Goal: Transaction & Acquisition: Purchase product/service

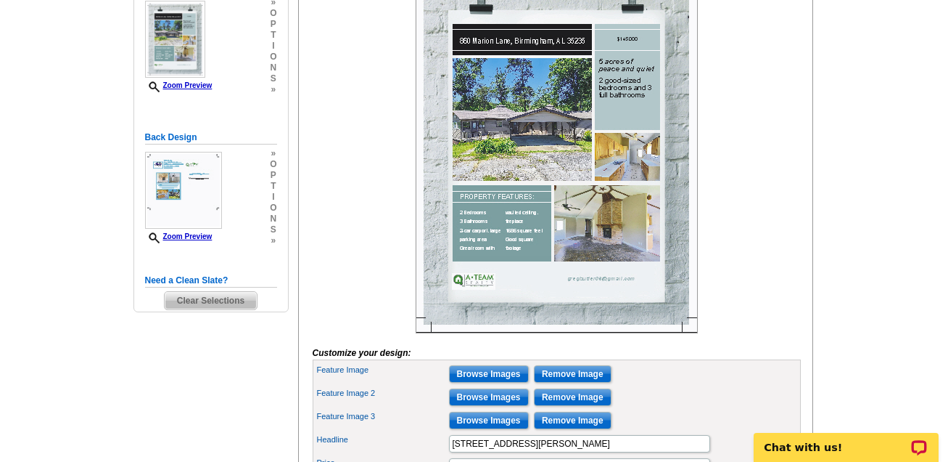
scroll to position [287, 0]
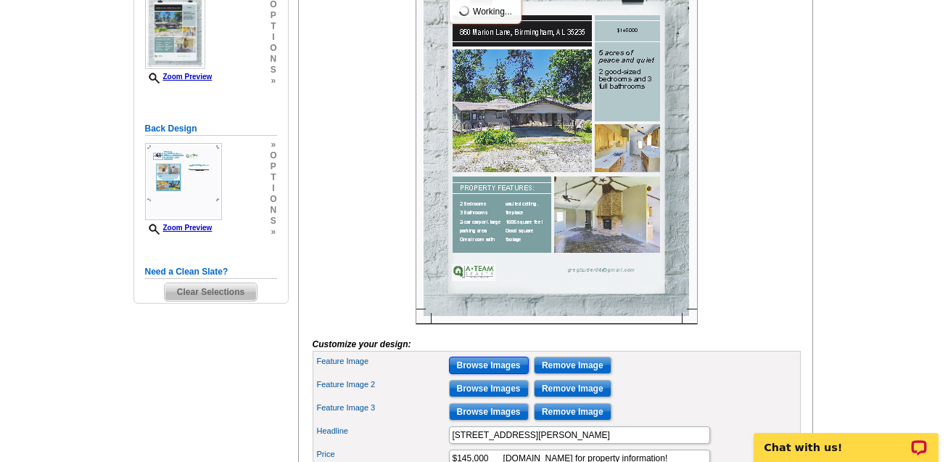
click at [481, 374] on input "Browse Images" at bounding box center [489, 364] width 80 height 17
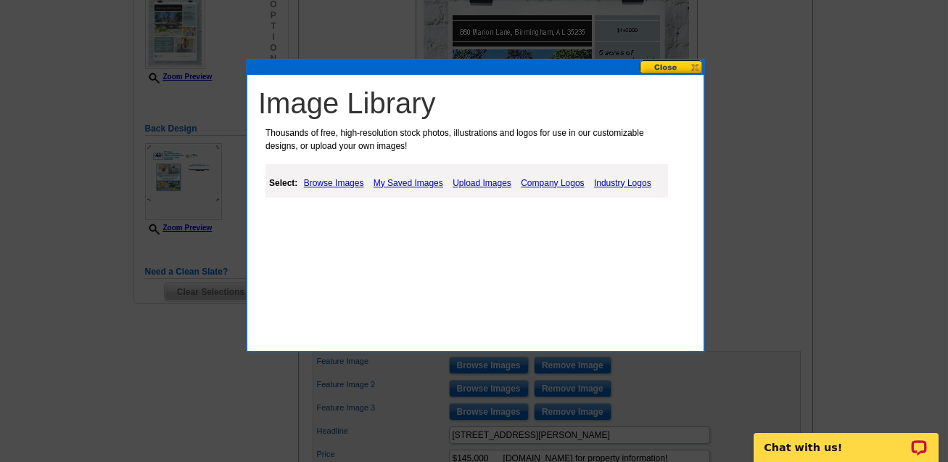
click at [332, 184] on link "Browse Images" at bounding box center [333, 182] width 67 height 17
click at [329, 182] on link "Browse Images" at bounding box center [333, 182] width 67 height 17
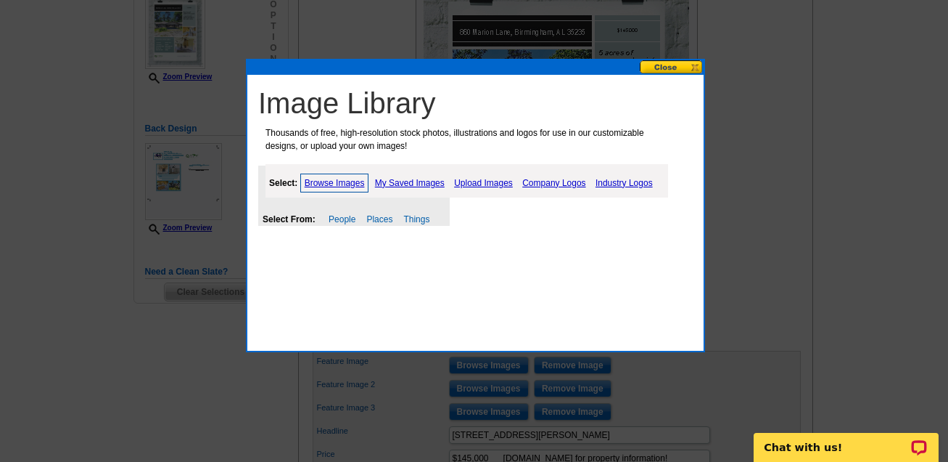
click at [479, 184] on link "Upload Images" at bounding box center [484, 182] width 66 height 17
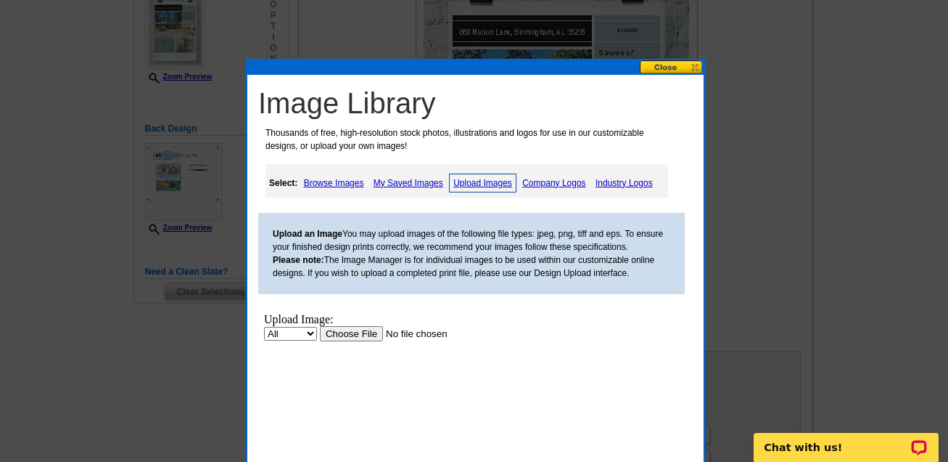
scroll to position [0, 0]
click at [320, 340] on input "file" at bounding box center [412, 332] width 184 height 15
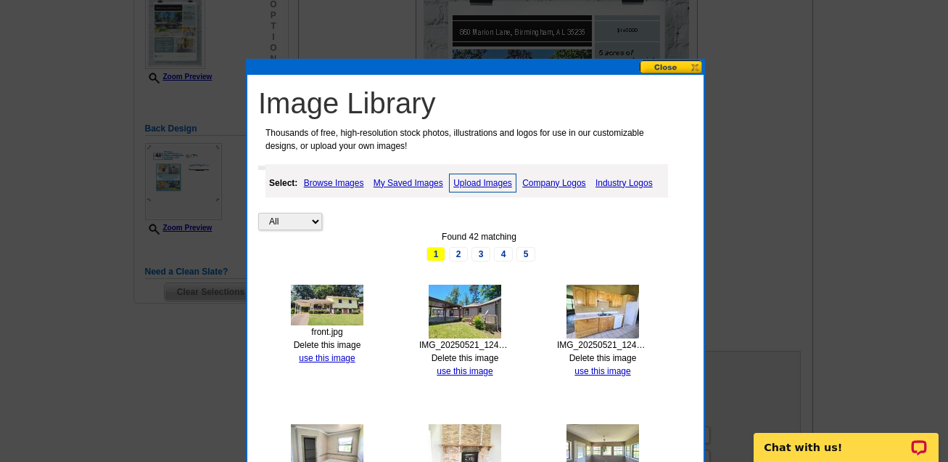
click at [489, 182] on link "Upload Images" at bounding box center [482, 182] width 67 height 19
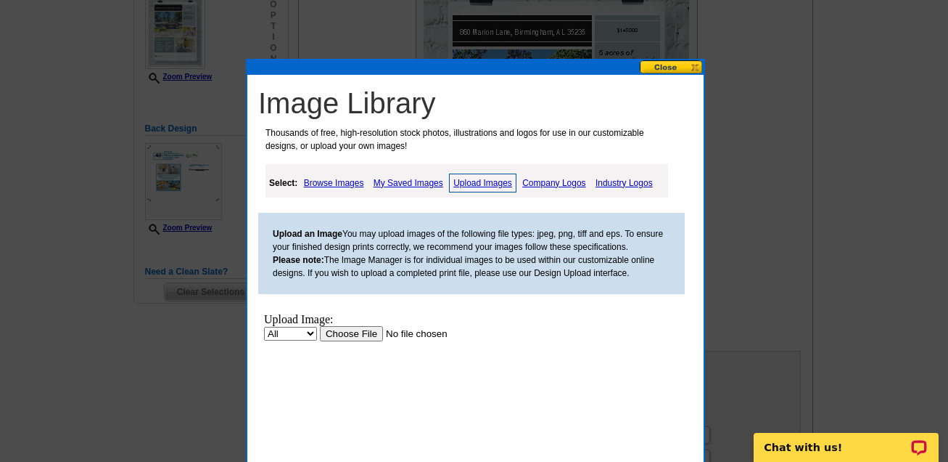
click at [320, 340] on input "file" at bounding box center [412, 332] width 184 height 15
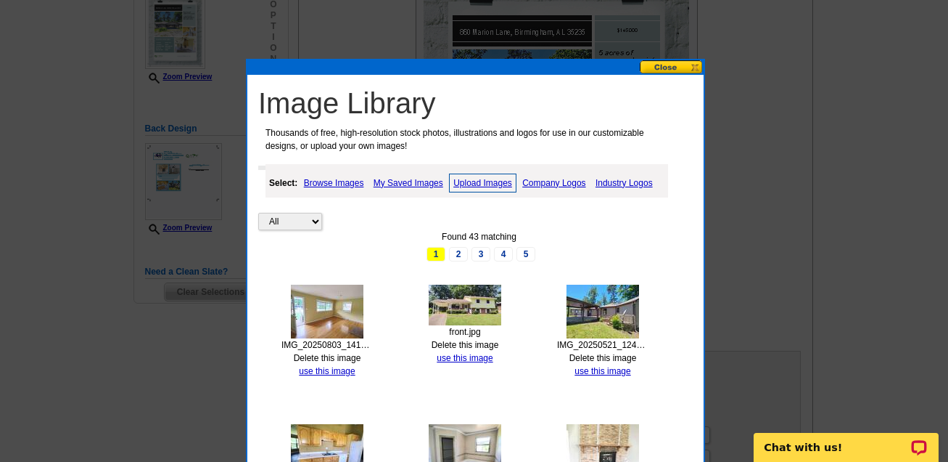
click at [489, 183] on link "Upload Images" at bounding box center [482, 182] width 67 height 19
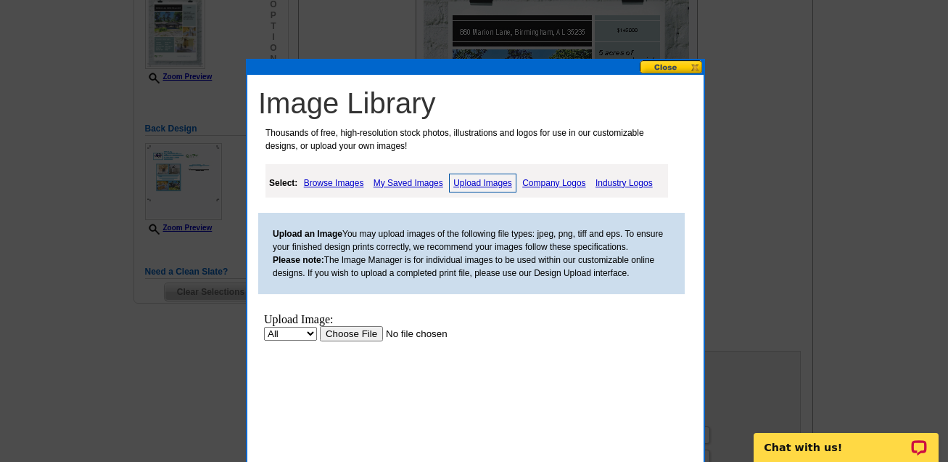
click at [320, 340] on input "file" at bounding box center [412, 332] width 184 height 15
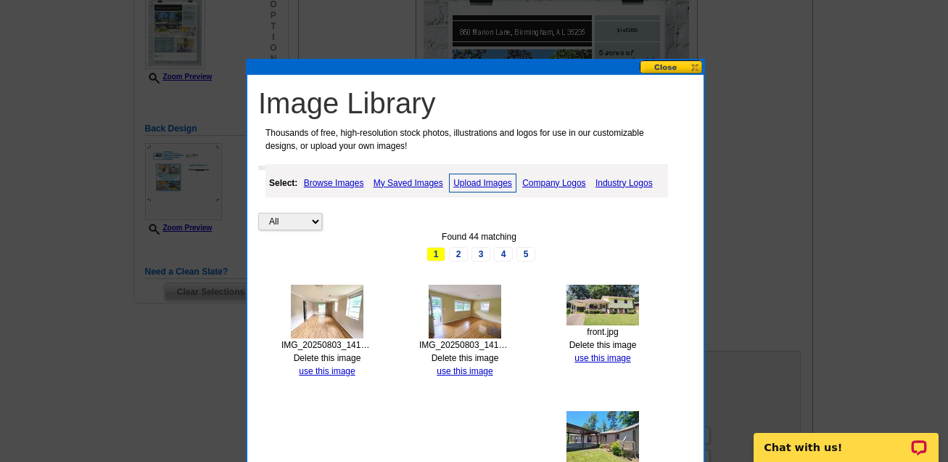
click at [474, 185] on link "Upload Images" at bounding box center [482, 182] width 67 height 19
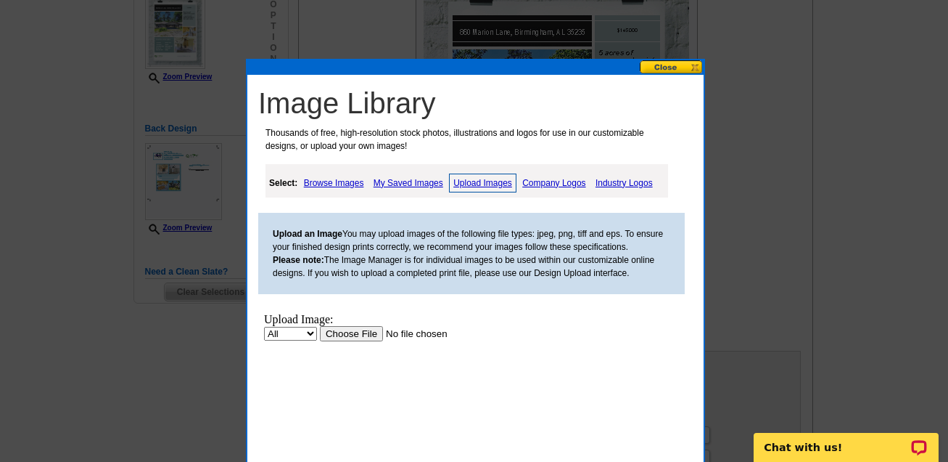
click at [320, 340] on input "file" at bounding box center [412, 332] width 184 height 15
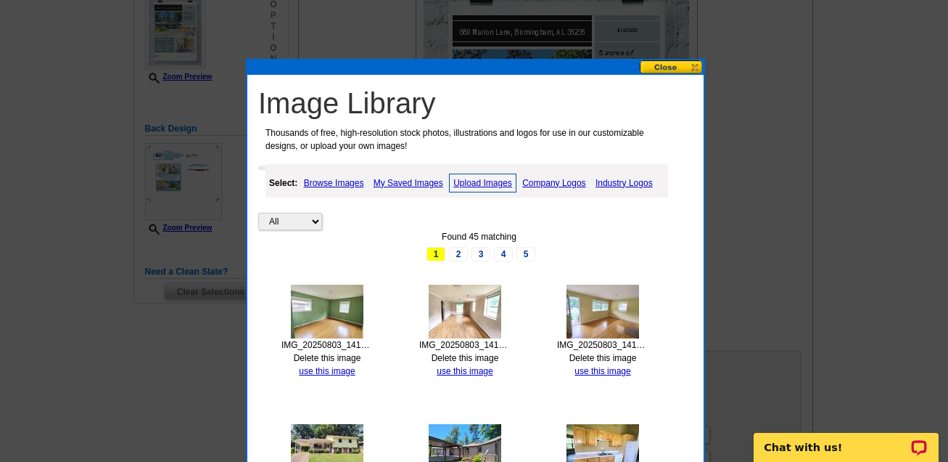
click at [475, 184] on link "Upload Images" at bounding box center [482, 182] width 67 height 19
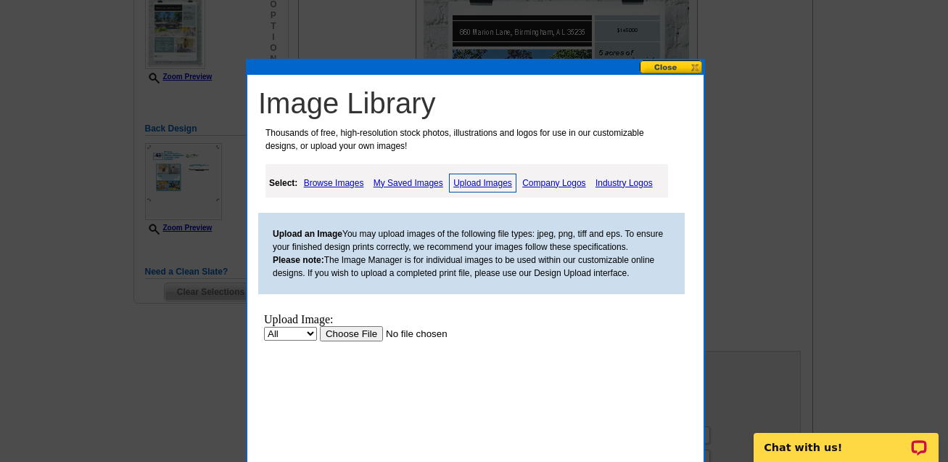
click at [320, 340] on input "file" at bounding box center [412, 332] width 184 height 15
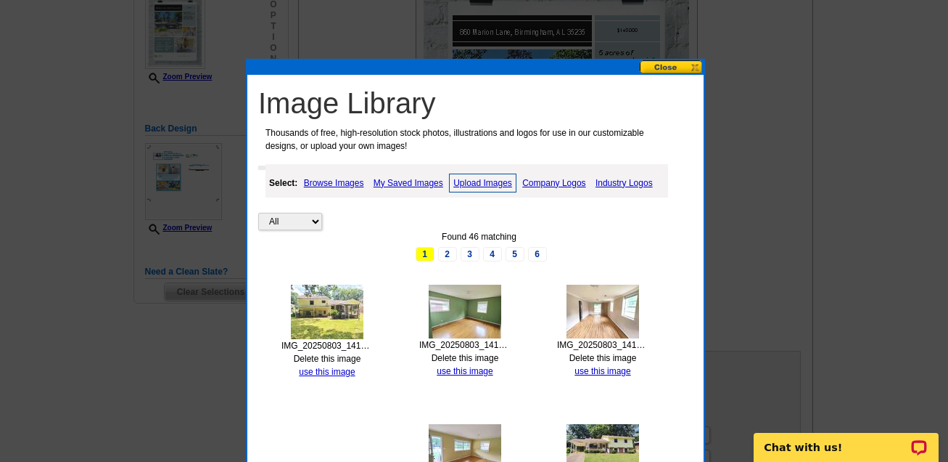
click at [488, 179] on link "Upload Images" at bounding box center [482, 182] width 67 height 19
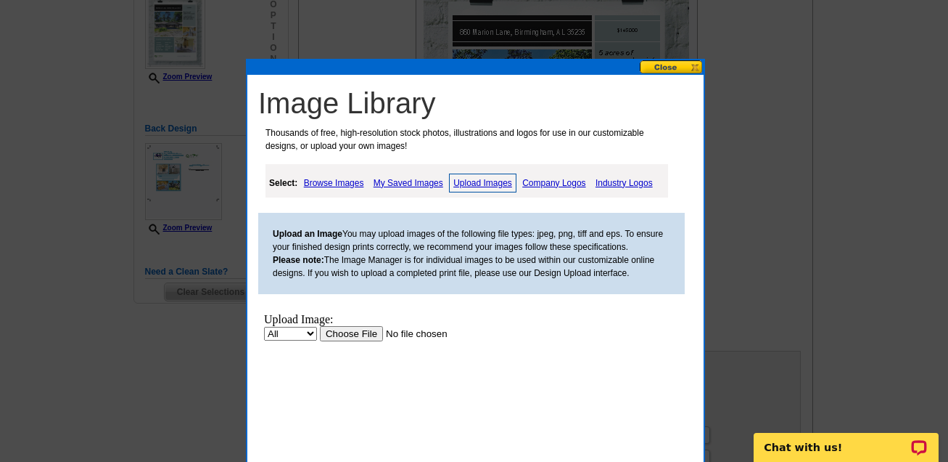
click at [320, 340] on input "file" at bounding box center [412, 332] width 184 height 15
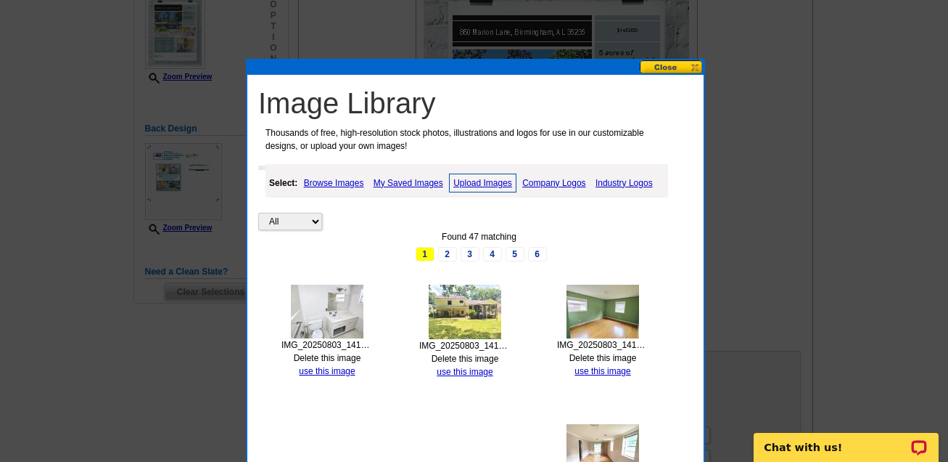
click at [491, 181] on link "Upload Images" at bounding box center [482, 182] width 67 height 19
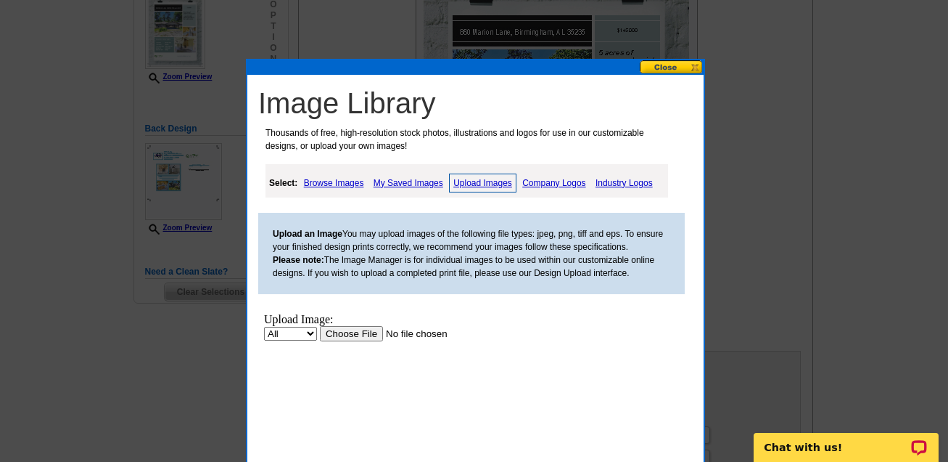
click at [320, 340] on input "file" at bounding box center [412, 332] width 184 height 15
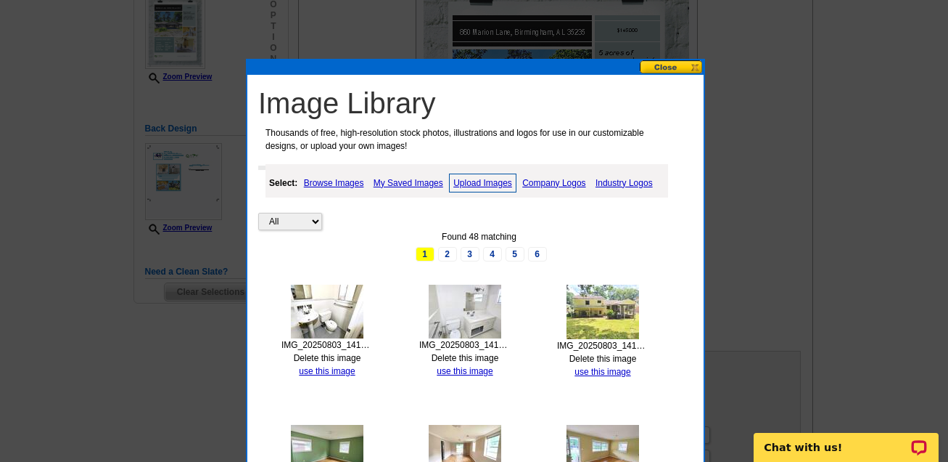
click at [493, 183] on link "Upload Images" at bounding box center [482, 182] width 67 height 19
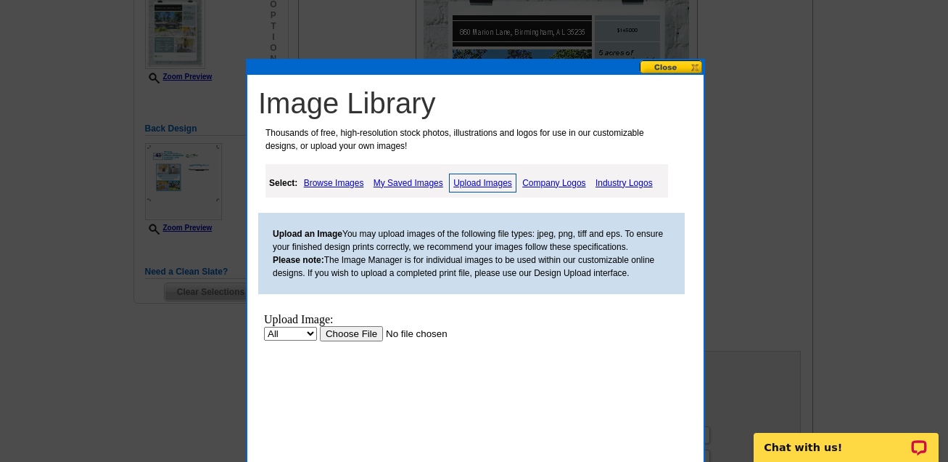
click at [320, 340] on input "file" at bounding box center [412, 332] width 184 height 15
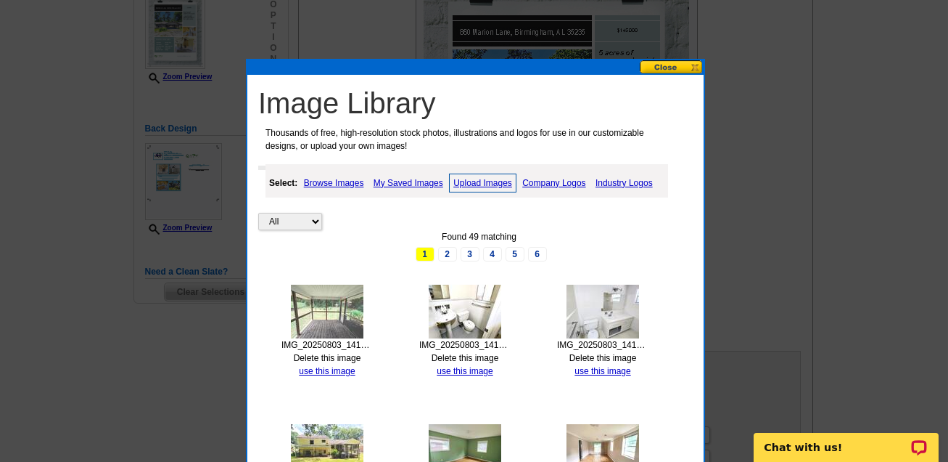
click at [485, 179] on link "Upload Images" at bounding box center [482, 182] width 67 height 19
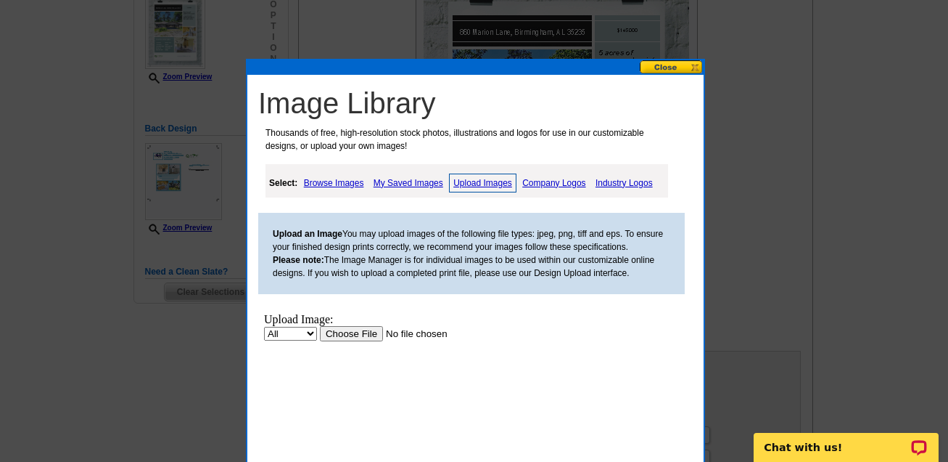
click at [320, 340] on input "file" at bounding box center [412, 332] width 184 height 15
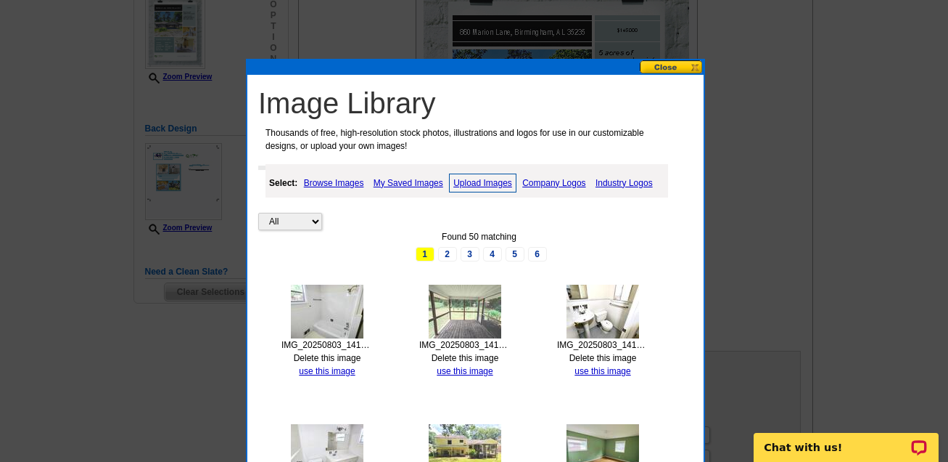
click at [665, 65] on button at bounding box center [672, 67] width 64 height 14
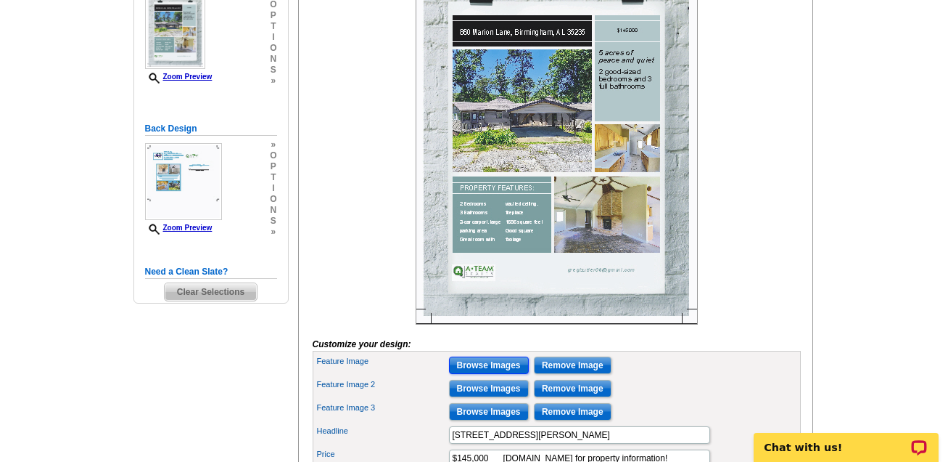
click at [493, 374] on input "Browse Images" at bounding box center [489, 364] width 80 height 17
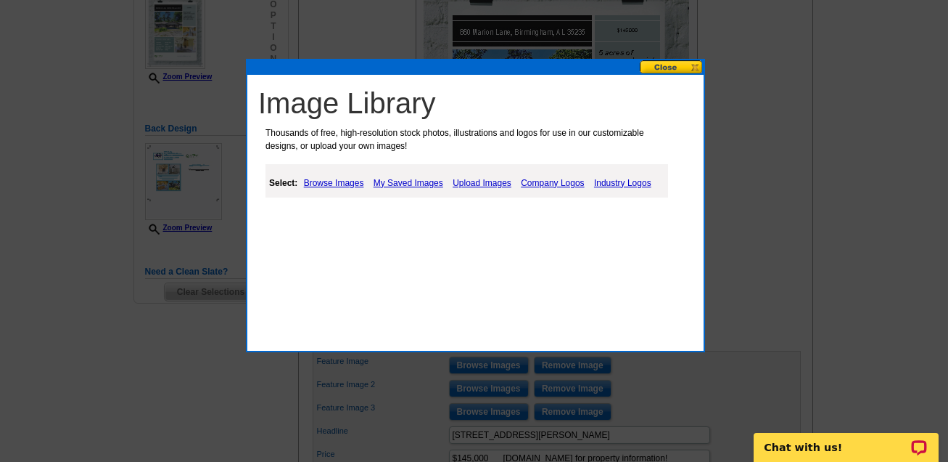
click at [342, 180] on link "Browse Images" at bounding box center [333, 182] width 67 height 17
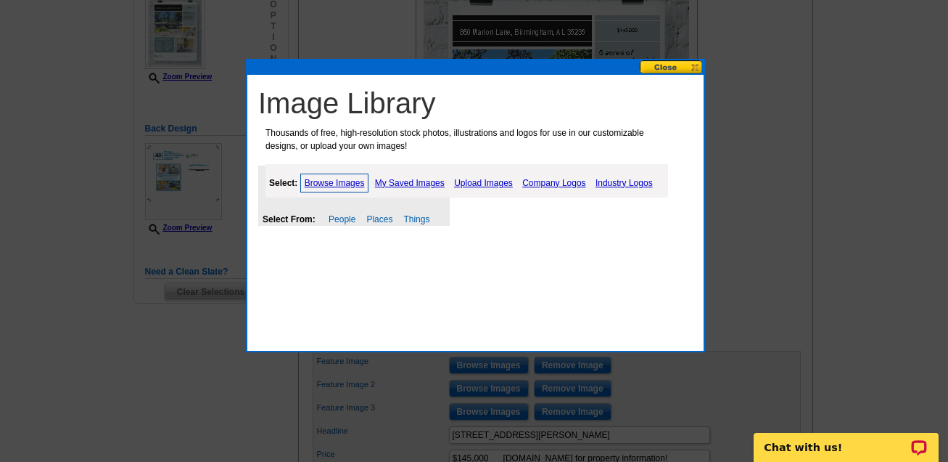
click at [425, 183] on link "My Saved Images" at bounding box center [410, 182] width 77 height 17
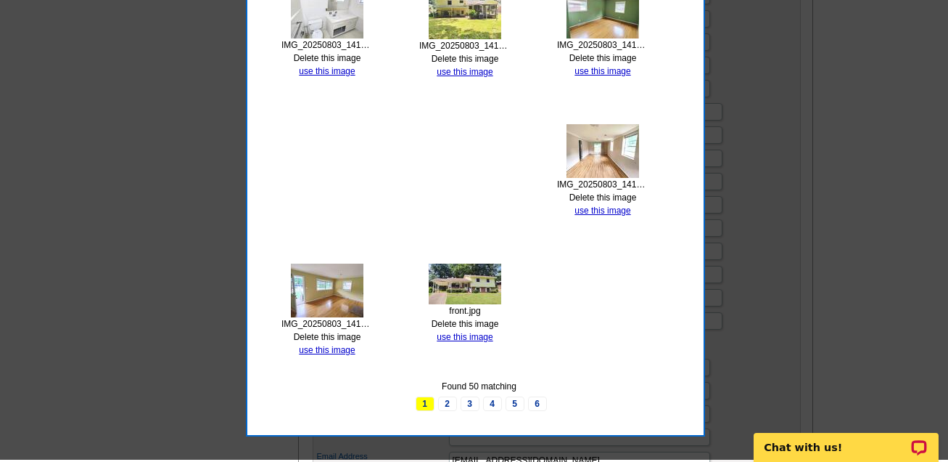
scroll to position [735, 0]
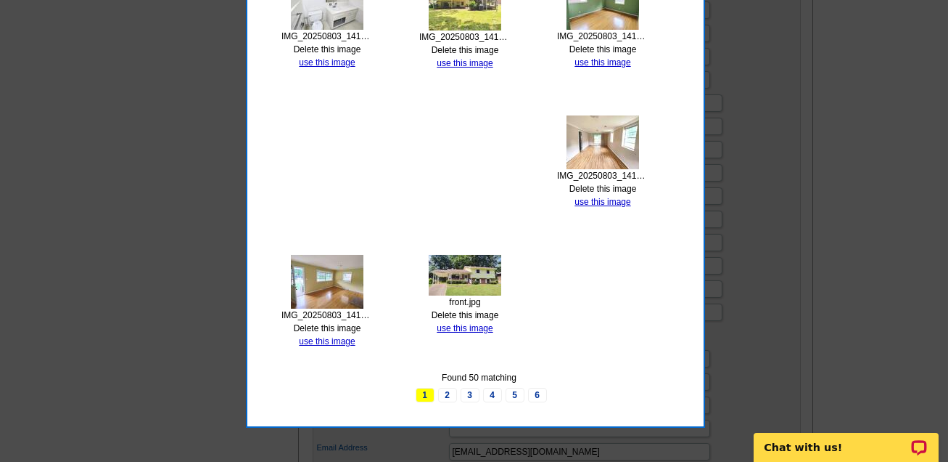
click at [457, 276] on img at bounding box center [465, 275] width 73 height 41
click at [462, 324] on link "use this image" at bounding box center [465, 328] width 56 height 10
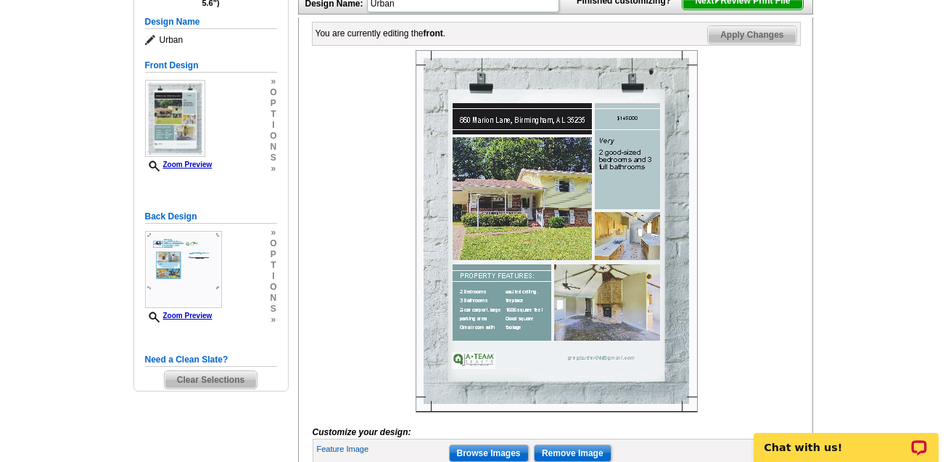
scroll to position [204, 0]
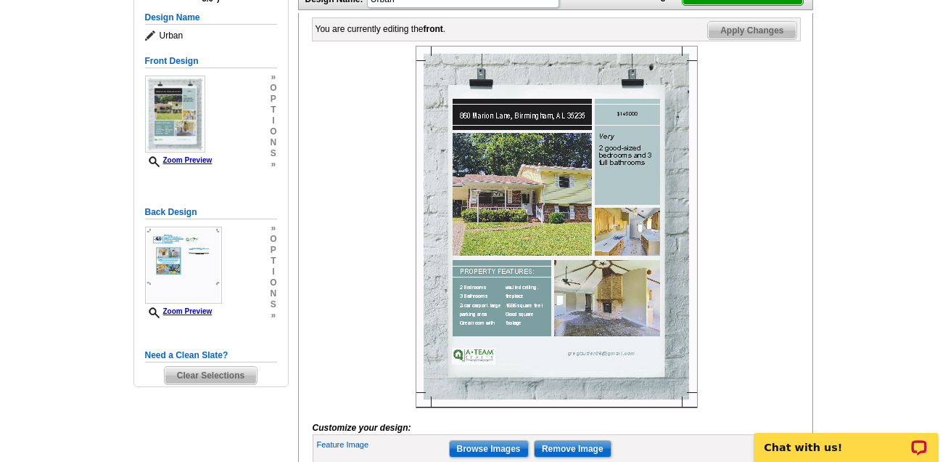
click at [525, 186] on img at bounding box center [557, 227] width 282 height 362
click at [634, 256] on img at bounding box center [557, 227] width 282 height 362
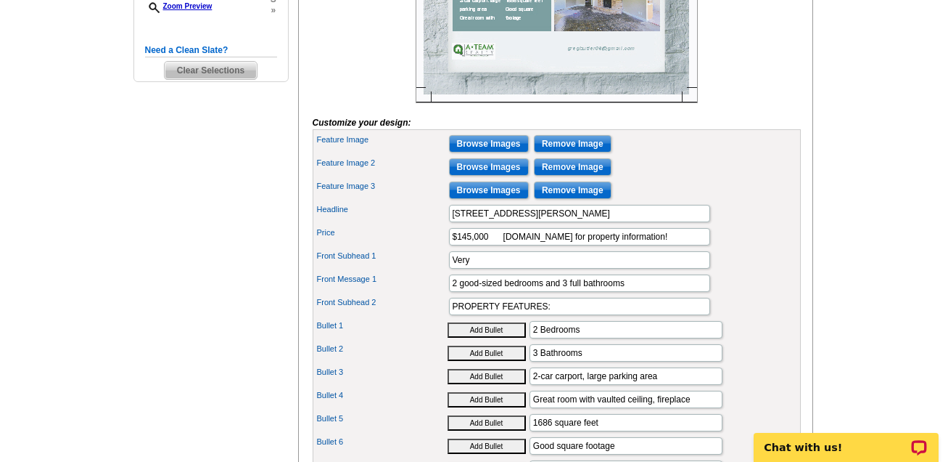
scroll to position [488, 0]
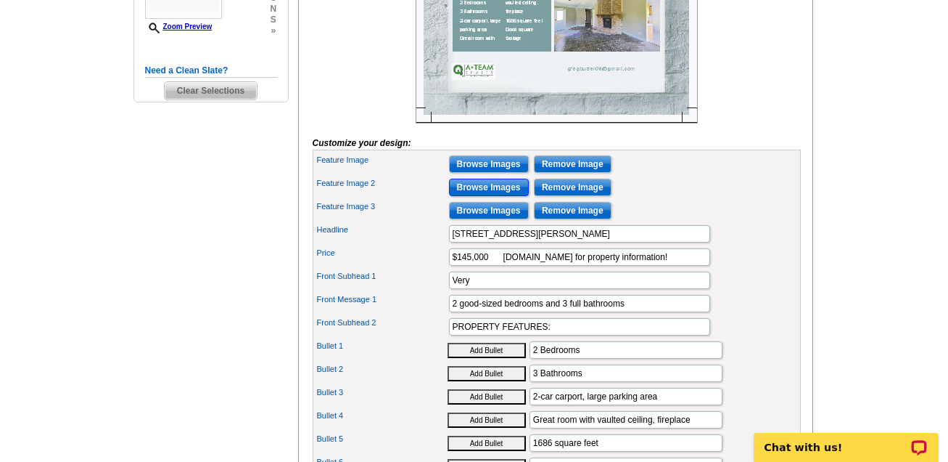
click at [500, 196] on input "Browse Images" at bounding box center [489, 187] width 80 height 17
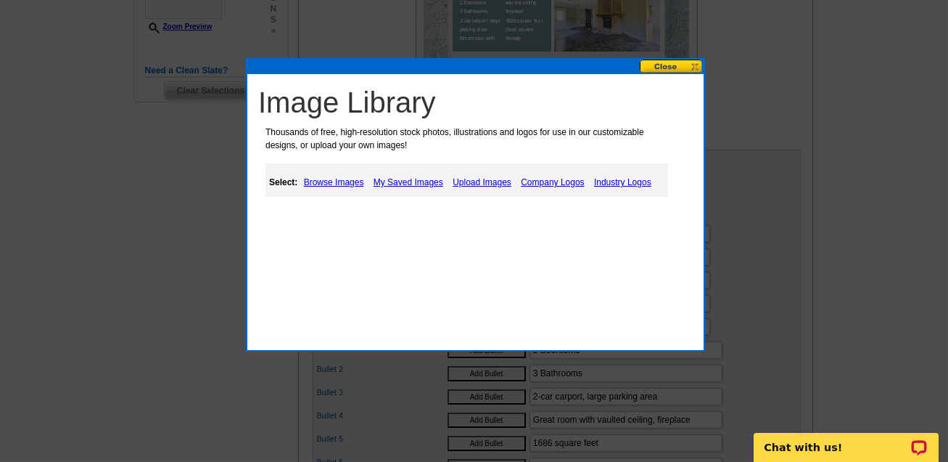
click at [419, 180] on link "My Saved Images" at bounding box center [408, 181] width 77 height 17
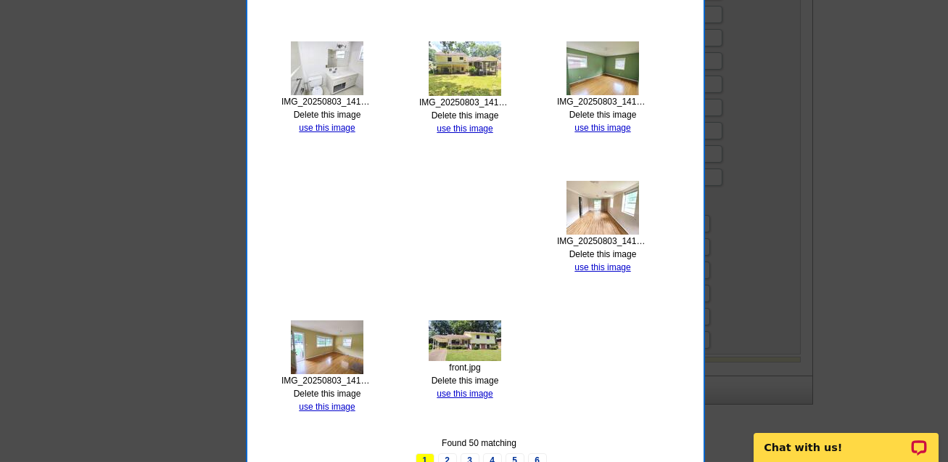
scroll to position [872, 0]
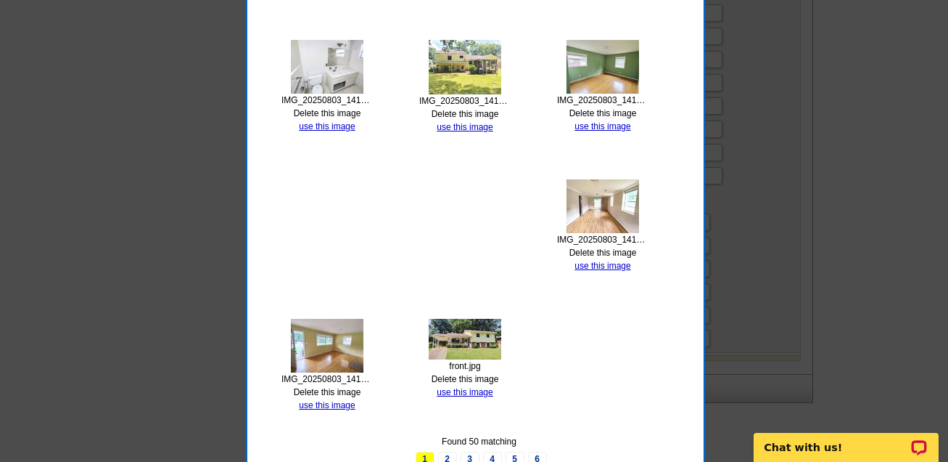
click at [313, 348] on img at bounding box center [327, 346] width 73 height 54
click at [325, 400] on link "use this image" at bounding box center [327, 405] width 56 height 10
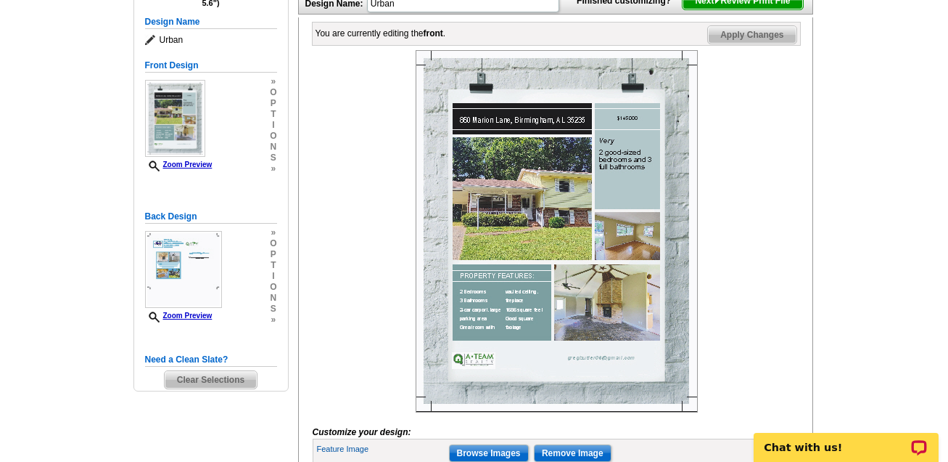
scroll to position [262, 0]
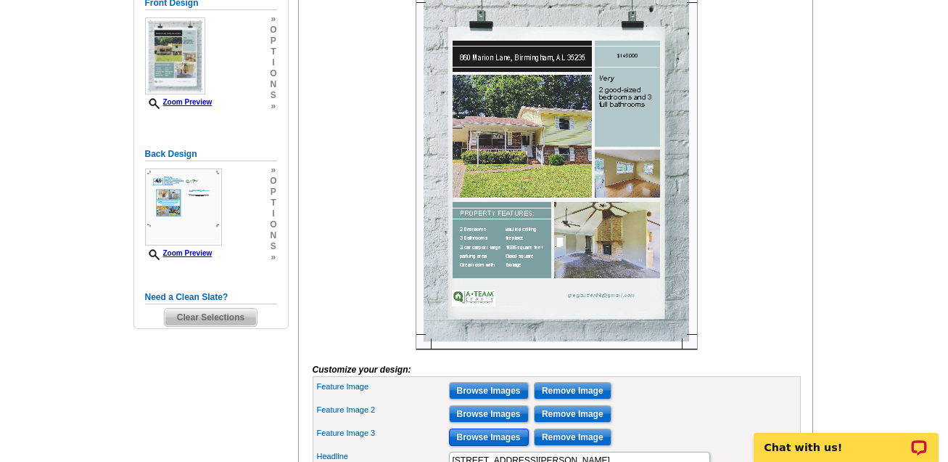
click at [495, 446] on input "Browse Images" at bounding box center [489, 436] width 80 height 17
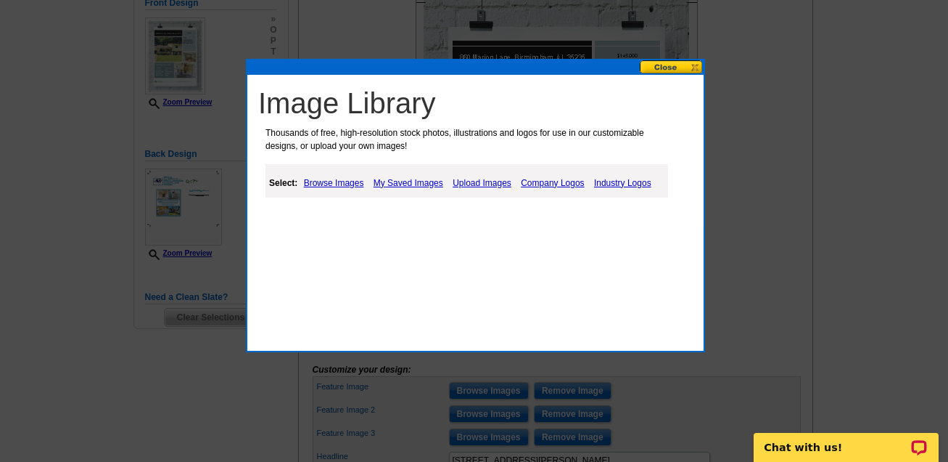
click at [410, 184] on link "My Saved Images" at bounding box center [408, 182] width 77 height 17
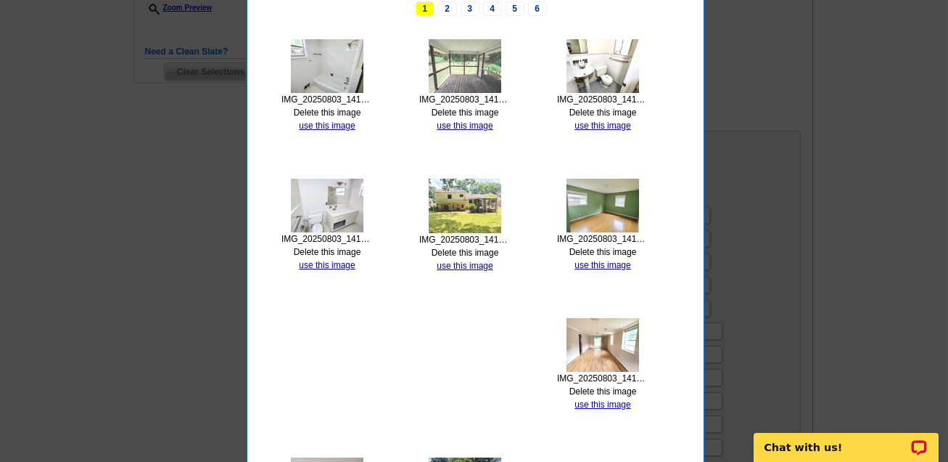
scroll to position [520, 0]
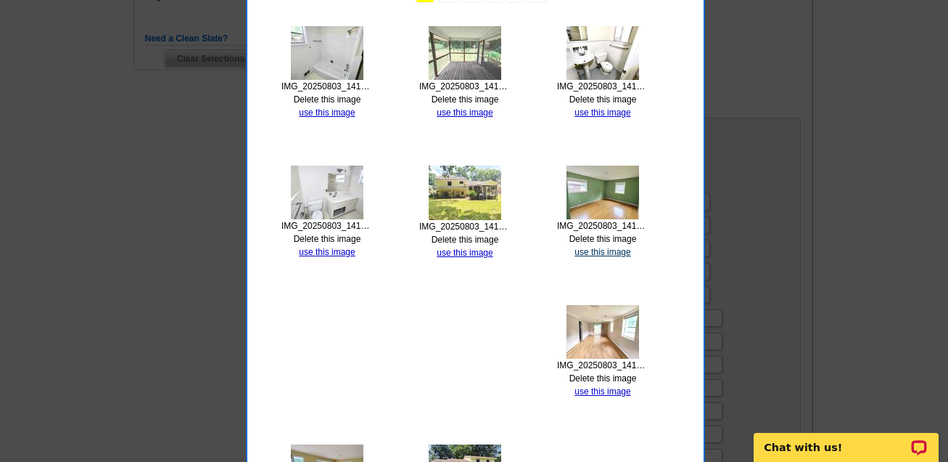
click at [607, 247] on link "use this image" at bounding box center [603, 252] width 56 height 10
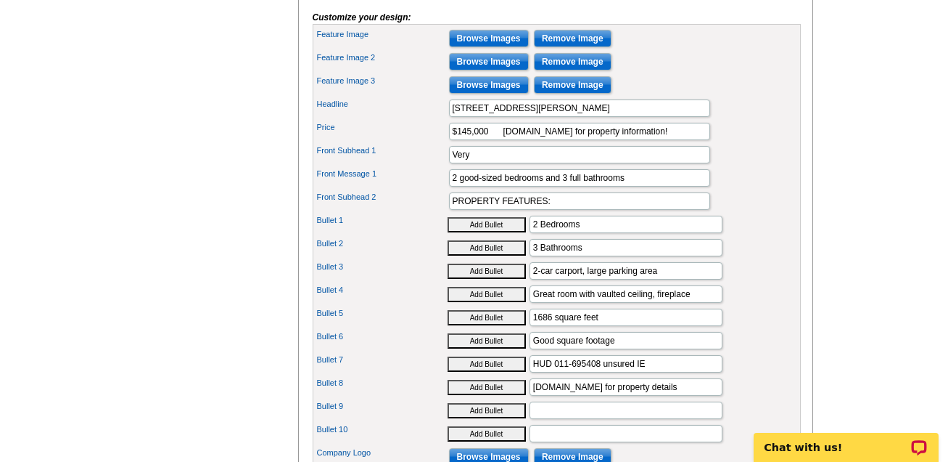
scroll to position [611, 0]
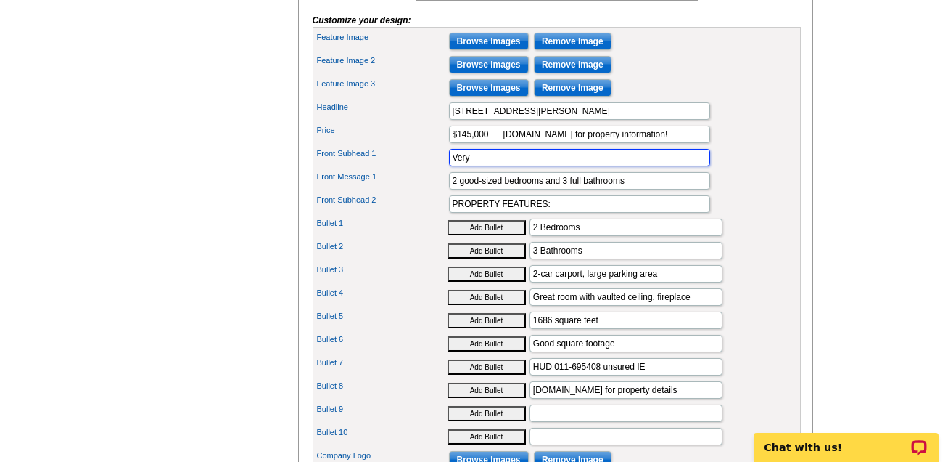
click at [482, 166] on input "Very" at bounding box center [579, 157] width 261 height 17
type input "Very Nicely Maintained Home with Beautiful Hardwood Floors"
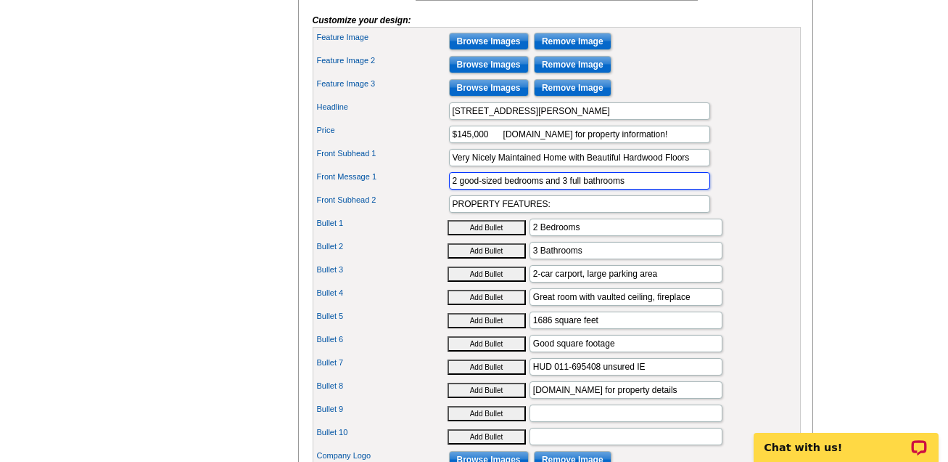
click at [456, 189] on input "2 good-sized bedrooms and 3 full bathrooms" at bounding box center [579, 180] width 261 height 17
drag, startPoint x: 633, startPoint y: 199, endPoint x: 562, endPoint y: 200, distance: 71.1
click at [562, 189] on input "3 good-sized bedrooms and 3 full bathrooms" at bounding box center [579, 180] width 261 height 17
type input "3 good-sized bedrooms and 1.5 bathrooms"
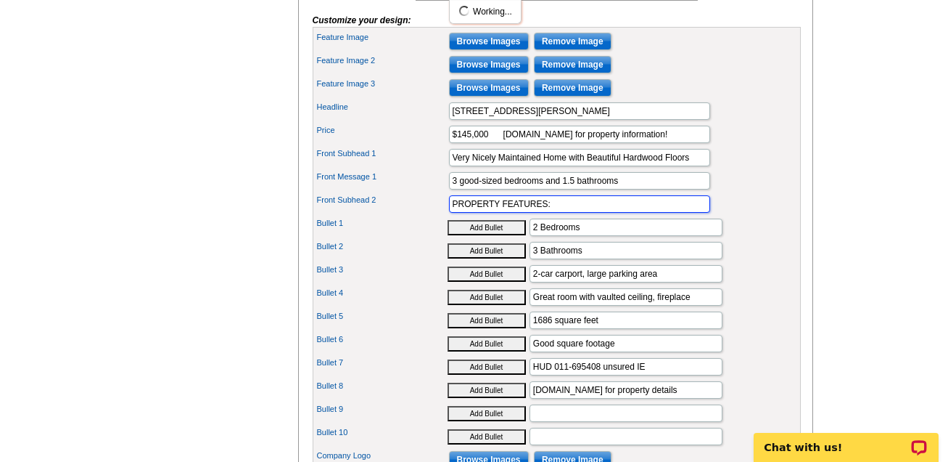
drag, startPoint x: 567, startPoint y: 219, endPoint x: 428, endPoint y: 219, distance: 138.6
click at [428, 216] on div "Front Subhead 2 PROPERTY FEATURES:" at bounding box center [557, 203] width 483 height 23
click at [576, 213] on input "PROPERTY FEATURES:" at bounding box center [579, 203] width 261 height 17
type input "PROPERTY FEATURES:"
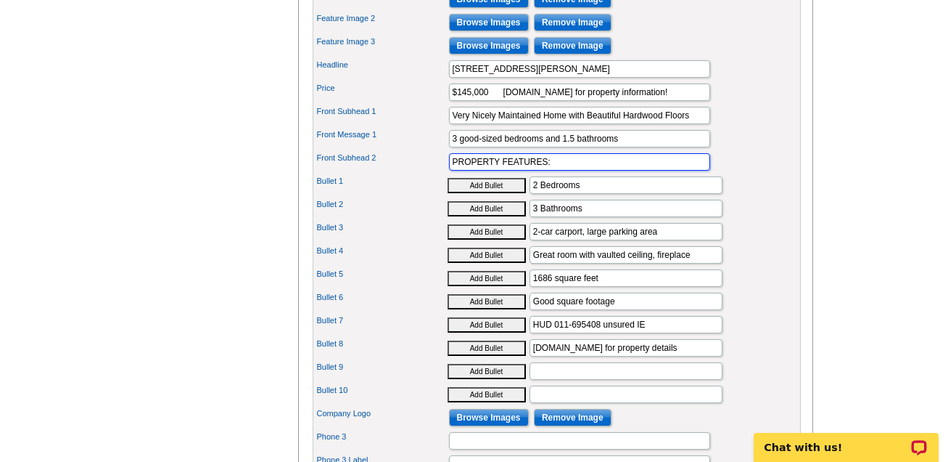
scroll to position [681, 0]
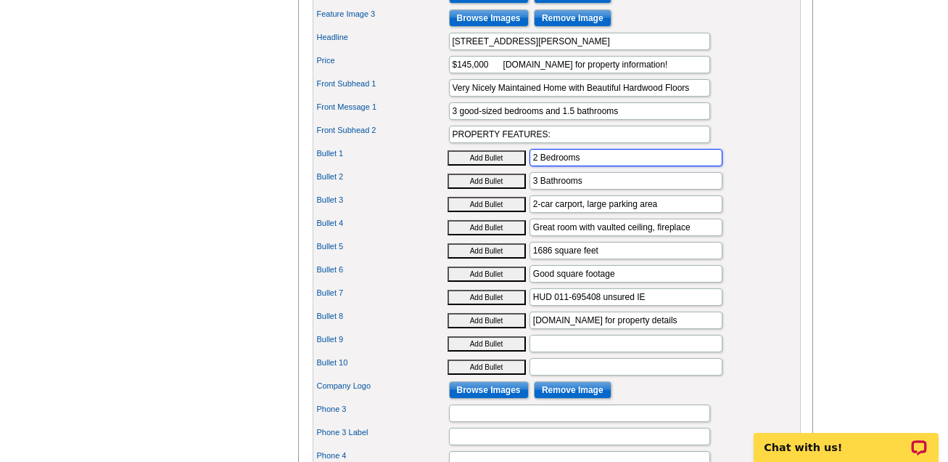
drag, startPoint x: 536, startPoint y: 171, endPoint x: 525, endPoint y: 168, distance: 12.2
click at [525, 168] on div "Bullet 1 Add Bullet 2 Bedrooms" at bounding box center [557, 157] width 483 height 23
type input "3 Bedrooms"
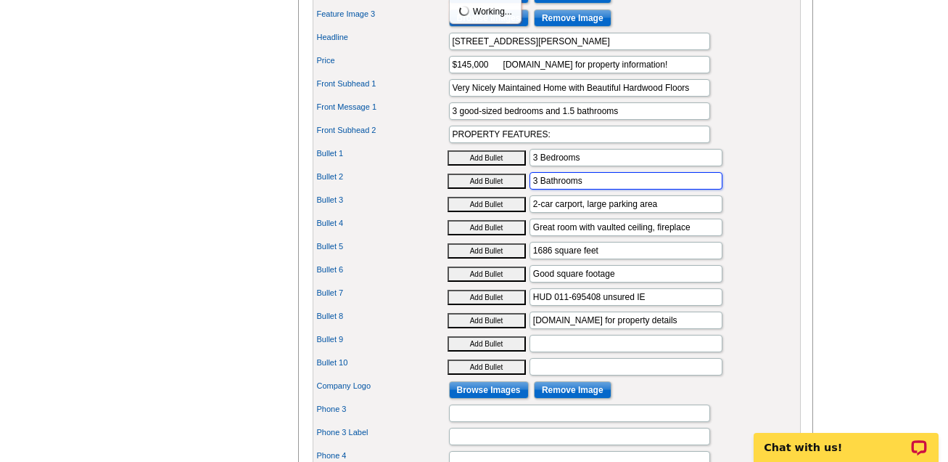
drag, startPoint x: 535, startPoint y: 197, endPoint x: 522, endPoint y: 195, distance: 12.5
click at [522, 192] on div "Bullet 2 Add Bullet 3 Bathrooms" at bounding box center [557, 180] width 483 height 23
type input "1.5 Bathrooms"
click at [533, 213] on input "2-car carport, large parking area" at bounding box center [626, 203] width 193 height 17
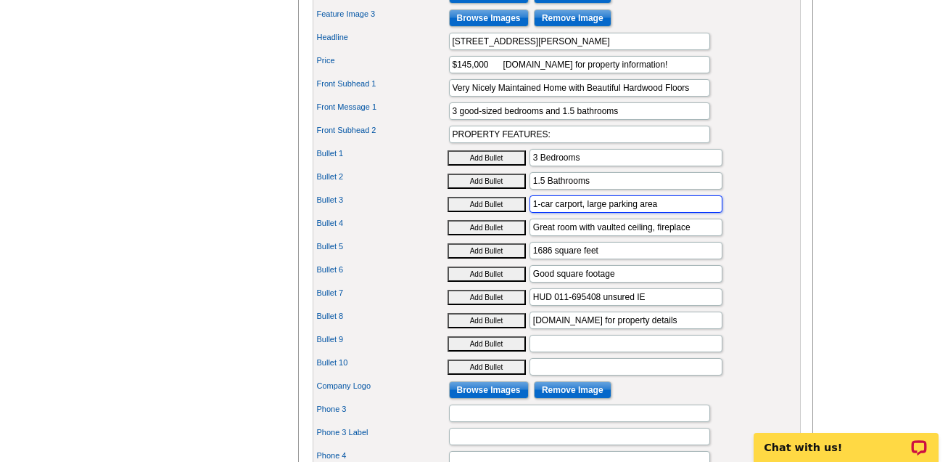
drag, startPoint x: 660, startPoint y: 213, endPoint x: 586, endPoint y: 215, distance: 73.3
click at [586, 213] on input "1-car carport, large parking area" at bounding box center [626, 203] width 193 height 17
type input "1-car carport, driveway parking"
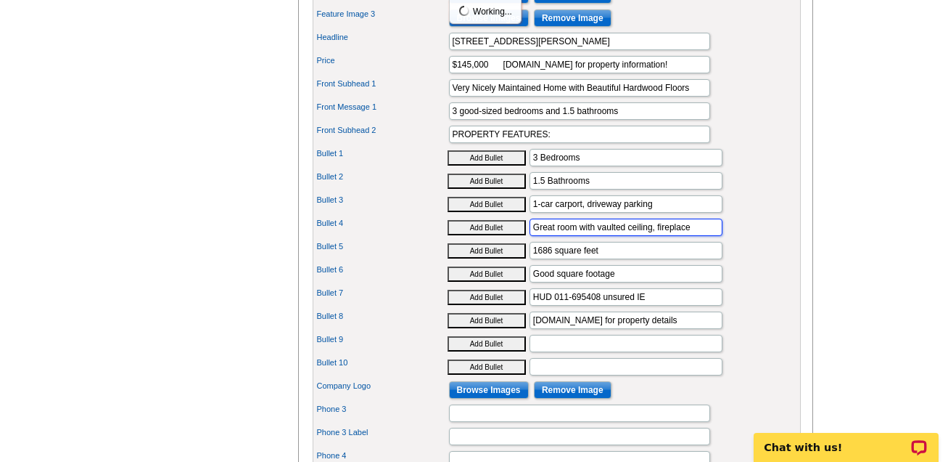
click at [698, 236] on input "Great room with vaulted ceiling, fireplace" at bounding box center [626, 226] width 193 height 17
drag, startPoint x: 698, startPoint y: 237, endPoint x: 528, endPoint y: 245, distance: 170.7
click at [528, 239] on div "Bullet 4 Add Bullet Great room with vaulted ceiling, fireplace" at bounding box center [557, 227] width 483 height 23
click at [695, 236] on input "Great room with vaulted ceiling, fireplace" at bounding box center [626, 226] width 193 height 17
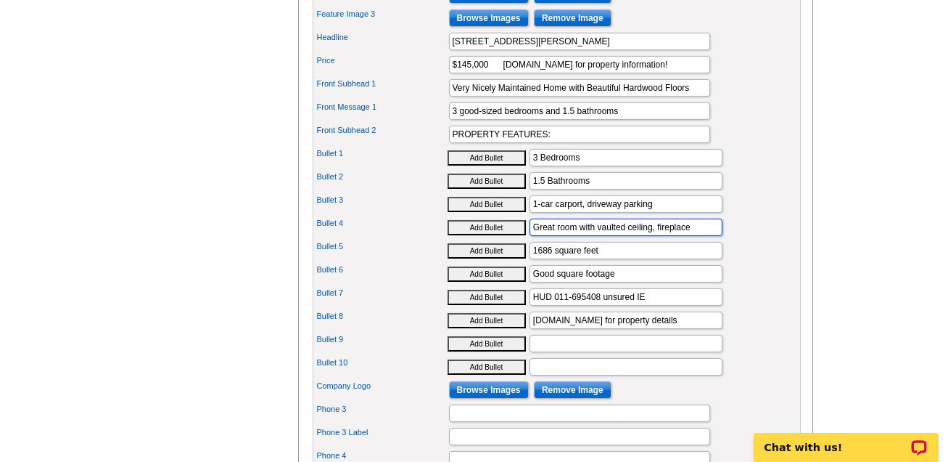
drag, startPoint x: 695, startPoint y: 239, endPoint x: 529, endPoint y: 241, distance: 166.2
click at [530, 236] on input "Great room with vaulted ceiling, fireplace" at bounding box center [626, 226] width 193 height 17
type input "C"
type input "G"
type input "Gorgeous honey color hardwood floors"
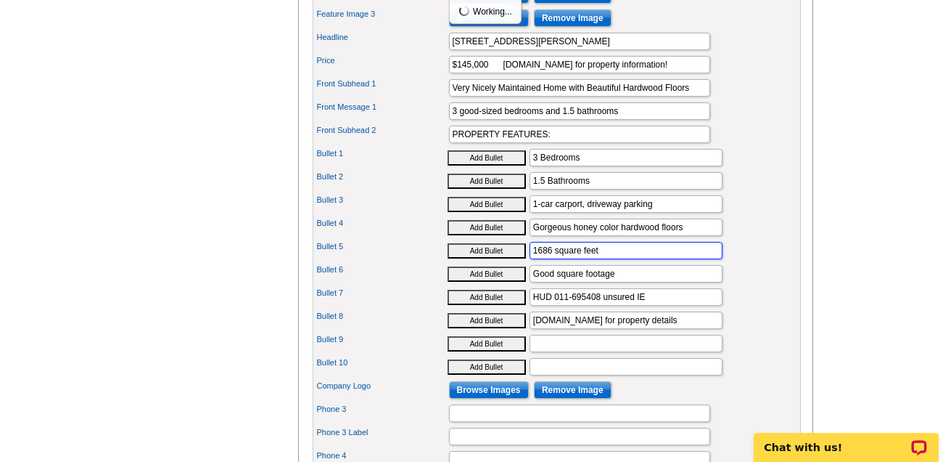
click at [550, 259] on input "1686 square feet" at bounding box center [626, 250] width 193 height 17
click at [609, 259] on input "1,158 square feet" at bounding box center [626, 250] width 193 height 17
click at [658, 258] on input "1,158 square feet, plus 560 sf in basement" at bounding box center [626, 250] width 193 height 17
type input "1,158 square feet, plus 560 sf in the basement"
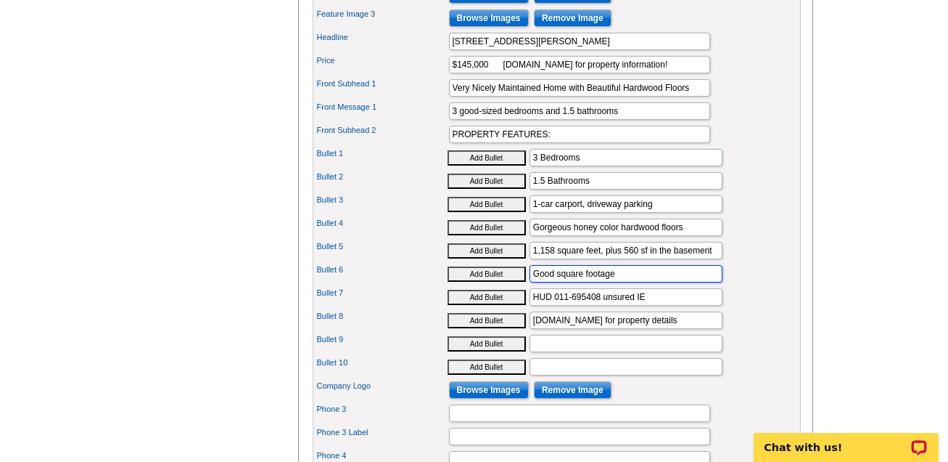
click at [644, 280] on input "Good square footage" at bounding box center [626, 273] width 193 height 17
drag, startPoint x: 623, startPoint y: 286, endPoint x: 530, endPoint y: 282, distance: 93.7
click at [530, 282] on input "Good square footage" at bounding box center [626, 273] width 193 height 17
type input "Same hardwood floors extended downstairs"
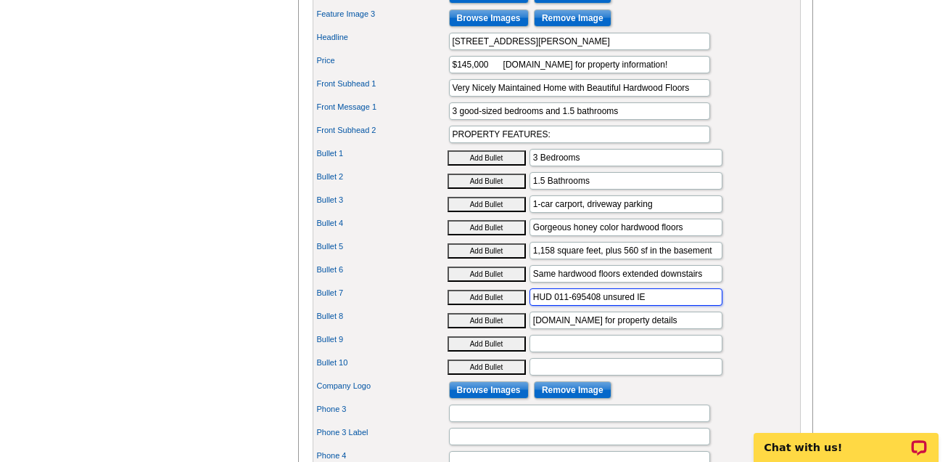
drag, startPoint x: 599, startPoint y: 305, endPoint x: 570, endPoint y: 308, distance: 28.5
click at [570, 306] on input "HUD 011-695408 unsured IE" at bounding box center [626, 296] width 193 height 17
type input "HUD 011-558797 unsured IE"
click at [570, 348] on input "Bullet 9" at bounding box center [626, 343] width 193 height 17
drag, startPoint x: 645, startPoint y: 306, endPoint x: 512, endPoint y: 302, distance: 132.9
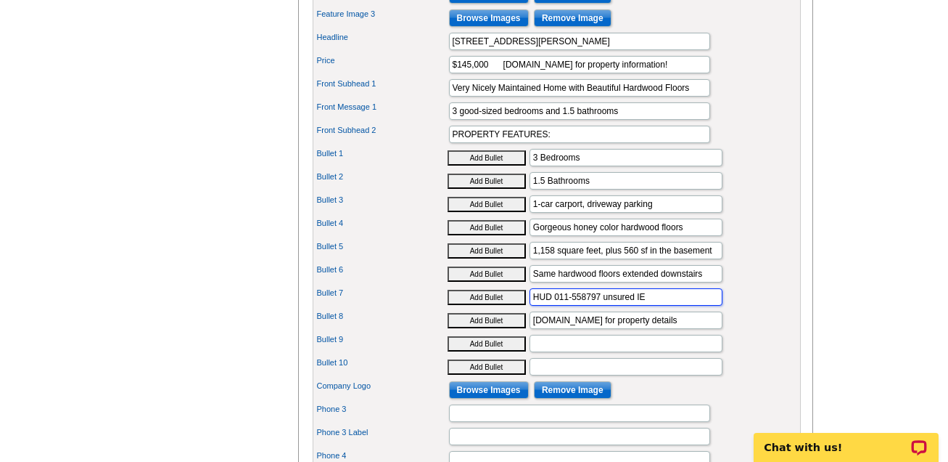
click at [512, 302] on div "Bullet 7 Add Bullet HUD 011-558797 unsured IE" at bounding box center [557, 296] width 483 height 23
drag, startPoint x: 583, startPoint y: 298, endPoint x: 553, endPoint y: 305, distance: 31.3
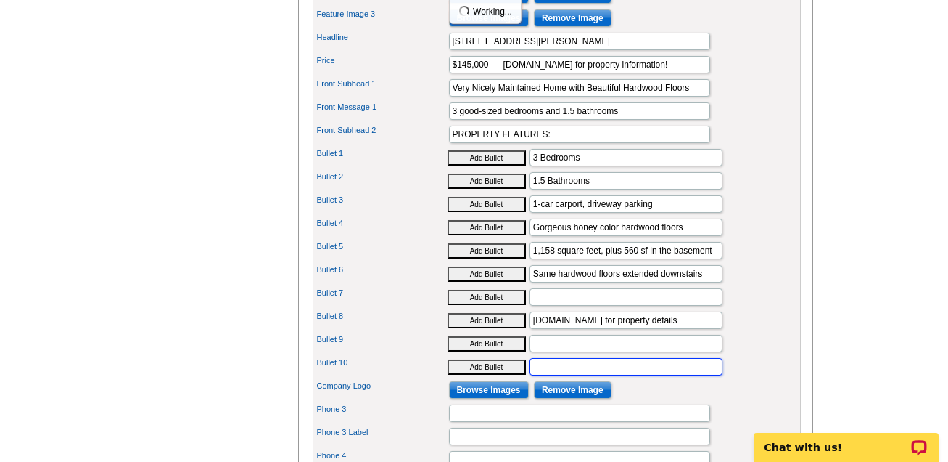
paste input "HUD 011-558797 unsured IE"
type input "HUD 011-558797 unsured IE"
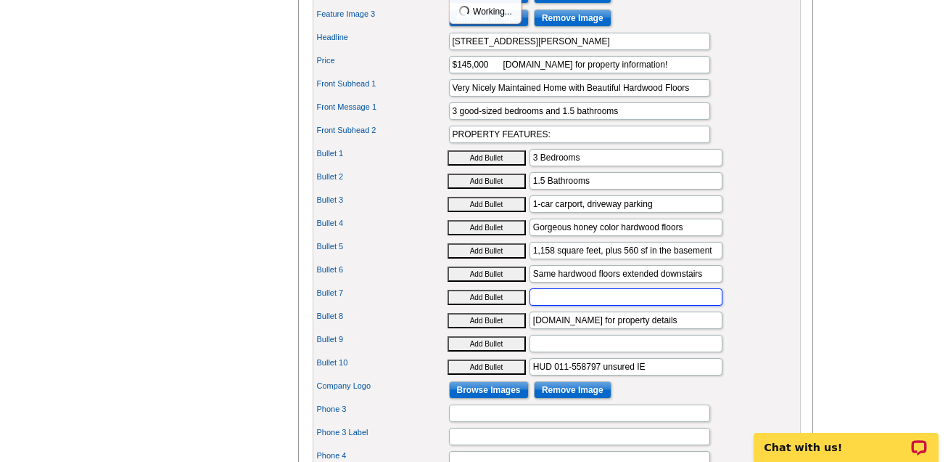
click at [544, 306] on input "Bullet 7" at bounding box center [626, 296] width 193 height 17
type input "Large open, eat-in kitchen"
click at [769, 239] on div "Bullet 4 Add Bullet Gorgeous honey color hardwood floors" at bounding box center [557, 227] width 483 height 23
drag, startPoint x: 713, startPoint y: 328, endPoint x: 521, endPoint y: 330, distance: 192.3
click at [521, 330] on div "Bullet 8 Add Bullet www.HUD.HomeStore.gov for property details" at bounding box center [557, 319] width 483 height 23
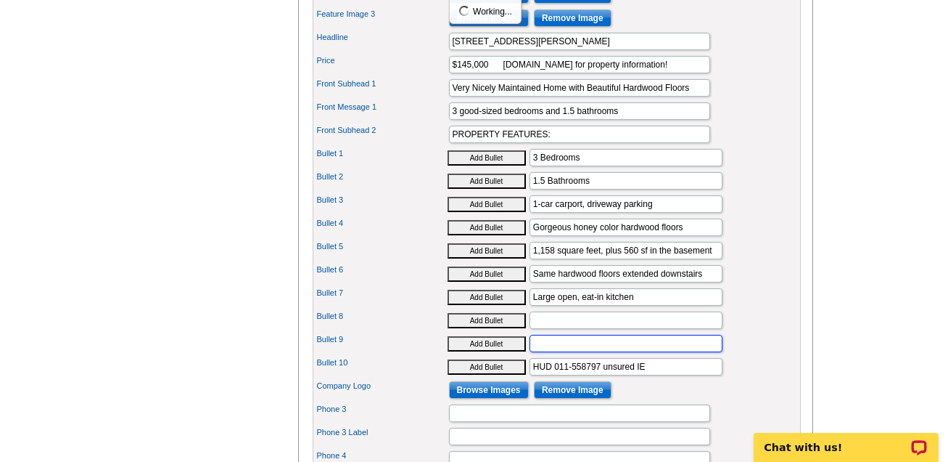
paste input "www.HUD.HomeStore.gov for property details"
type input "www.HUD.HomeStore.gov for property details"
click at [745, 76] on div "Price $145,000 www.HUDHomeStore.gov for property information!" at bounding box center [557, 64] width 483 height 23
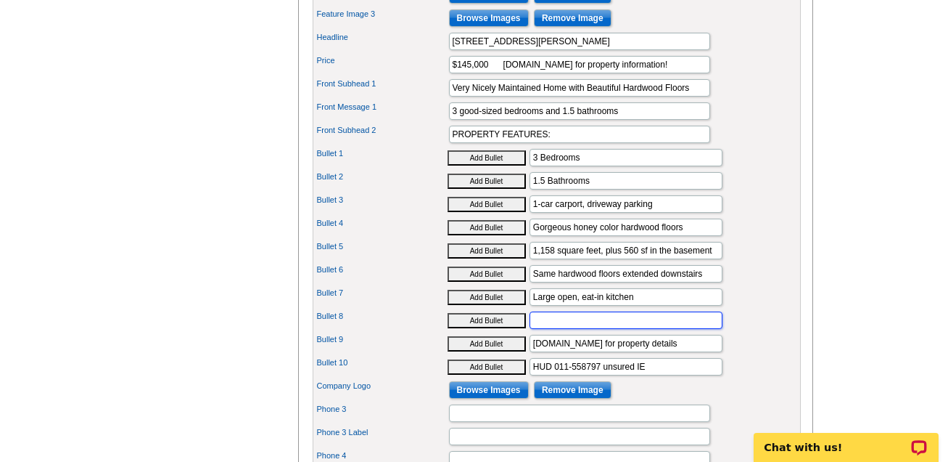
click at [546, 329] on input "Bullet 8" at bounding box center [626, 319] width 193 height 17
type input "Trane gas heat and AC"
click at [763, 262] on div "Bullet 5 Add Bullet 1,158 square feet, plus 560 sf in the basement" at bounding box center [557, 250] width 483 height 23
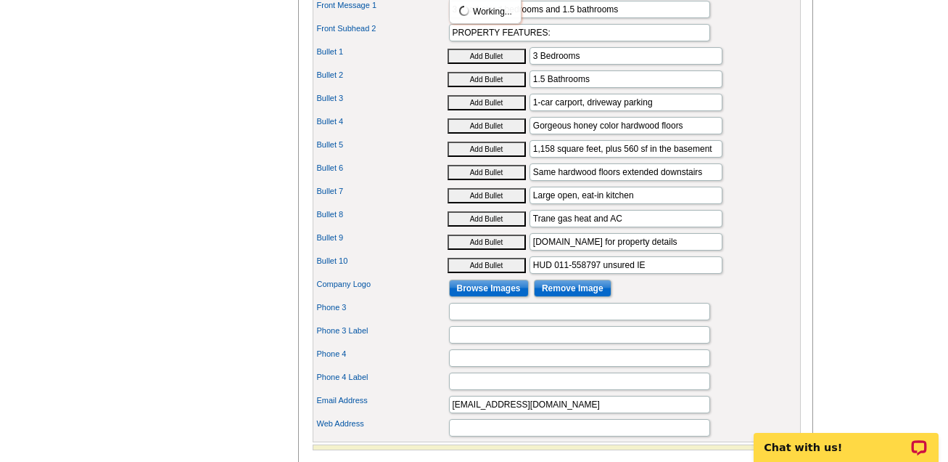
scroll to position [847, 0]
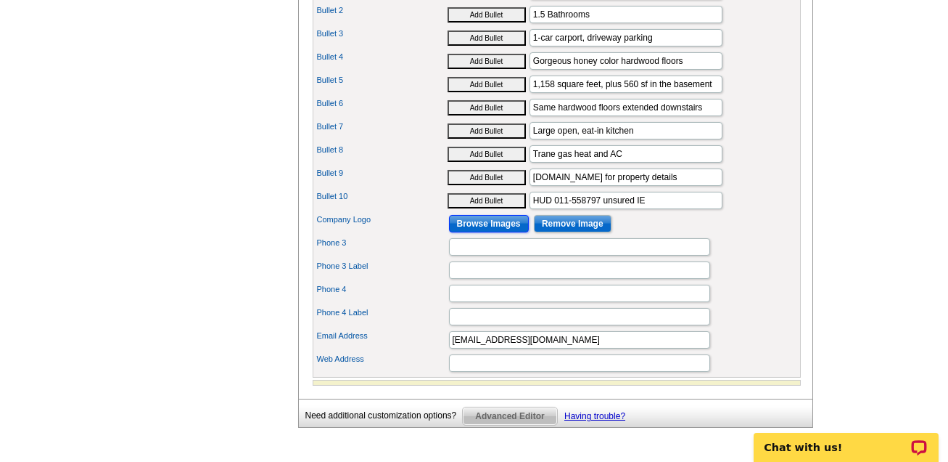
click at [496, 231] on input "Browse Images" at bounding box center [489, 223] width 80 height 17
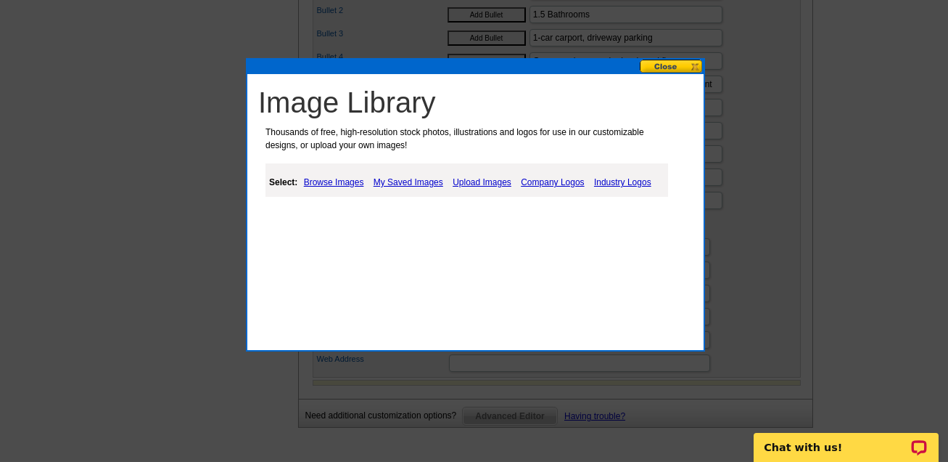
click at [337, 182] on link "Browse Images" at bounding box center [333, 181] width 67 height 17
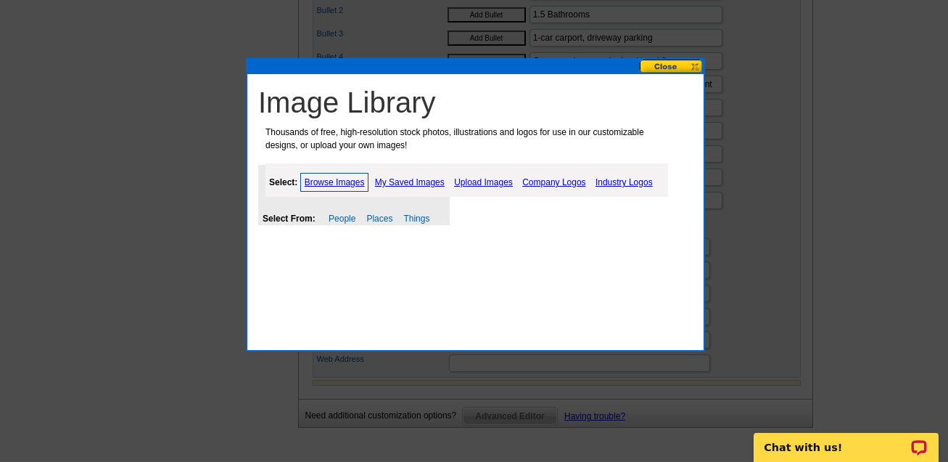
click at [428, 178] on link "My Saved Images" at bounding box center [410, 181] width 77 height 17
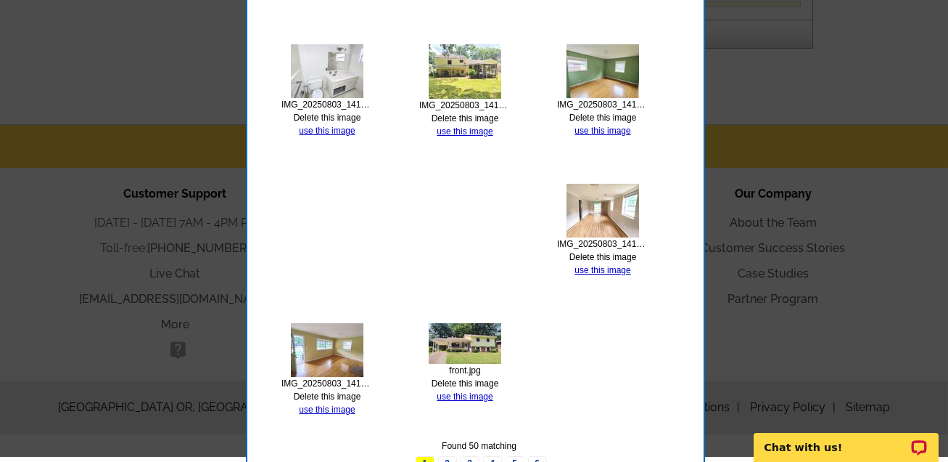
scroll to position [1255, 0]
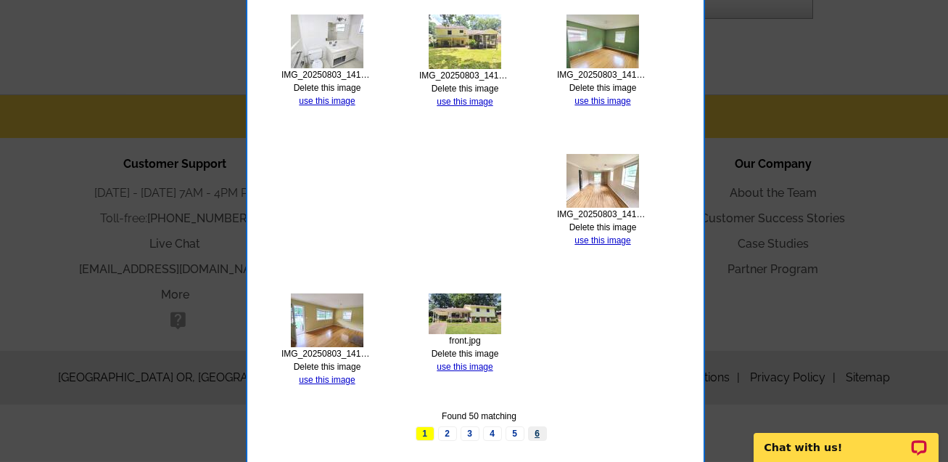
click at [537, 428] on link "6" at bounding box center [537, 433] width 19 height 15
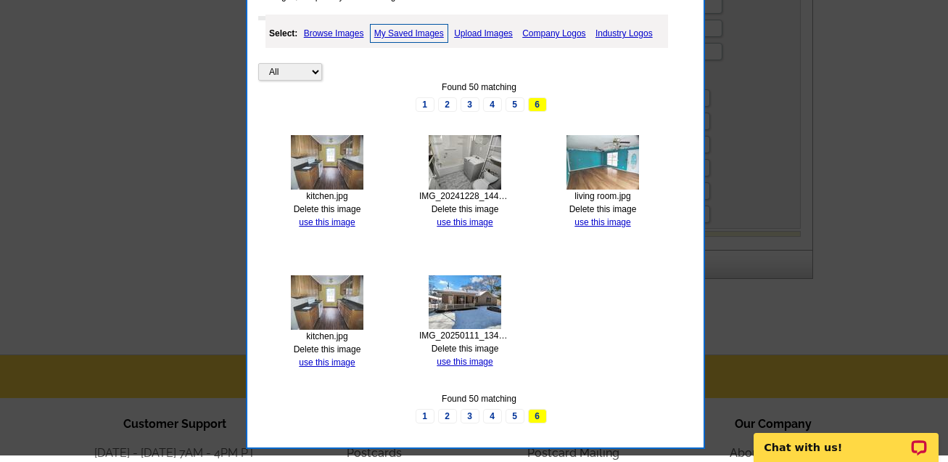
scroll to position [1013, 0]
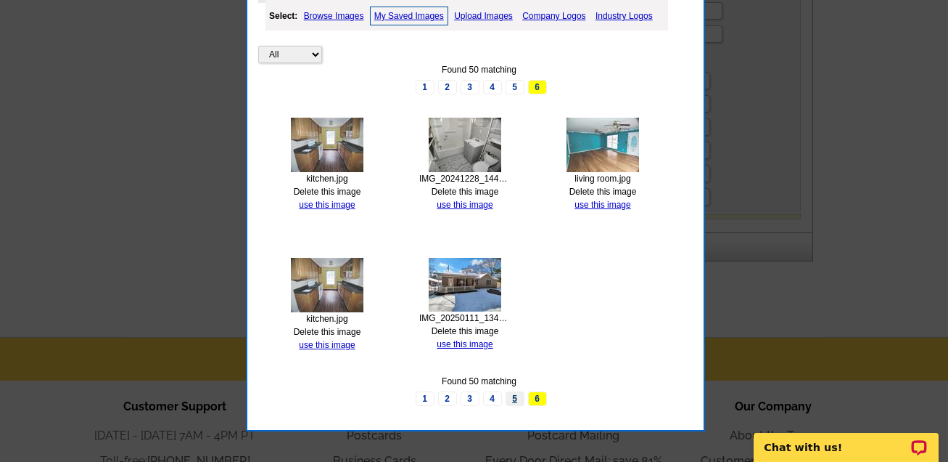
click at [511, 398] on link "5" at bounding box center [515, 398] width 19 height 15
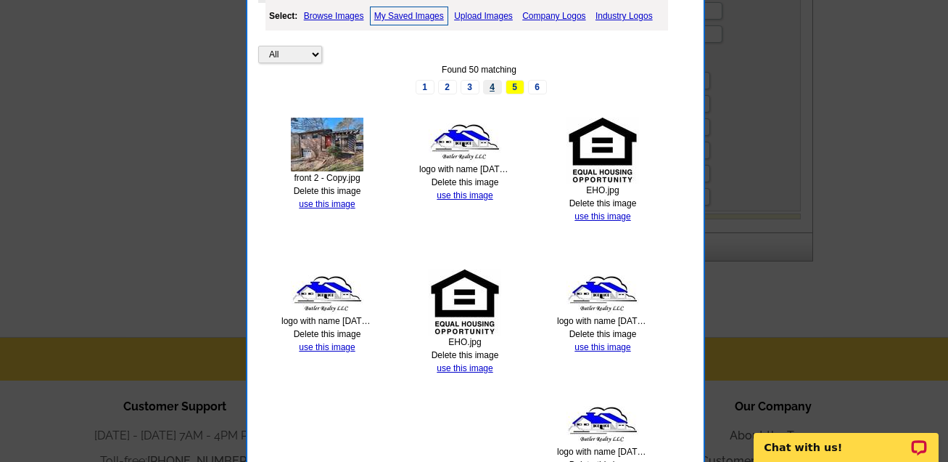
click at [491, 83] on link "4" at bounding box center [492, 87] width 19 height 15
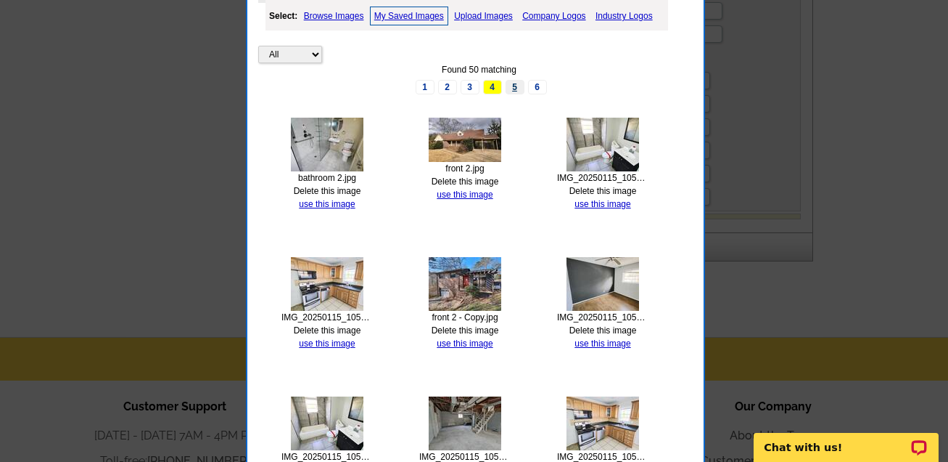
click at [513, 80] on link "5" at bounding box center [515, 87] width 19 height 15
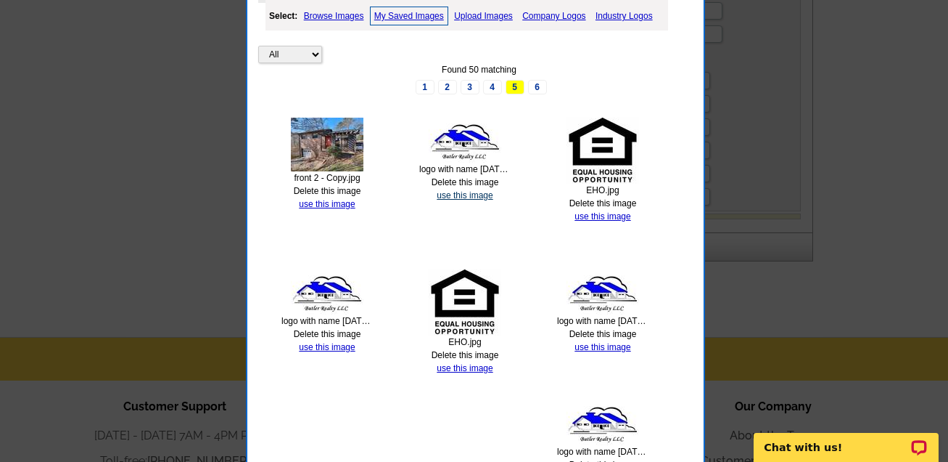
click at [468, 190] on link "use this image" at bounding box center [465, 195] width 56 height 10
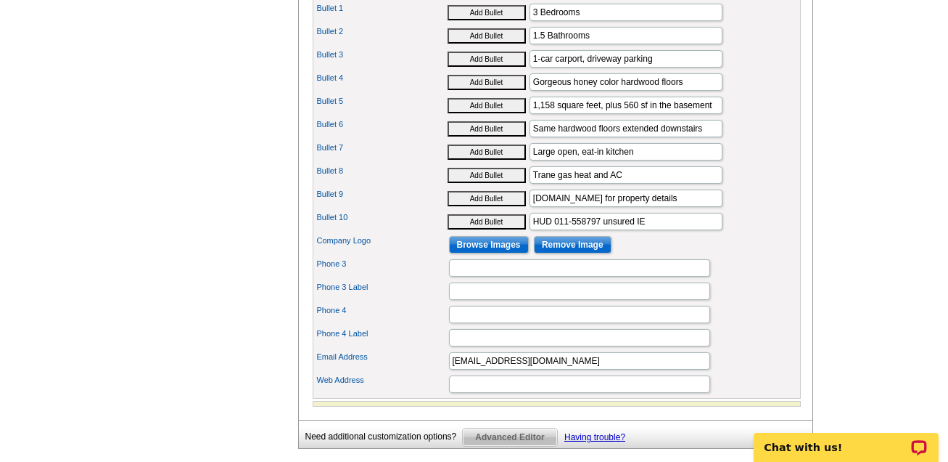
scroll to position [840, 0]
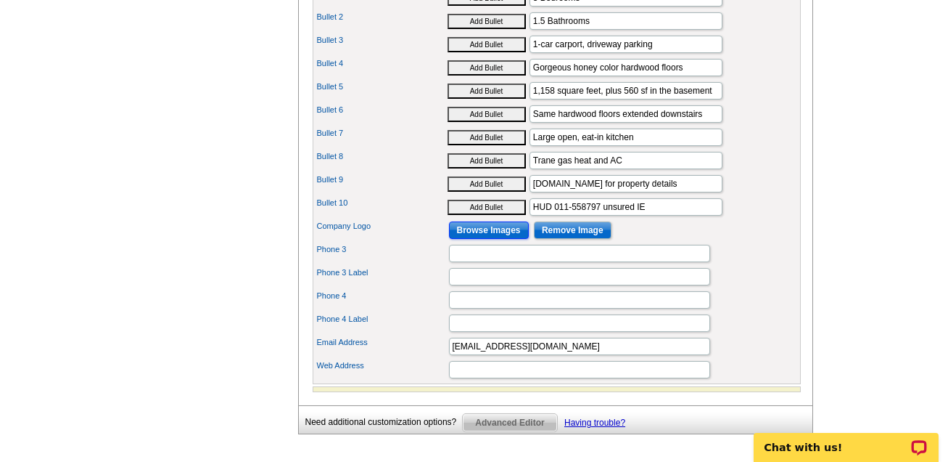
click at [497, 239] on input "Browse Images" at bounding box center [489, 229] width 80 height 17
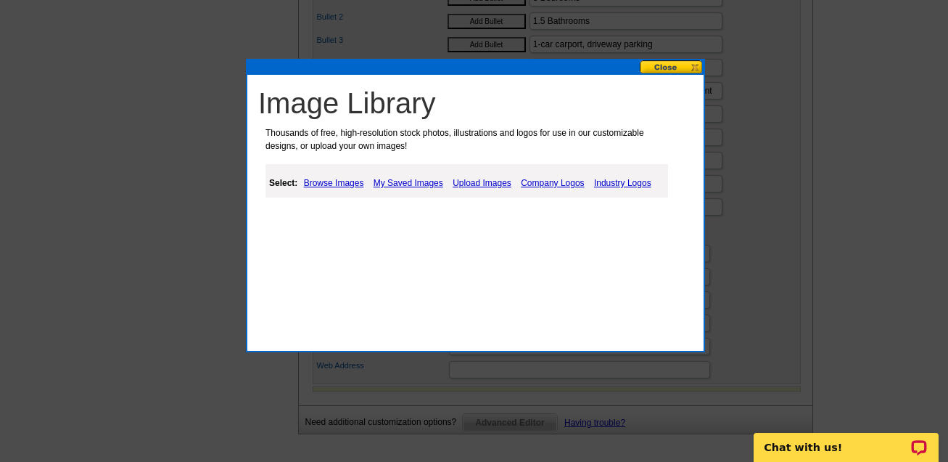
click at [426, 183] on link "My Saved Images" at bounding box center [408, 182] width 77 height 17
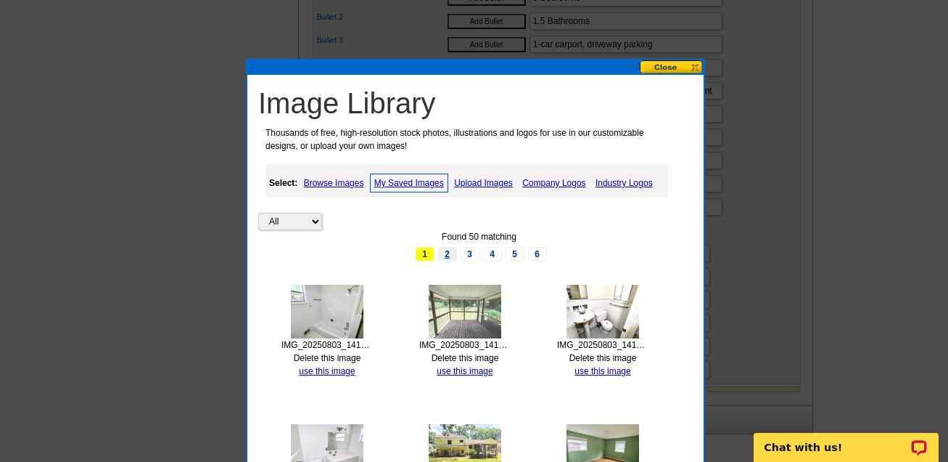
click at [452, 251] on link "2" at bounding box center [447, 254] width 19 height 15
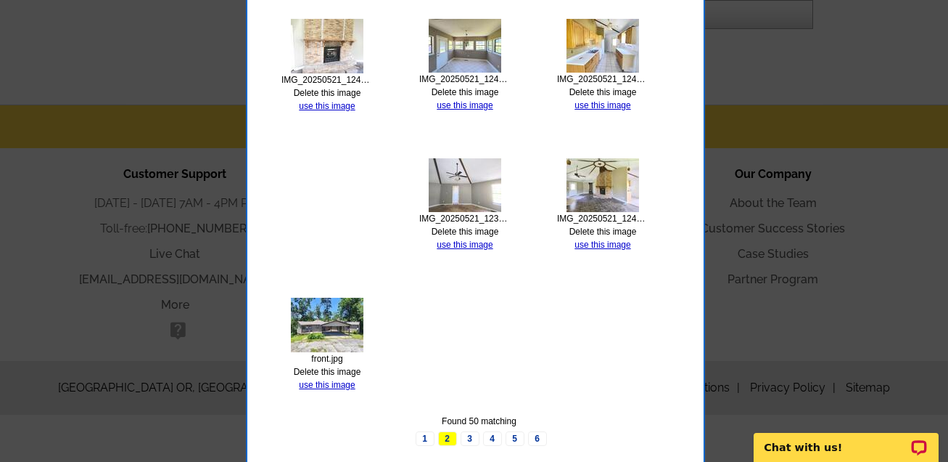
scroll to position [1250, 0]
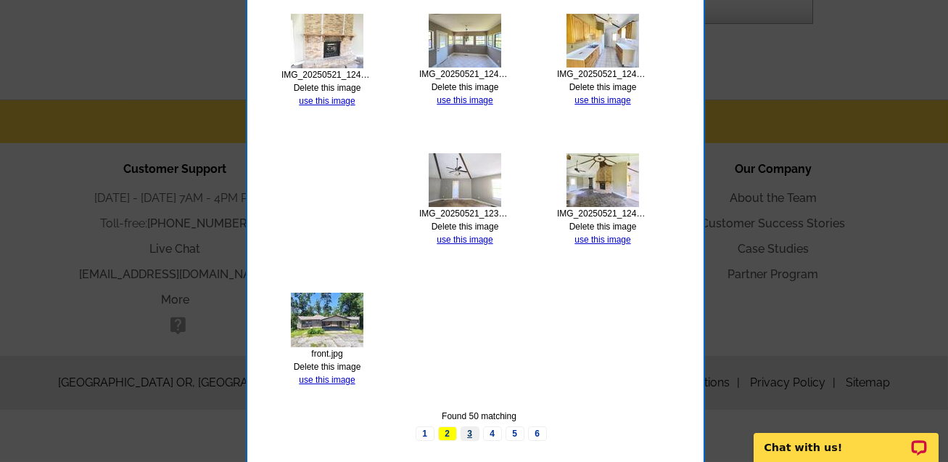
click at [470, 427] on link "3" at bounding box center [470, 433] width 19 height 15
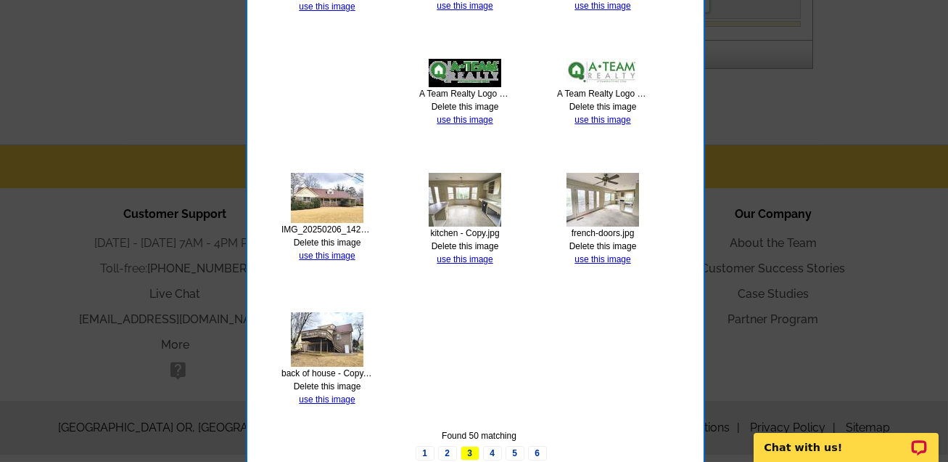
scroll to position [1225, 0]
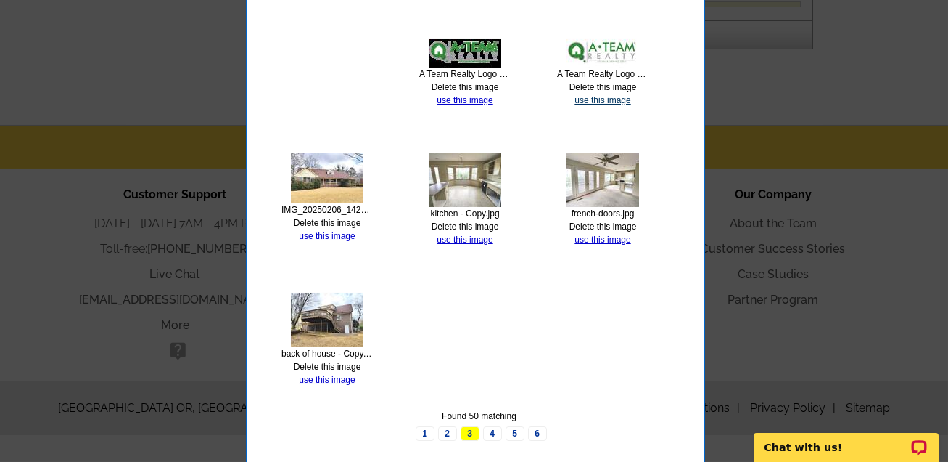
click at [607, 97] on link "use this image" at bounding box center [603, 100] width 56 height 10
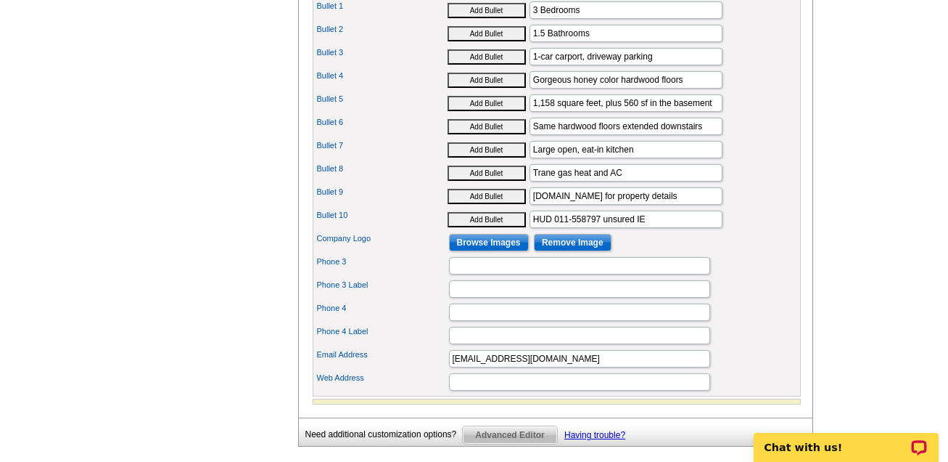
scroll to position [852, 0]
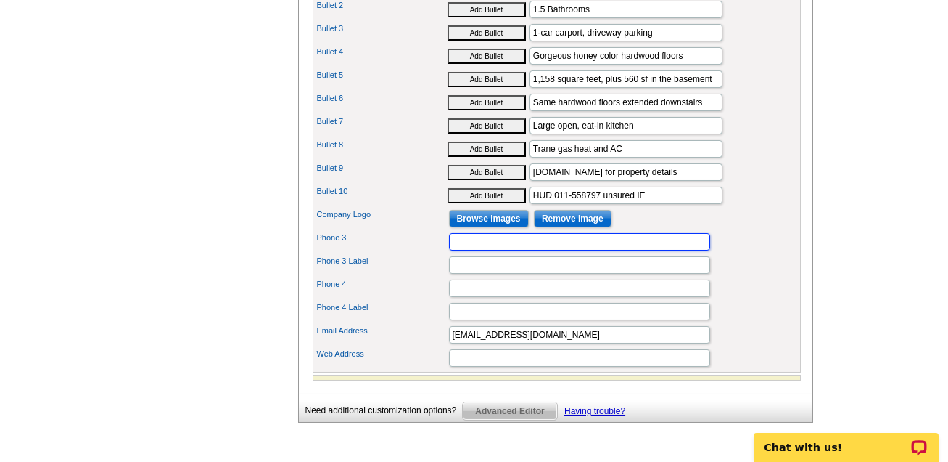
click at [501, 249] on input "Phone 3" at bounding box center [579, 241] width 261 height 17
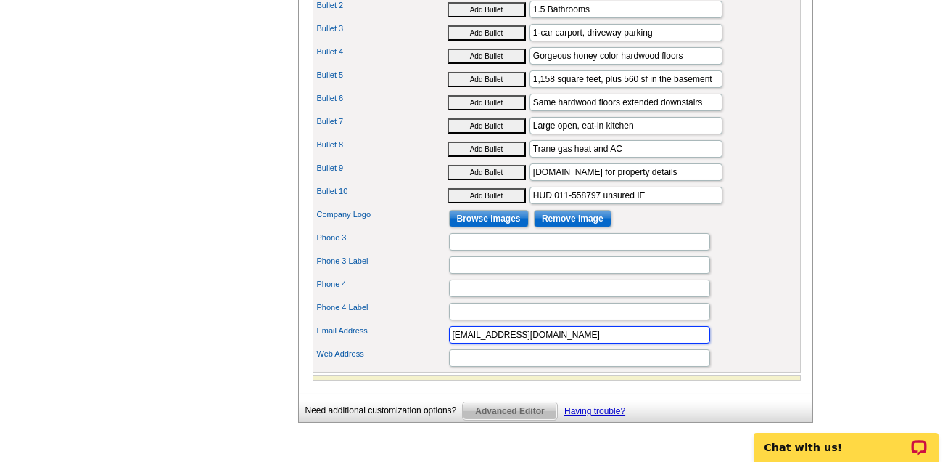
click at [557, 340] on input "[EMAIL_ADDRESS][DOMAIN_NAME]" at bounding box center [579, 334] width 261 height 17
drag, startPoint x: 557, startPoint y: 340, endPoint x: 387, endPoint y: 338, distance: 170.6
click at [387, 338] on div "Email Address gregbutler06@gmail.com" at bounding box center [557, 334] width 483 height 23
type input "greg@butlerrealty.net"
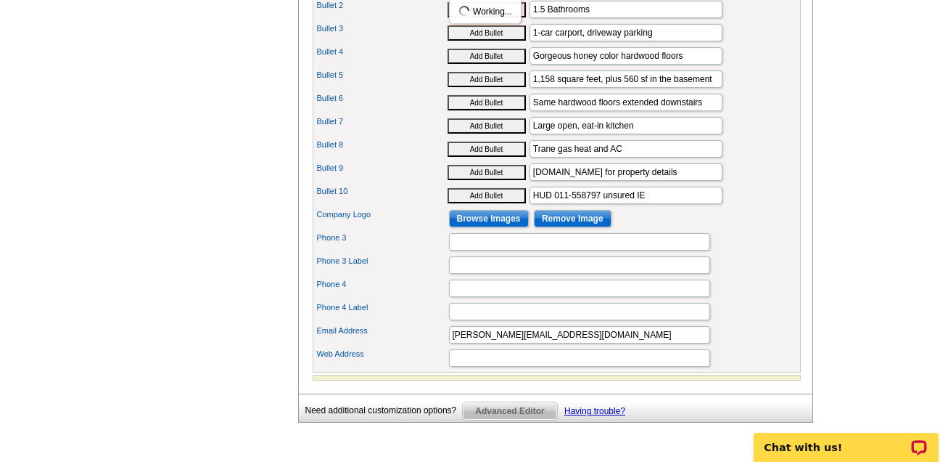
click at [496, 253] on div "Phone 3" at bounding box center [557, 241] width 483 height 23
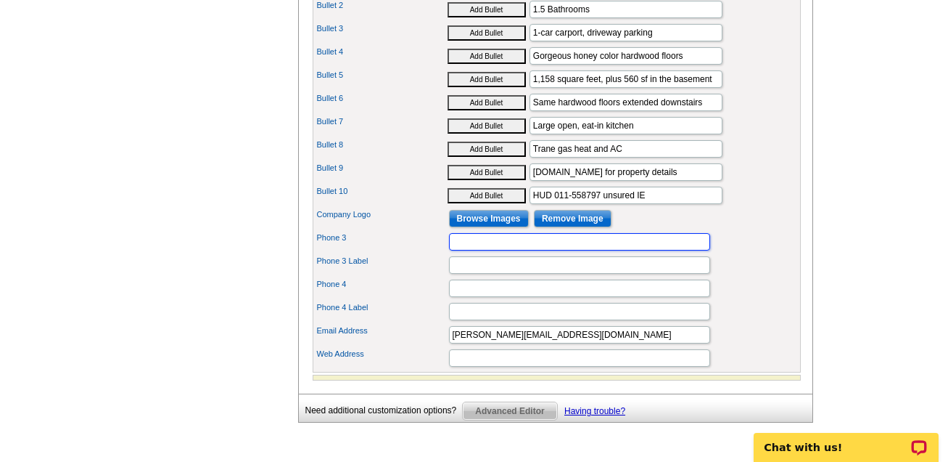
click at [475, 250] on input "Phone 3" at bounding box center [579, 241] width 261 height 17
type input "205-615-1480"
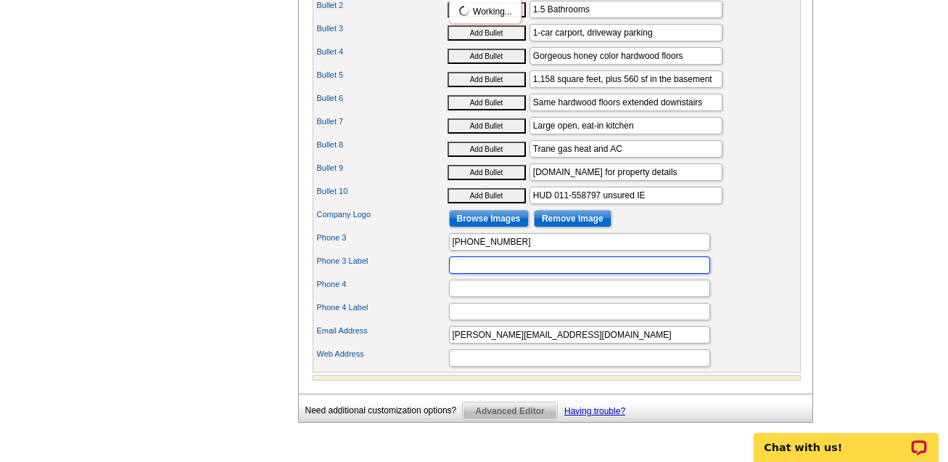
click at [475, 274] on input "Phone 3 Label" at bounding box center [579, 264] width 261 height 17
click at [749, 223] on div "Company Logo Browse Images Remove Image" at bounding box center [557, 218] width 483 height 23
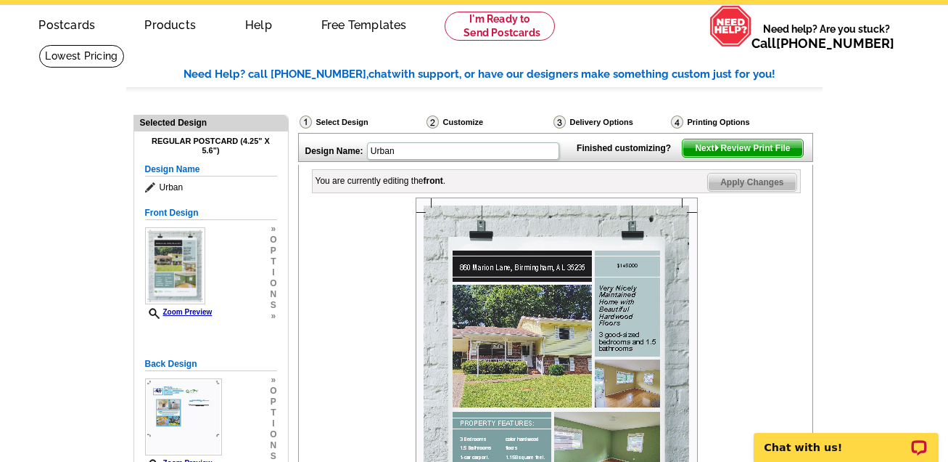
scroll to position [61, 0]
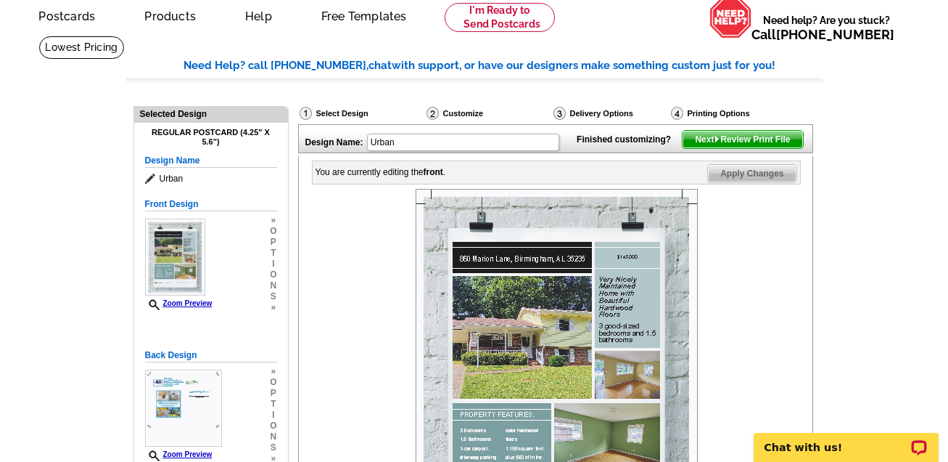
click at [772, 182] on span "Apply Changes" at bounding box center [752, 173] width 88 height 17
click at [753, 182] on span "Apply Changes" at bounding box center [752, 173] width 88 height 17
drag, startPoint x: 753, startPoint y: 195, endPoint x: 904, endPoint y: 148, distance: 158.8
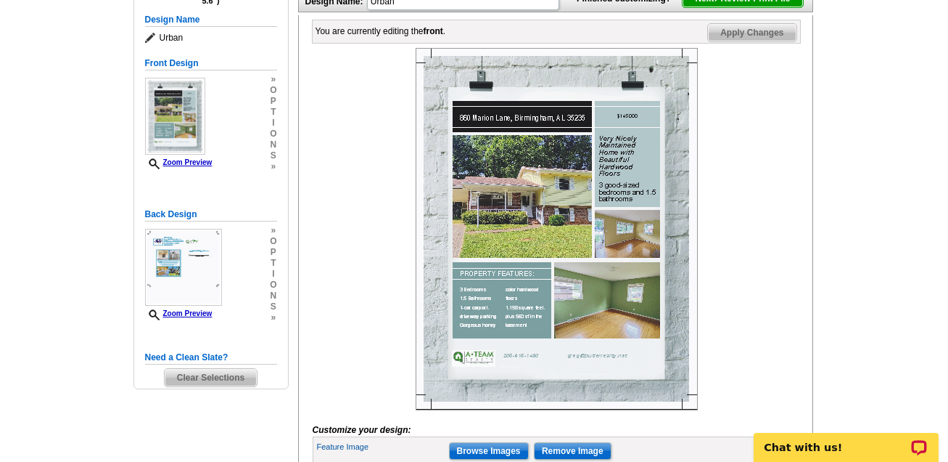
scroll to position [207, 0]
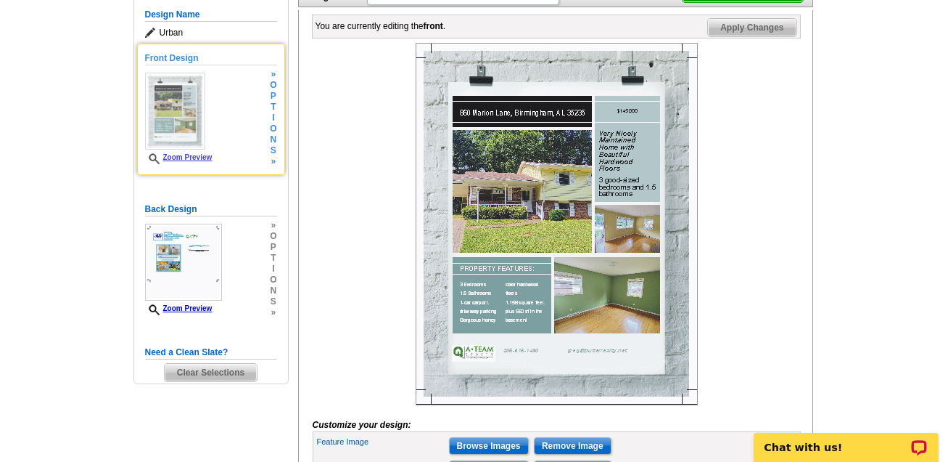
click at [189, 155] on link "Zoom Preview" at bounding box center [178, 157] width 67 height 8
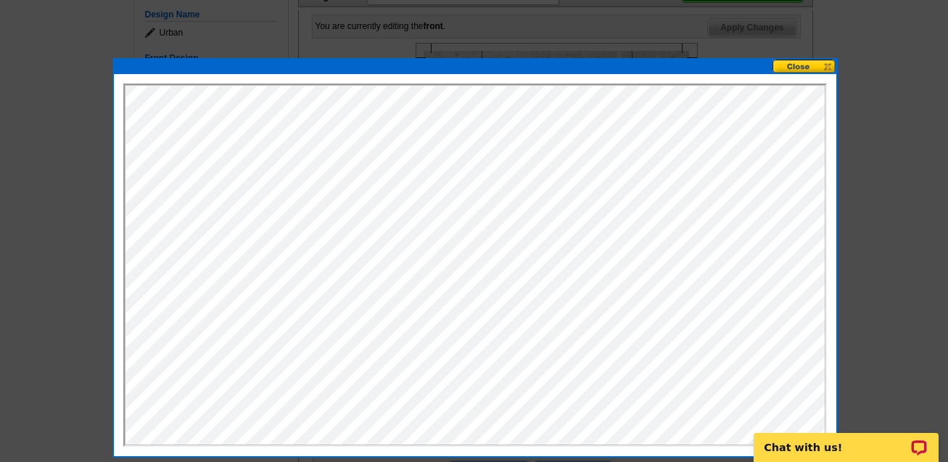
scroll to position [0, 0]
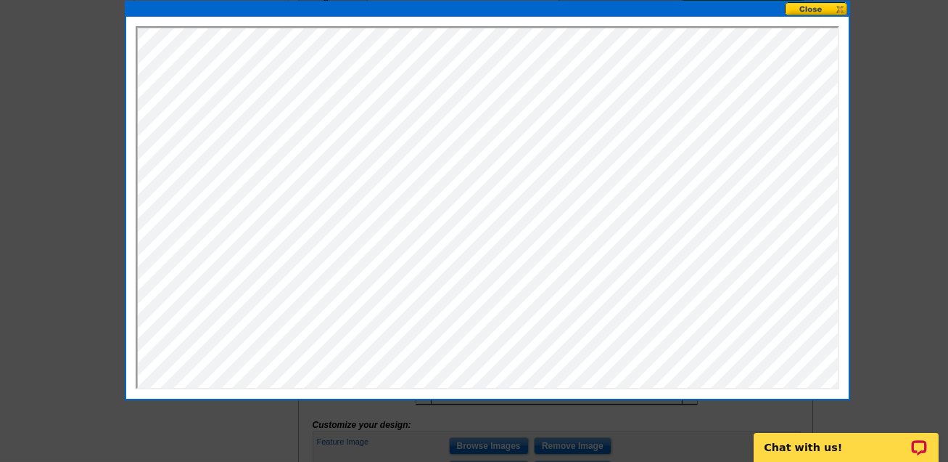
drag, startPoint x: 716, startPoint y: 68, endPoint x: 731, endPoint y: 11, distance: 59.5
click at [731, 11] on div at bounding box center [487, 9] width 723 height 15
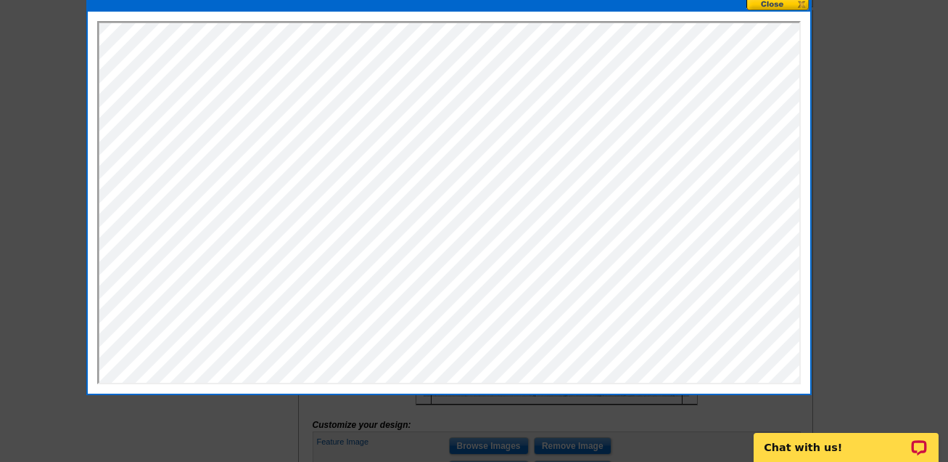
drag, startPoint x: 700, startPoint y: 12, endPoint x: 655, endPoint y: 7, distance: 44.6
click at [655, 7] on div at bounding box center [449, 4] width 723 height 15
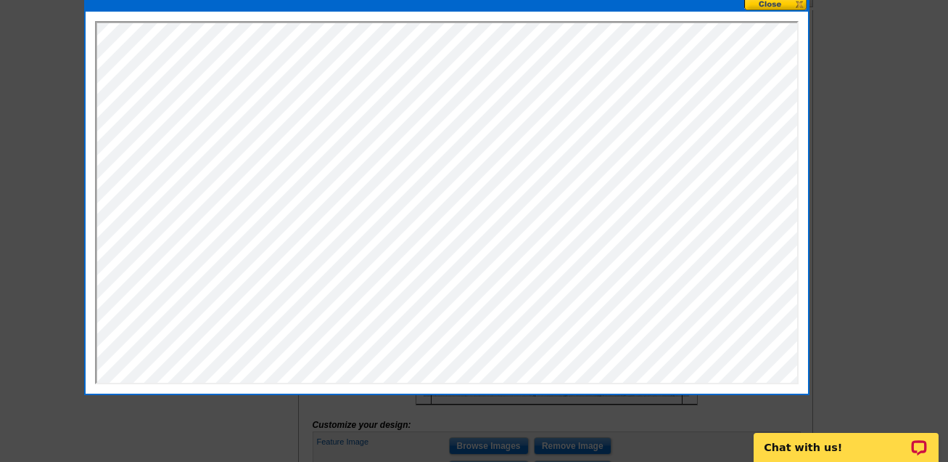
click at [769, 3] on button at bounding box center [777, 4] width 64 height 14
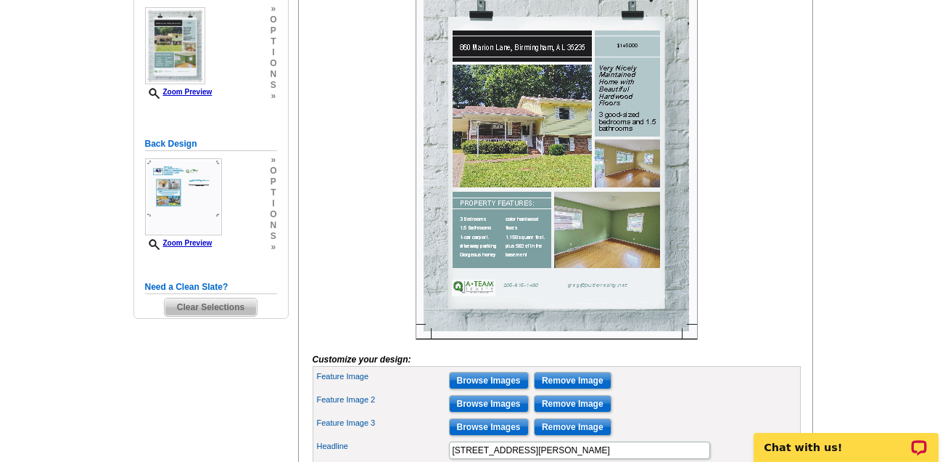
scroll to position [263, 0]
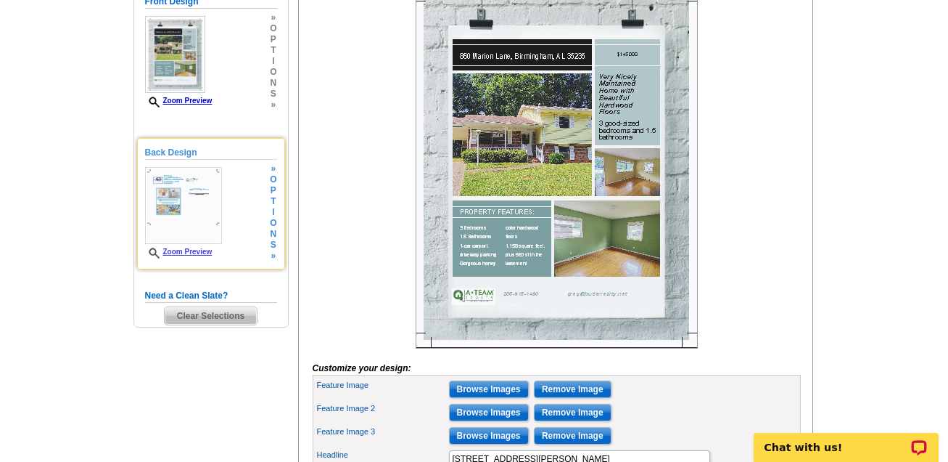
click at [178, 155] on h5 "Back Design" at bounding box center [211, 153] width 132 height 14
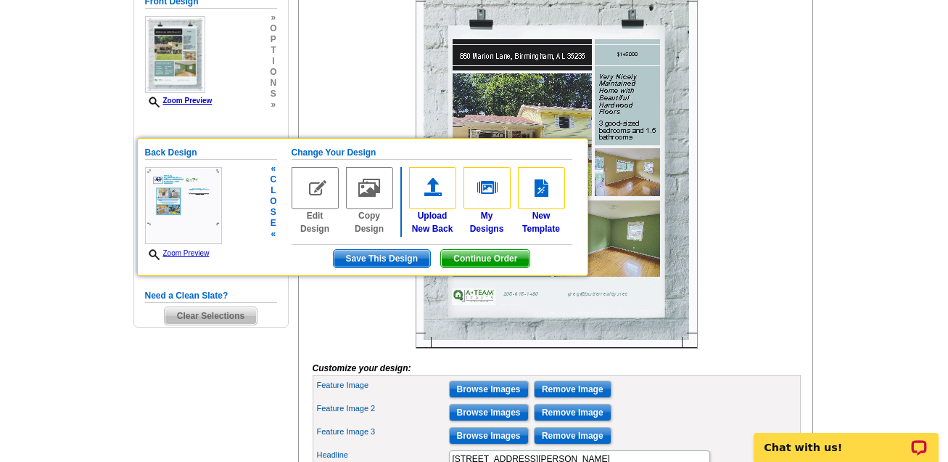
click at [317, 187] on img at bounding box center [315, 188] width 47 height 42
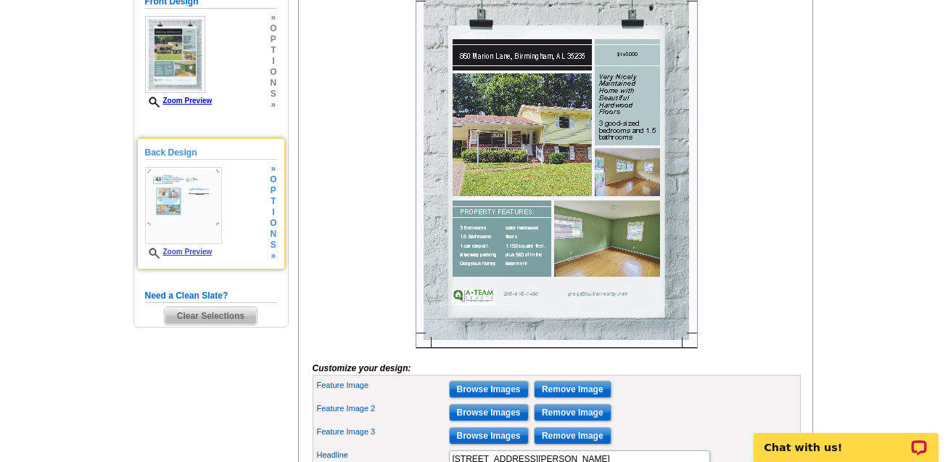
click at [187, 247] on link "Zoom Preview" at bounding box center [178, 251] width 67 height 8
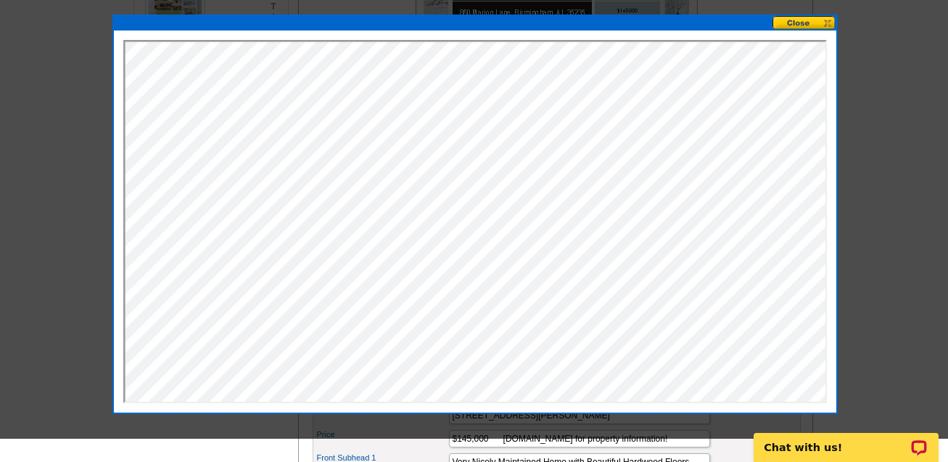
scroll to position [329, 0]
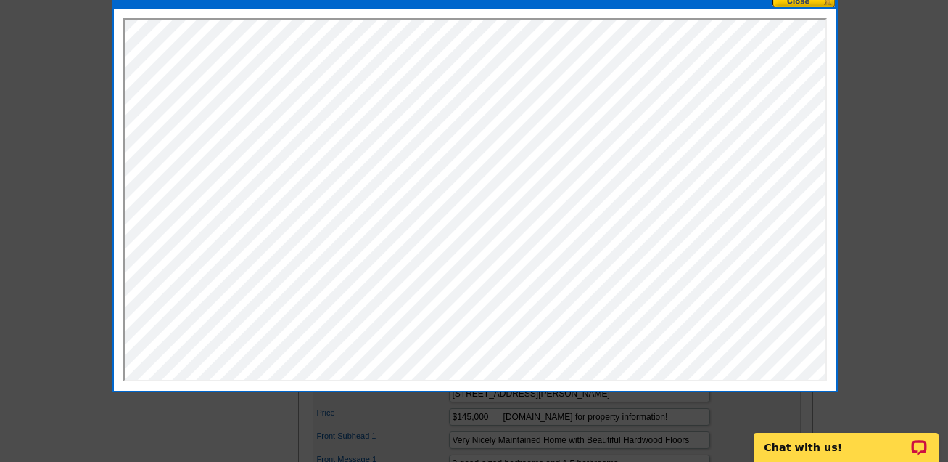
click at [813, 5] on button at bounding box center [805, 1] width 64 height 14
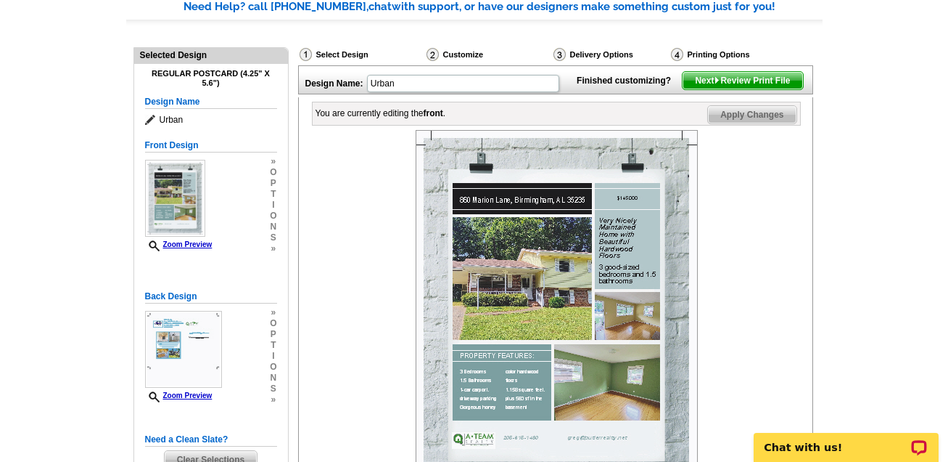
scroll to position [115, 0]
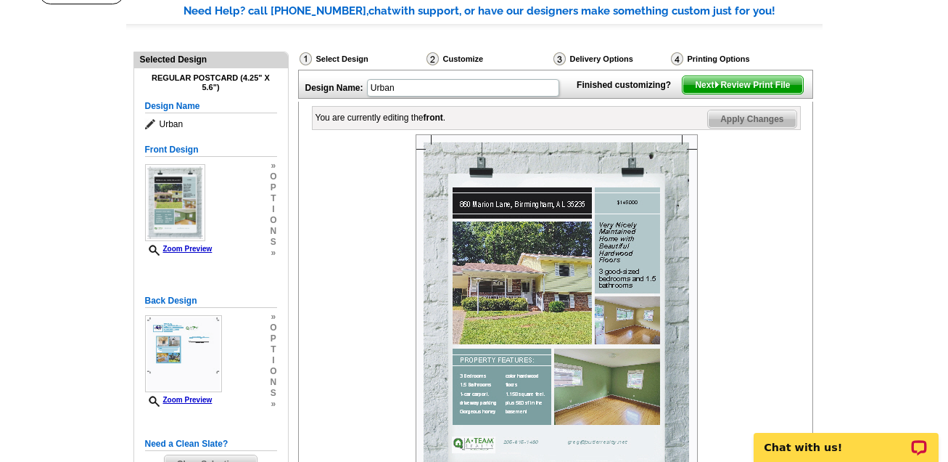
click at [751, 128] on span "Apply Changes" at bounding box center [752, 118] width 88 height 17
click at [756, 94] on span "Next Review Print File" at bounding box center [743, 84] width 120 height 17
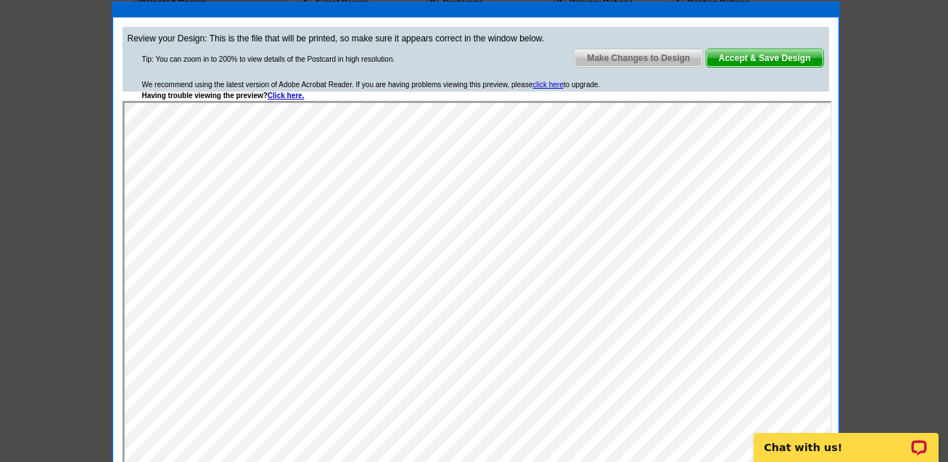
scroll to position [184, 0]
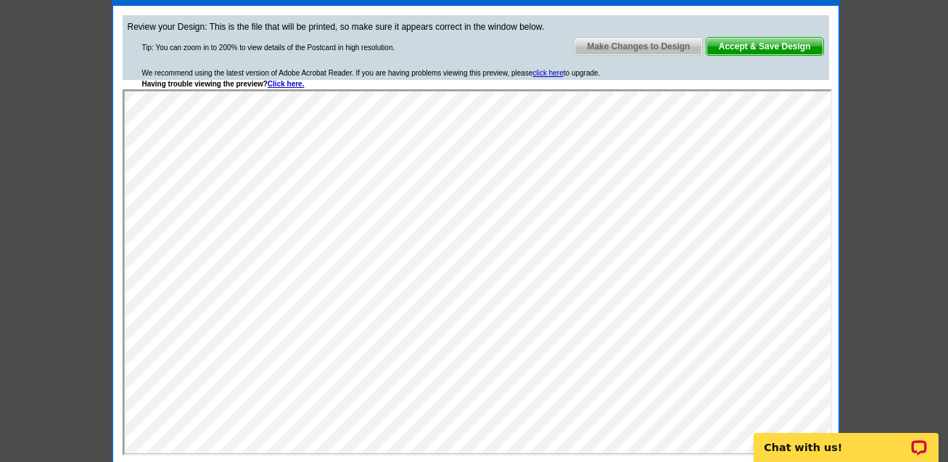
click at [657, 43] on span "Make Changes to Design" at bounding box center [639, 46] width 128 height 17
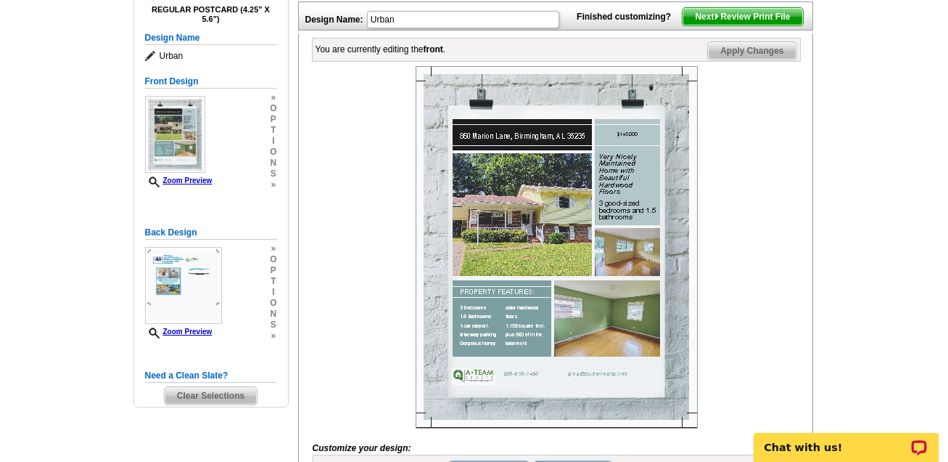
click at [602, 396] on img at bounding box center [557, 247] width 282 height 362
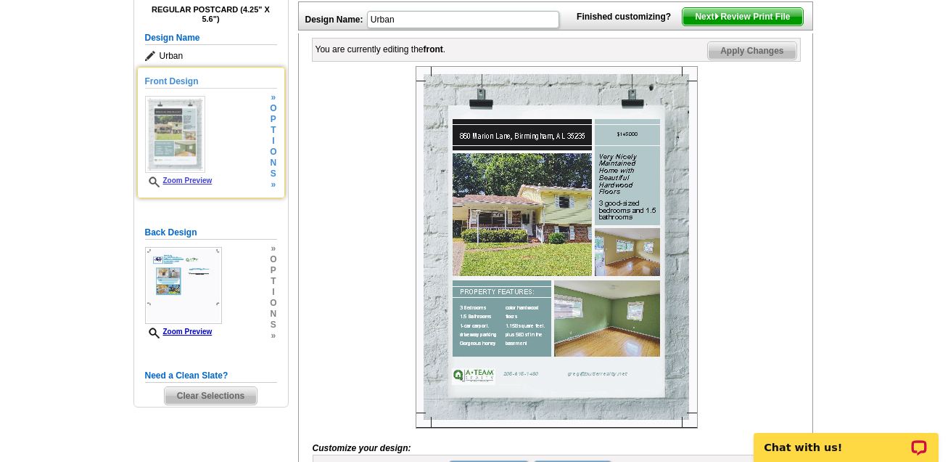
click at [198, 179] on link "Zoom Preview" at bounding box center [178, 180] width 67 height 8
click at [271, 149] on span "o" at bounding box center [273, 152] width 7 height 11
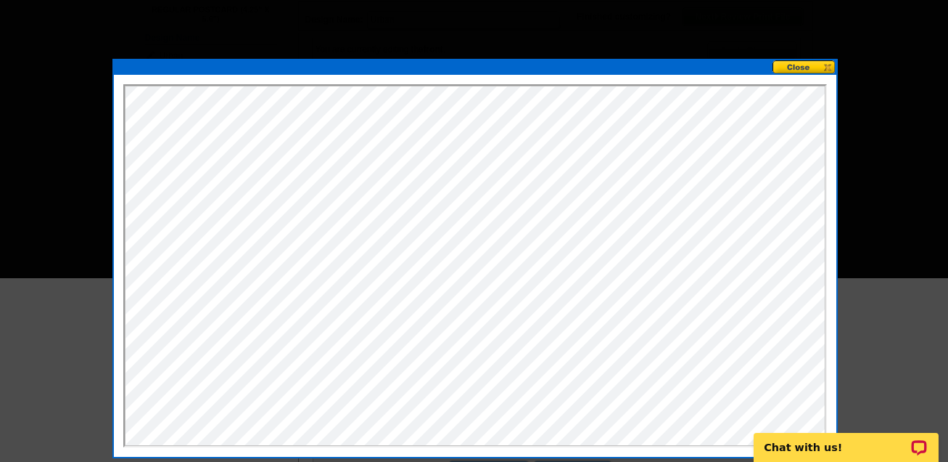
scroll to position [0, 0]
click at [811, 67] on button at bounding box center [805, 67] width 64 height 14
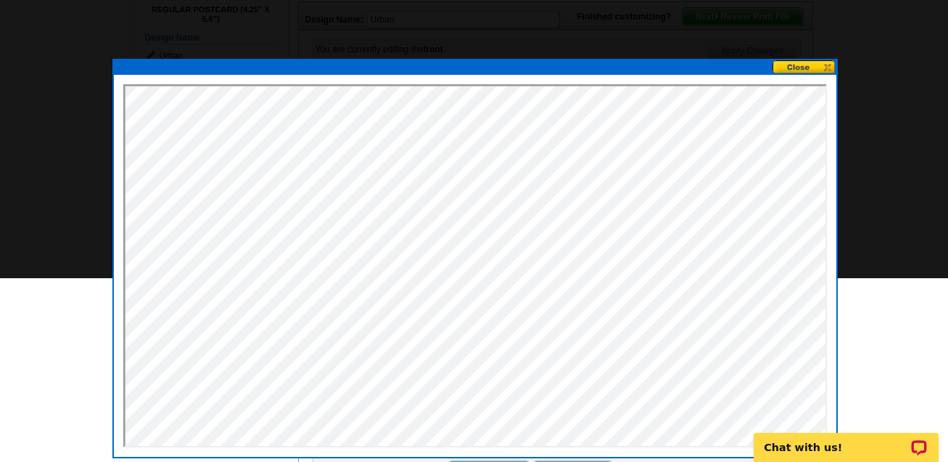
click at [803, 63] on button at bounding box center [805, 67] width 64 height 14
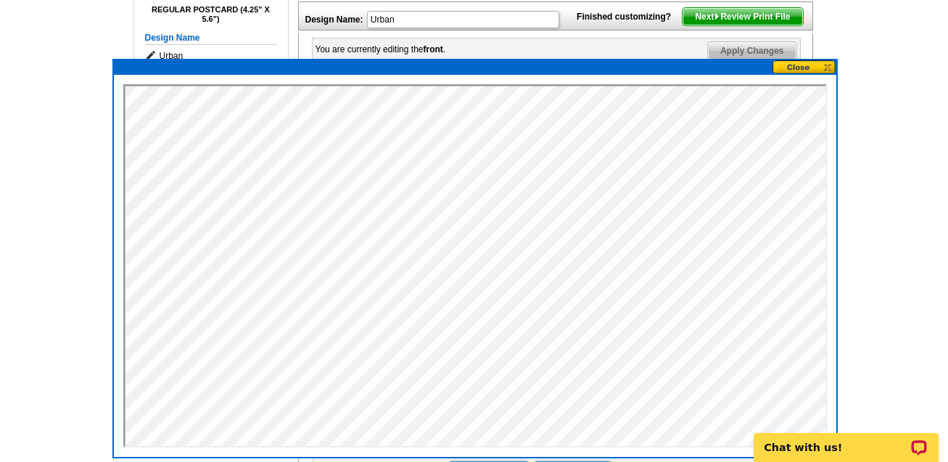
click at [765, 25] on span "Next Review Print File" at bounding box center [743, 16] width 120 height 17
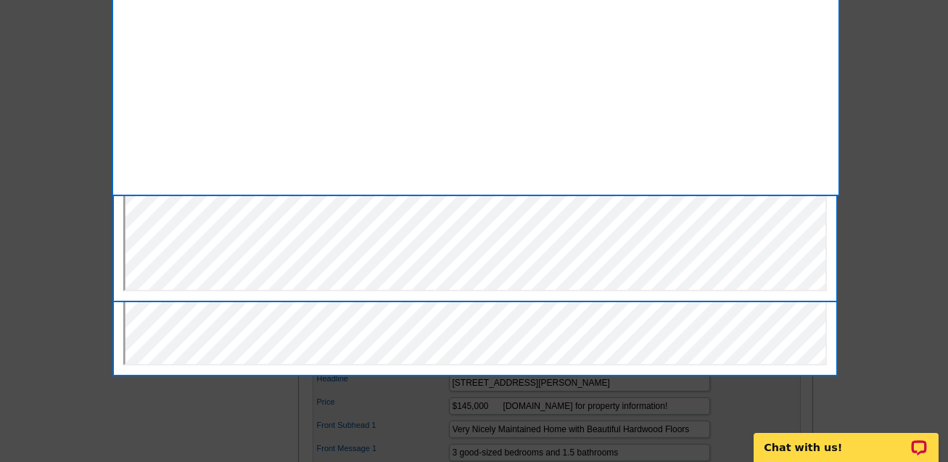
scroll to position [388, 0]
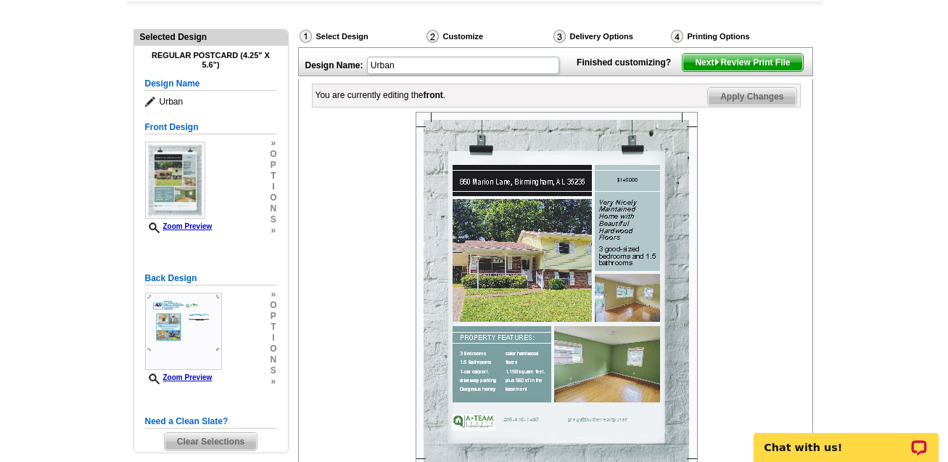
scroll to position [132, 0]
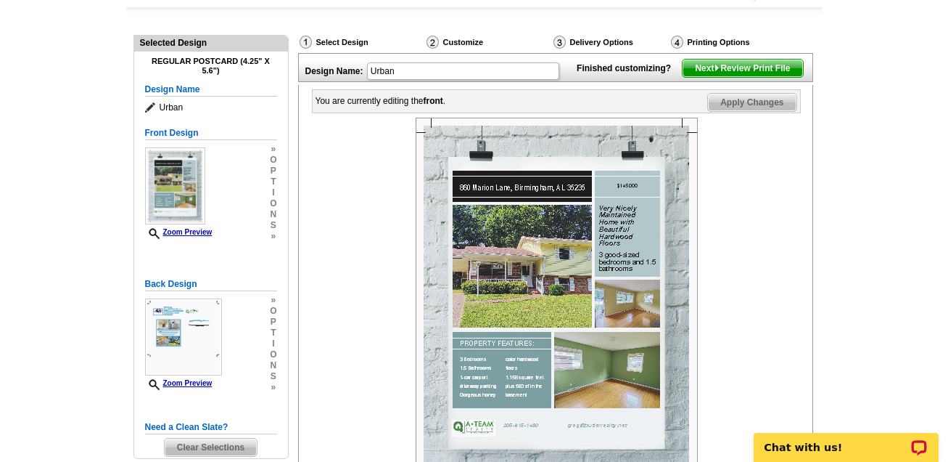
click at [764, 77] on span "Next Review Print File" at bounding box center [743, 68] width 120 height 17
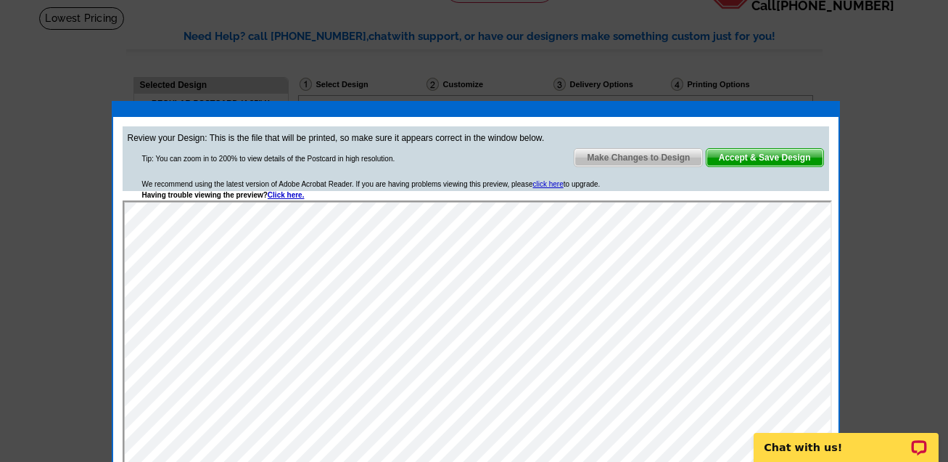
scroll to position [85, 0]
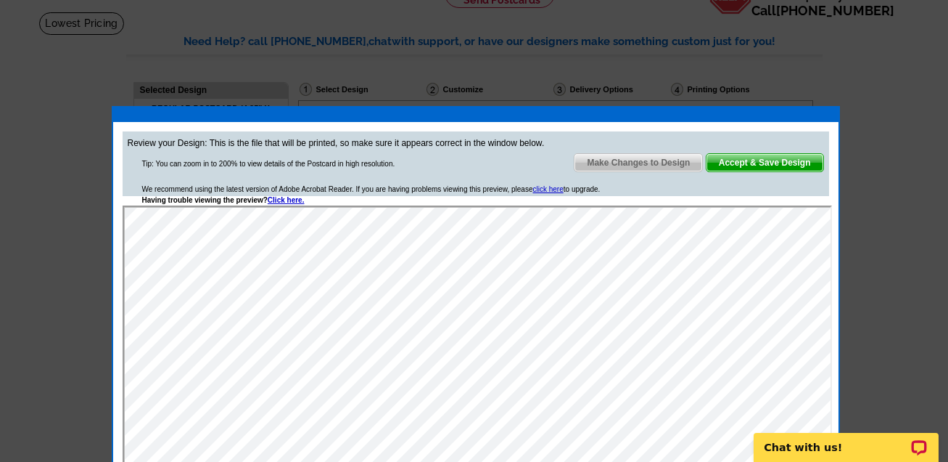
click at [773, 160] on span "Accept & Save Design" at bounding box center [765, 162] width 117 height 17
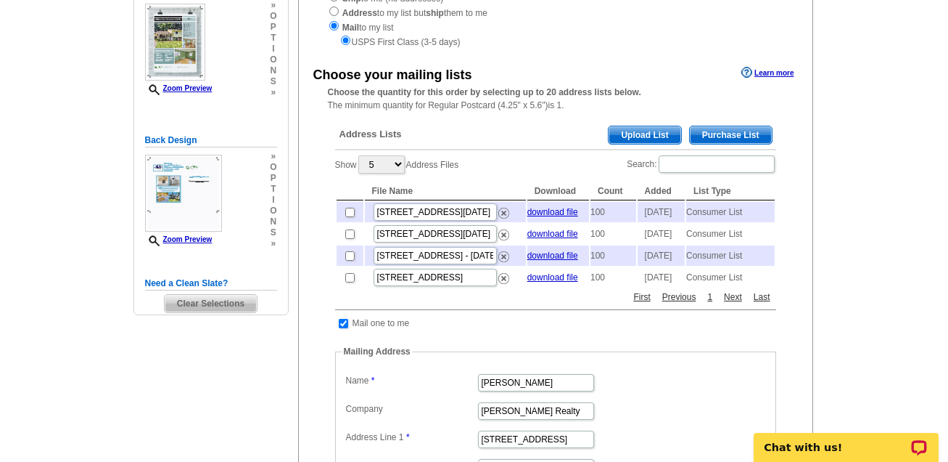
scroll to position [230, 0]
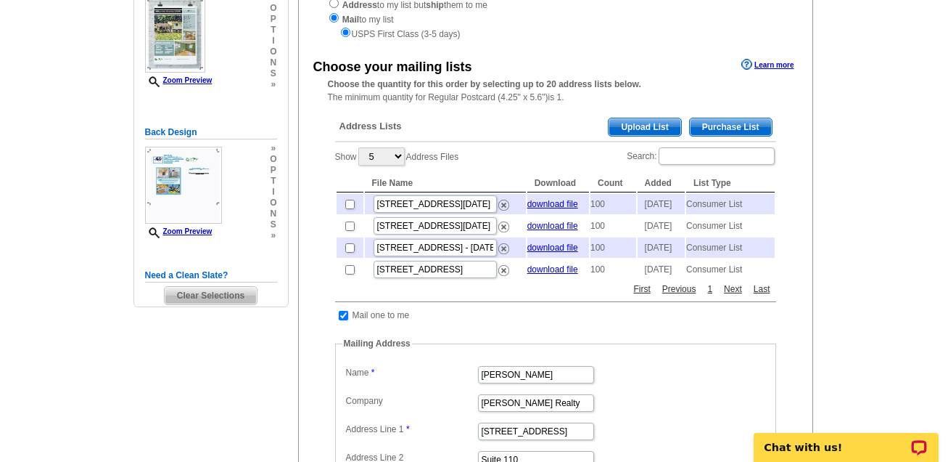
click at [731, 124] on span "Purchase List" at bounding box center [731, 126] width 82 height 17
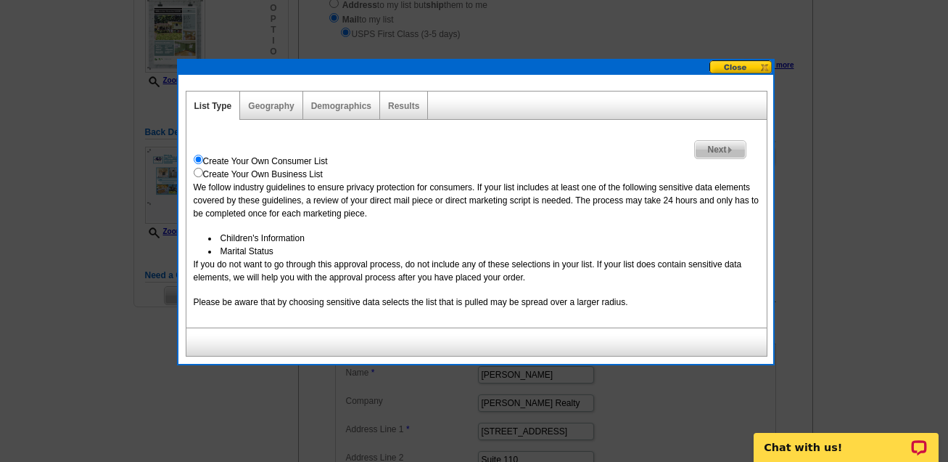
click at [724, 144] on span "Next" at bounding box center [720, 149] width 50 height 17
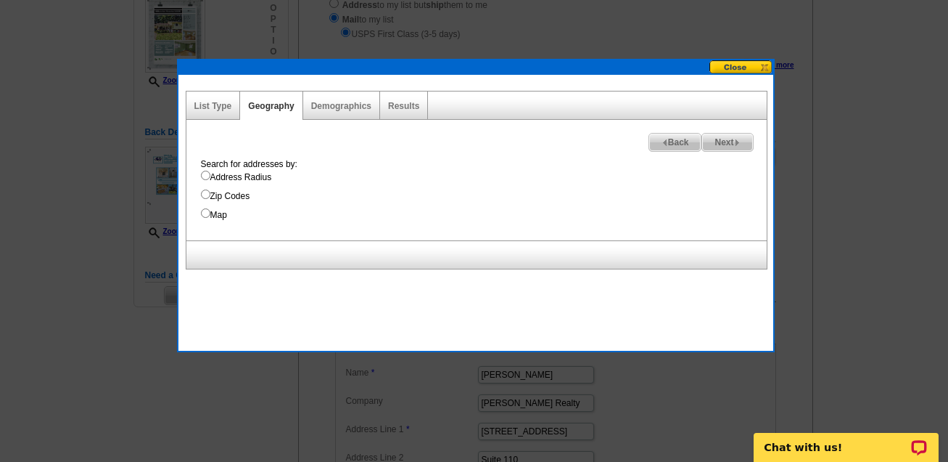
click at [202, 172] on input "Address Radius" at bounding box center [205, 175] width 9 height 9
radio input "true"
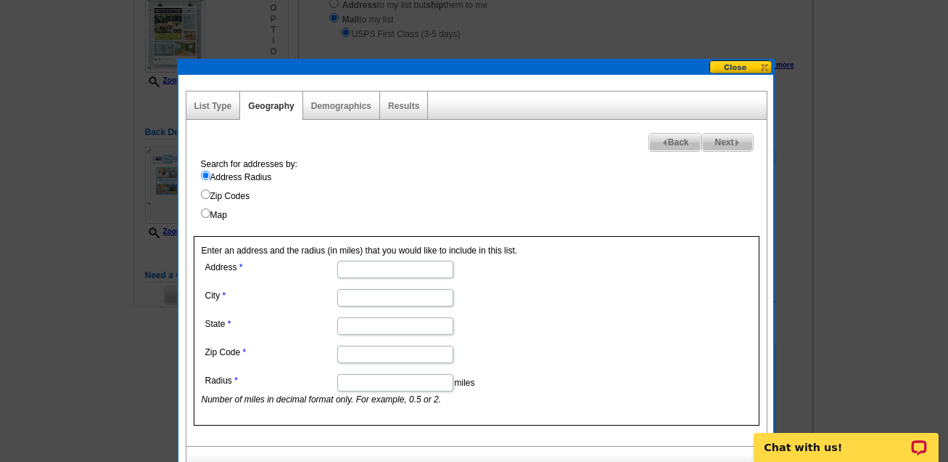
click at [378, 266] on input "Address" at bounding box center [395, 269] width 116 height 17
type input "860 Marion Ln"
click at [359, 293] on input "City" at bounding box center [395, 297] width 116 height 17
type input "Birmingham"
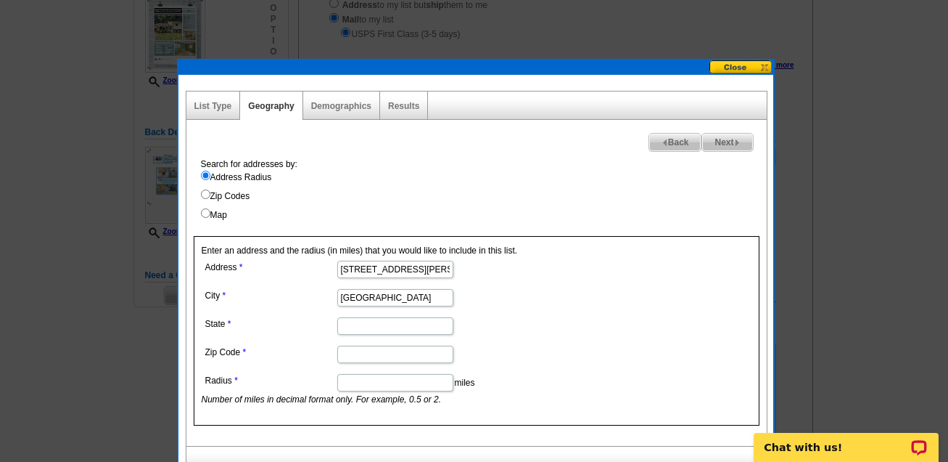
click at [356, 319] on input "State" at bounding box center [395, 325] width 116 height 17
type input "Alabama"
click at [352, 345] on input "Zip Code" at bounding box center [395, 353] width 116 height 17
type input "35235"
click at [358, 374] on input "Radius" at bounding box center [395, 382] width 116 height 17
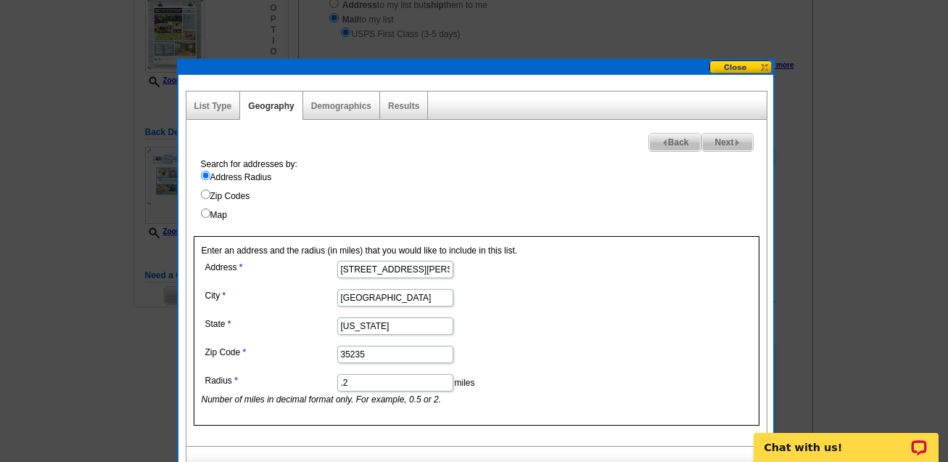
type input ".2"
click at [546, 306] on dl "Address 860 Marion Ln City Birmingham State Alabama Zip Code 35235 Radius .2 mi…" at bounding box center [395, 331] width 386 height 149
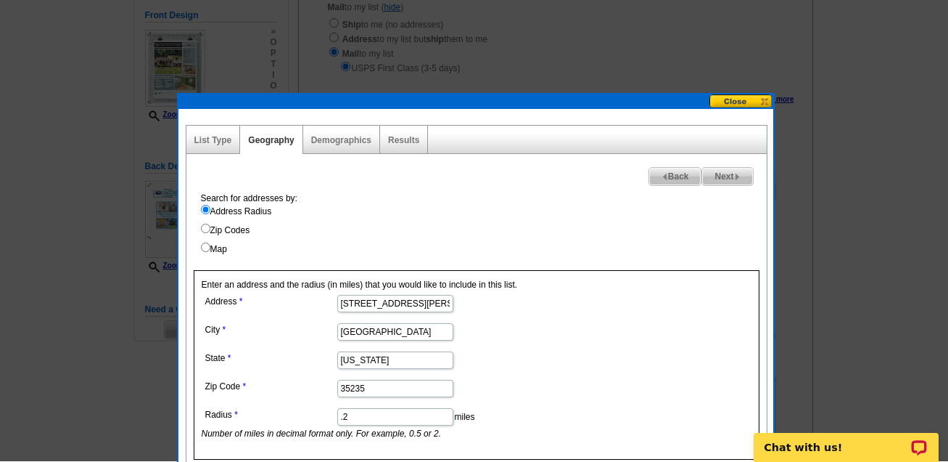
scroll to position [195, 0]
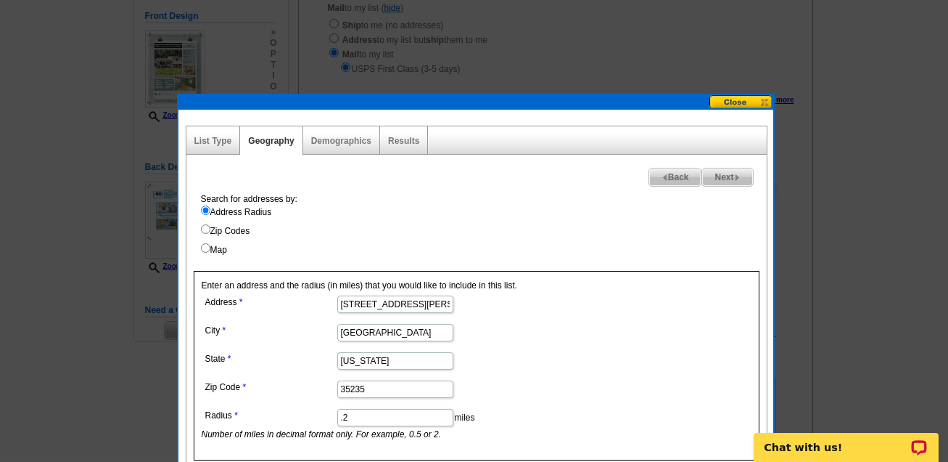
click at [727, 173] on span "Next" at bounding box center [727, 176] width 50 height 17
select select
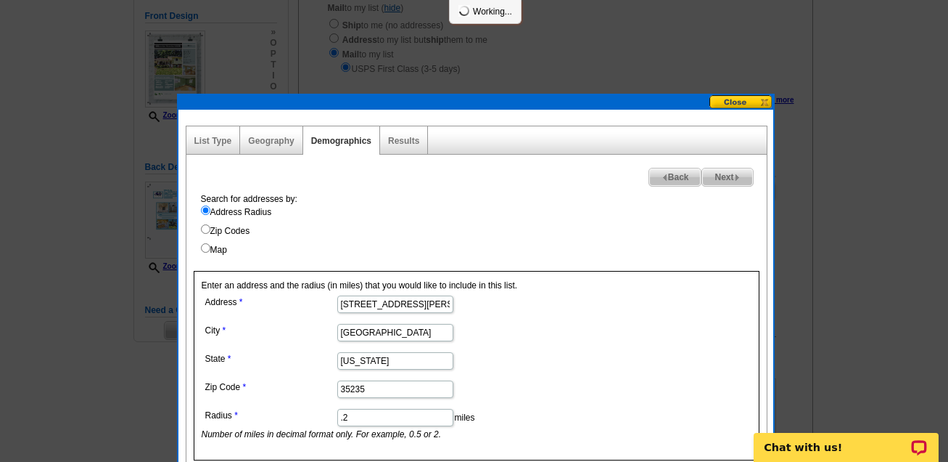
select select
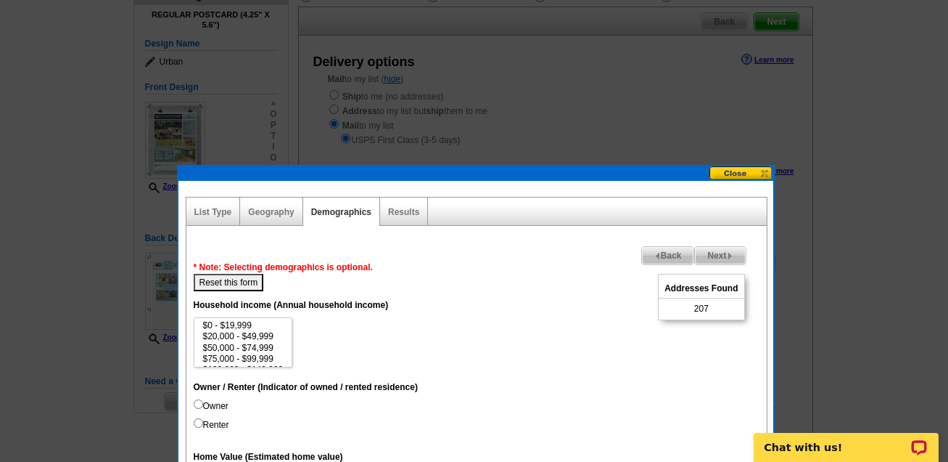
scroll to position [123, 0]
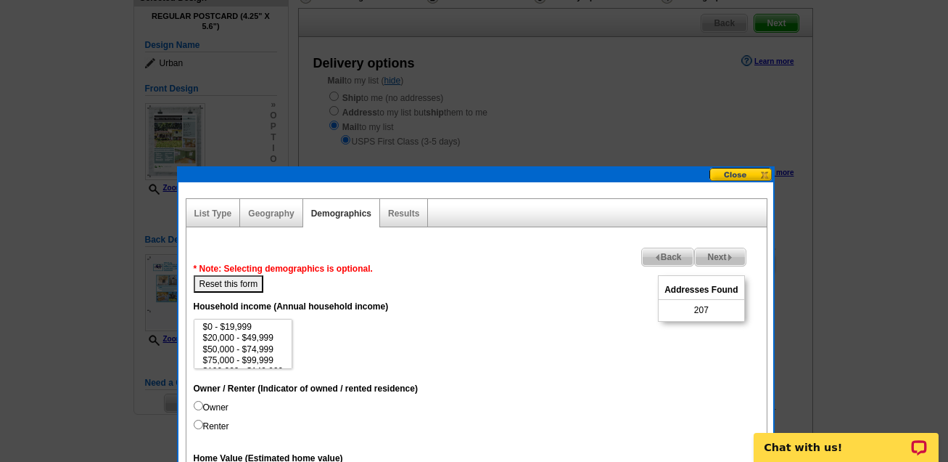
click at [726, 253] on span "Next" at bounding box center [720, 256] width 50 height 17
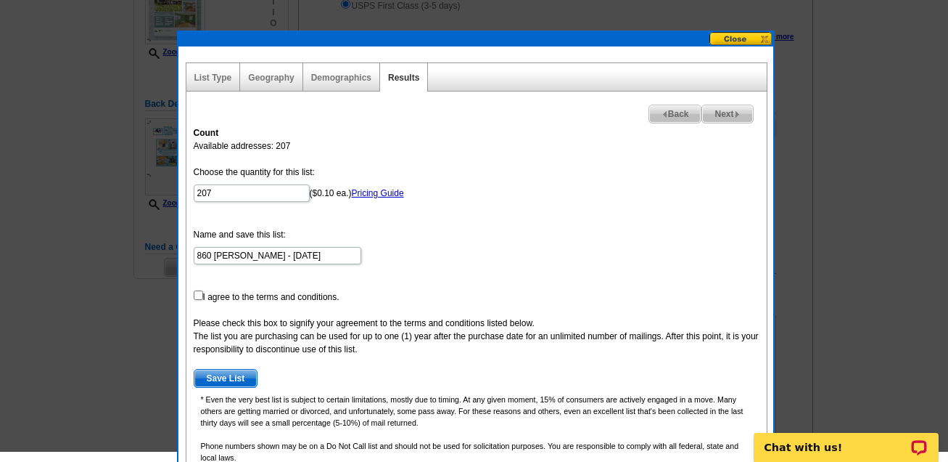
scroll to position [279, 0]
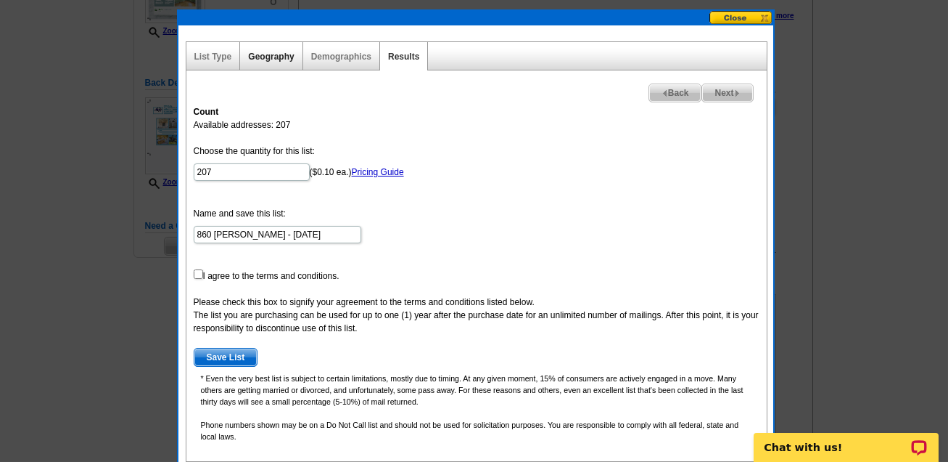
click at [269, 52] on link "Geography" at bounding box center [271, 57] width 46 height 10
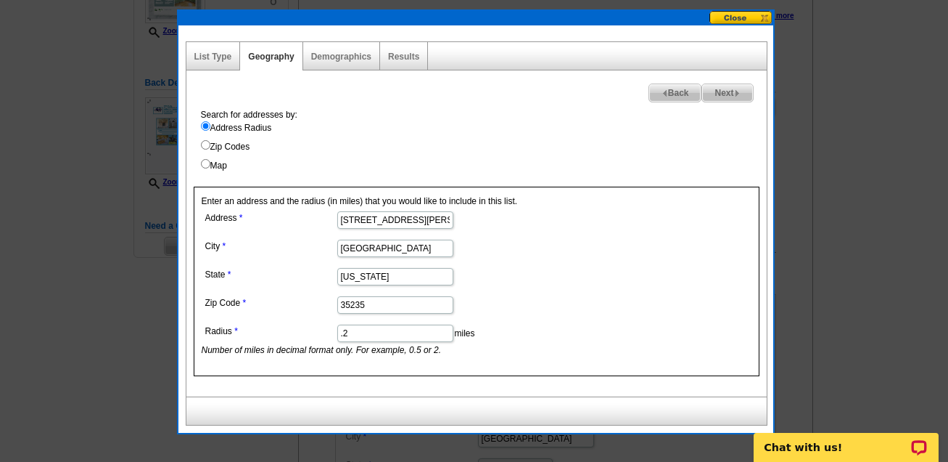
click at [363, 324] on input ".2" at bounding box center [395, 332] width 116 height 17
type input ".1"
click at [340, 55] on link "Demographics" at bounding box center [341, 57] width 60 height 10
select select
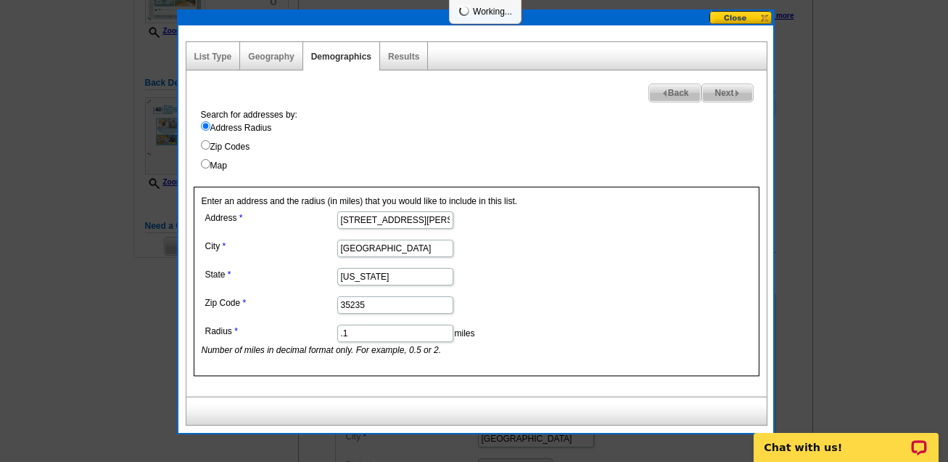
select select
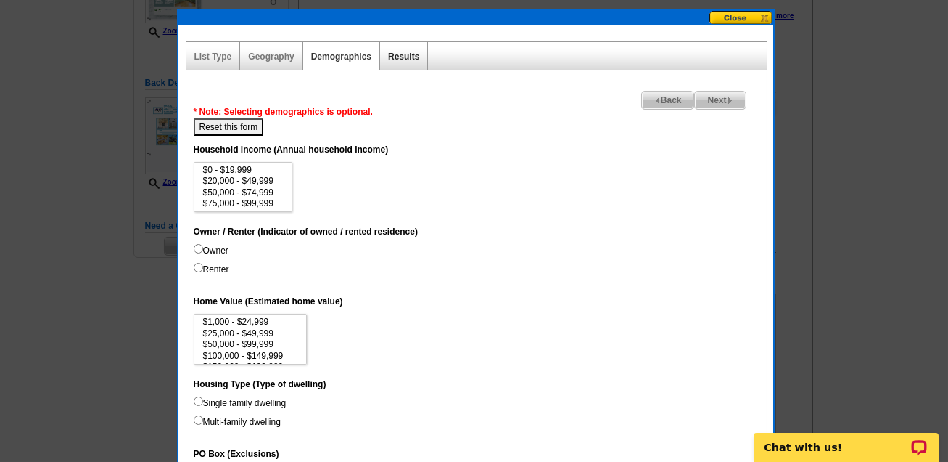
click at [410, 59] on link "Results" at bounding box center [403, 57] width 31 height 10
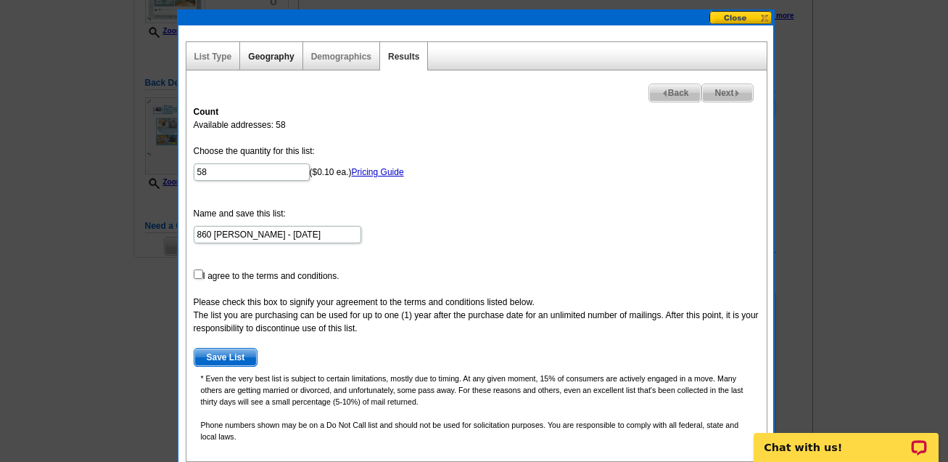
click at [266, 54] on link "Geography" at bounding box center [271, 57] width 46 height 10
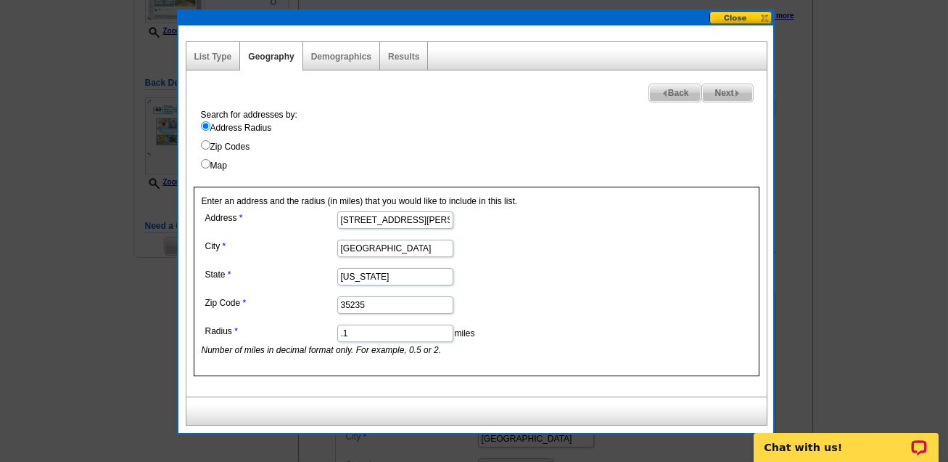
click at [375, 326] on input ".1" at bounding box center [395, 332] width 116 height 17
type input ".15"
click at [408, 60] on link "Results" at bounding box center [403, 57] width 31 height 10
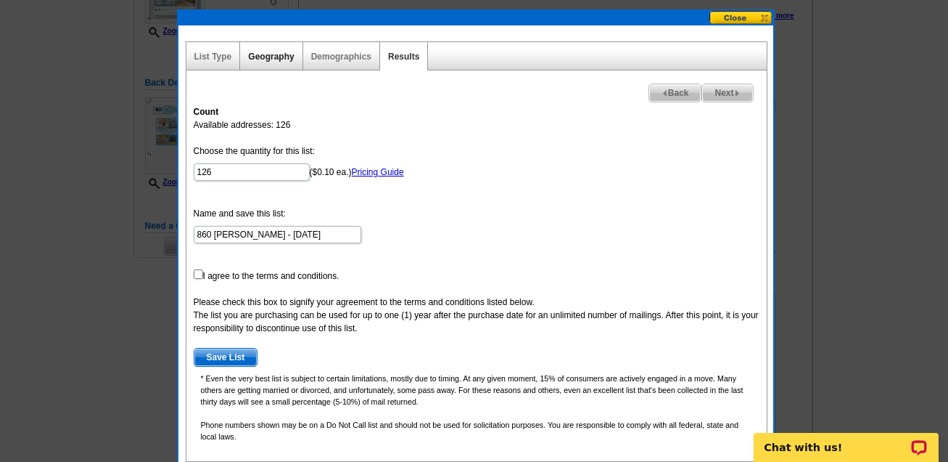
click at [278, 54] on link "Geography" at bounding box center [271, 57] width 46 height 10
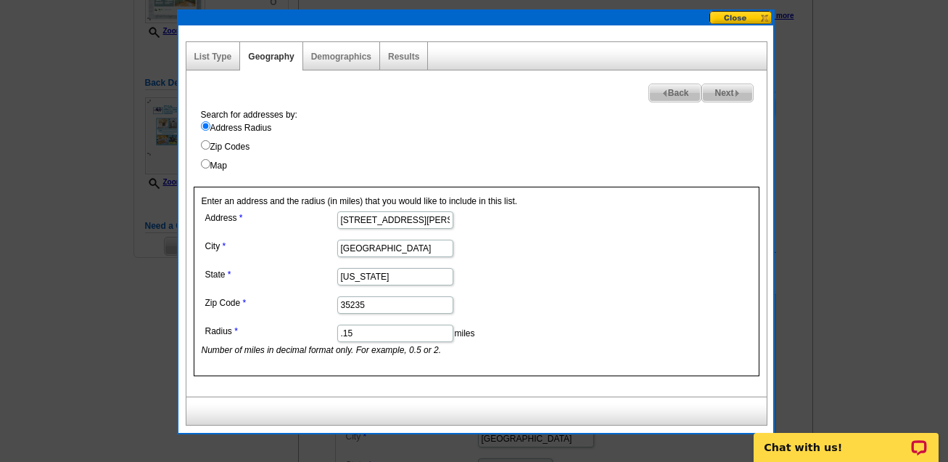
click at [363, 324] on input ".15" at bounding box center [395, 332] width 116 height 17
type input ".13"
click at [552, 261] on dl "Address 860 Marion Ln City Birmingham State Alabama Zip Code 35235 Radius .13 m…" at bounding box center [395, 282] width 386 height 149
click at [404, 54] on link "Results" at bounding box center [403, 57] width 31 height 10
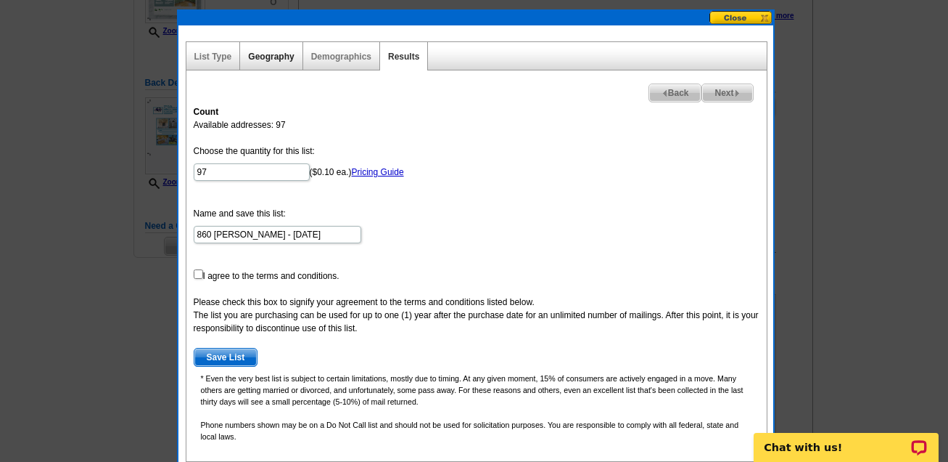
click at [287, 54] on link "Geography" at bounding box center [271, 57] width 46 height 10
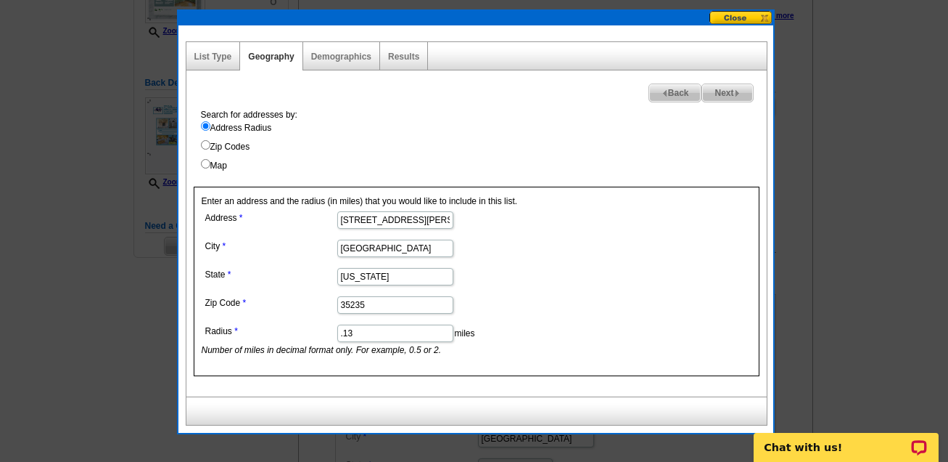
click at [385, 331] on input ".13" at bounding box center [395, 332] width 116 height 17
type input ".135"
click at [520, 281] on dd "Alabama" at bounding box center [395, 275] width 386 height 22
click at [410, 52] on link "Results" at bounding box center [403, 57] width 31 height 10
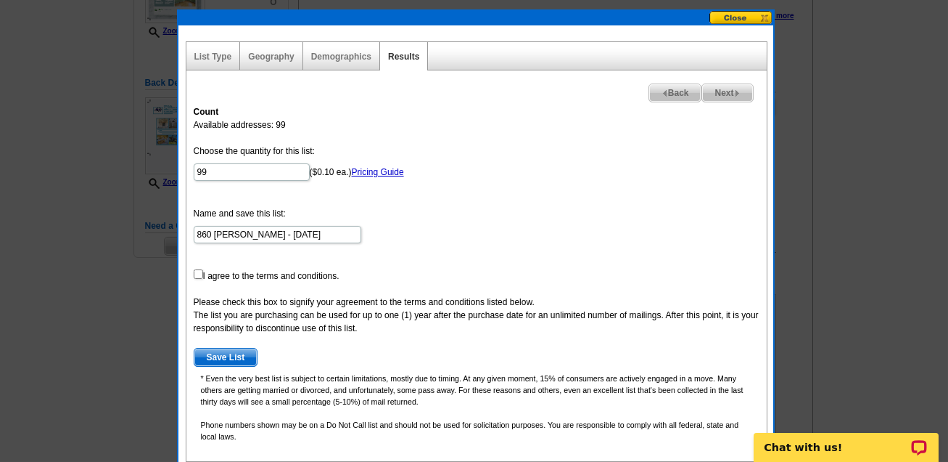
click at [278, 61] on div "Geography" at bounding box center [271, 56] width 62 height 28
click at [264, 52] on link "Geography" at bounding box center [271, 57] width 46 height 10
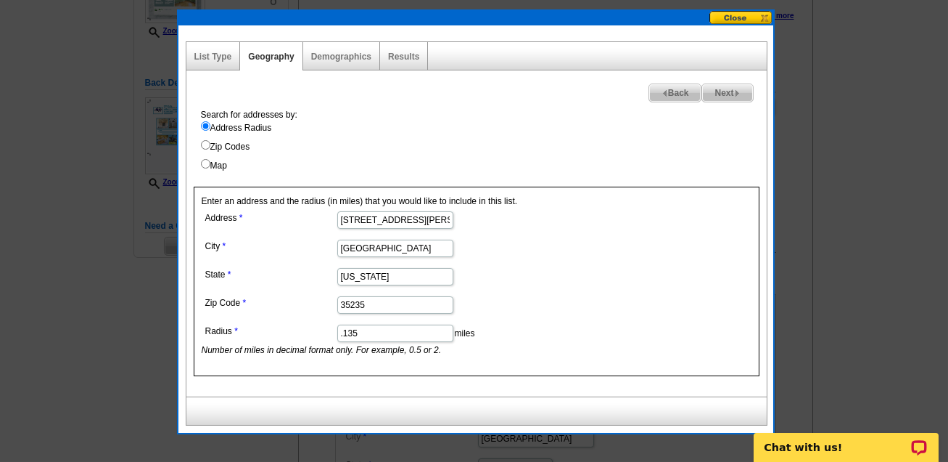
click at [376, 329] on input ".135" at bounding box center [395, 332] width 116 height 17
type input ".138"
click at [522, 256] on dl "Address 860 Marion Ln City Birmingham State Alabama Zip Code 35235 Radius .138 …" at bounding box center [395, 282] width 386 height 149
click at [405, 54] on link "Results" at bounding box center [403, 57] width 31 height 10
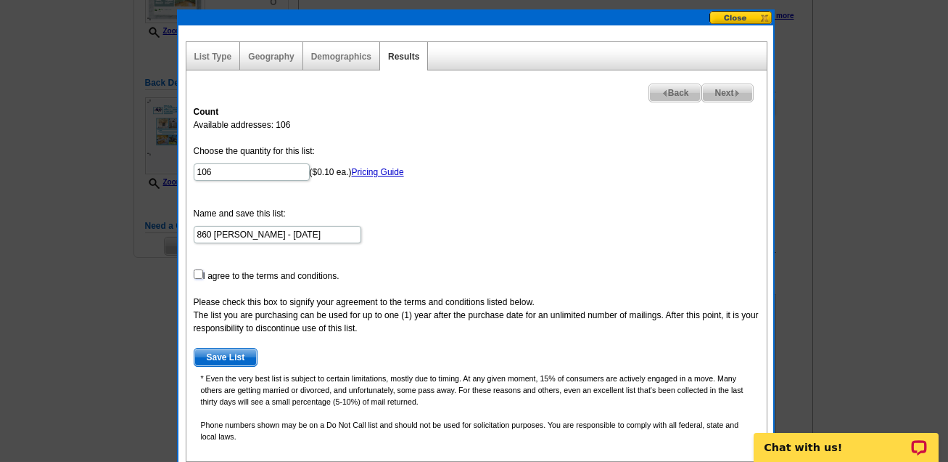
click at [198, 274] on input "checkbox" at bounding box center [198, 273] width 9 height 9
checkbox input "true"
click at [223, 353] on span "Save List" at bounding box center [225, 356] width 63 height 17
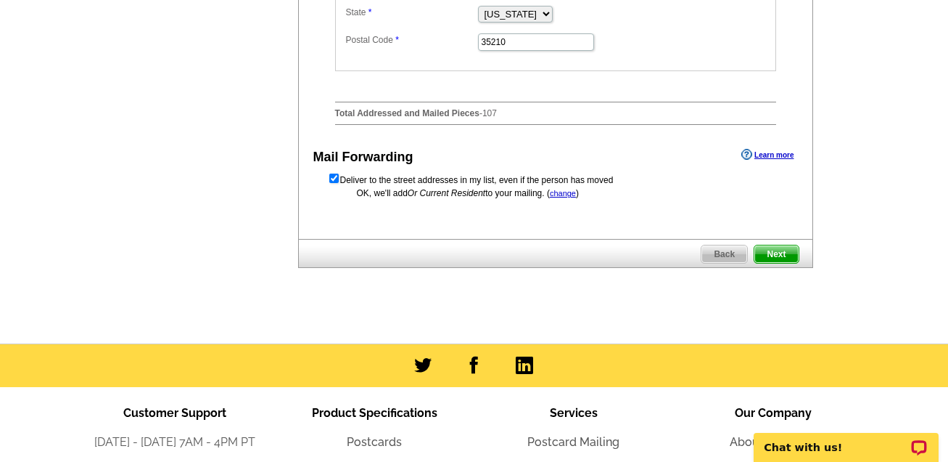
scroll to position [763, 0]
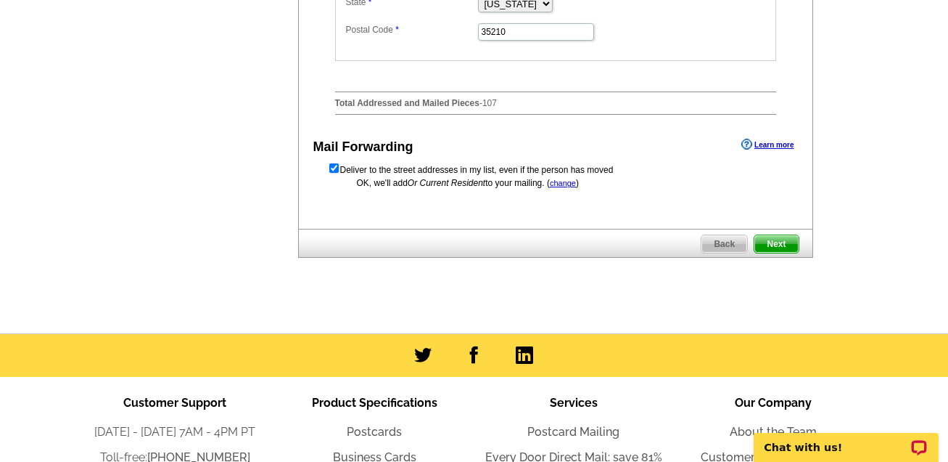
click at [779, 253] on span "Next" at bounding box center [777, 243] width 44 height 17
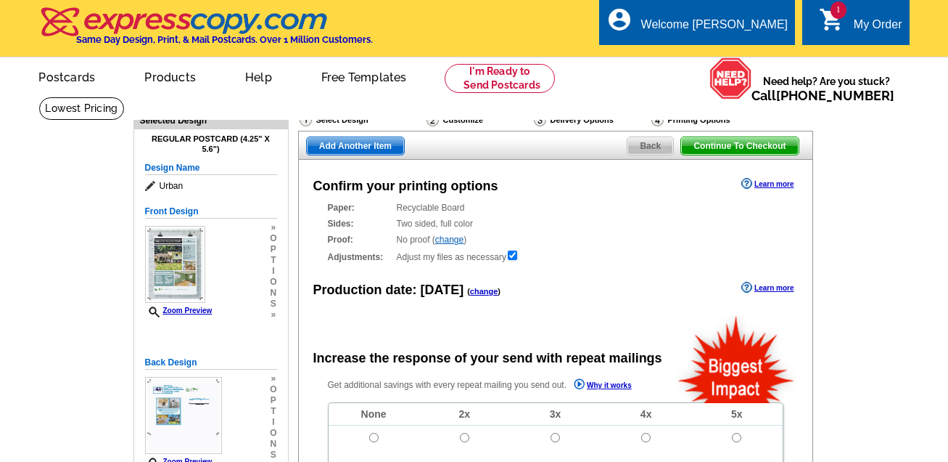
radio input "false"
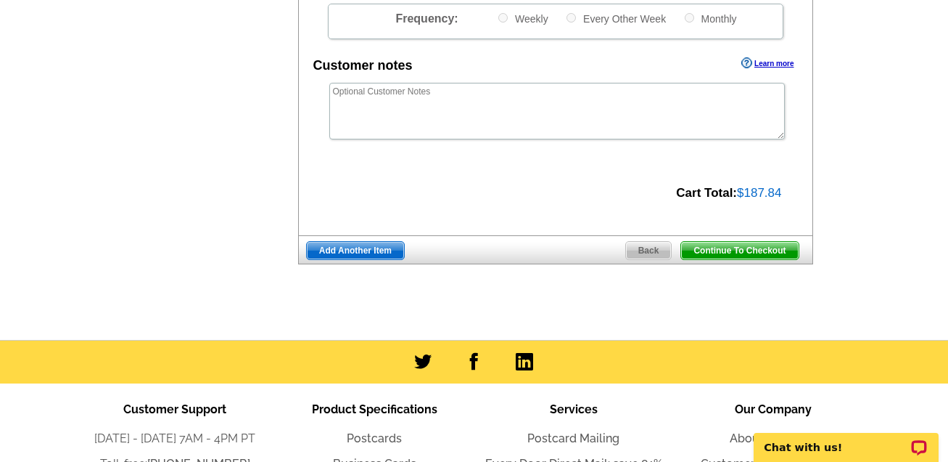
scroll to position [543, 0]
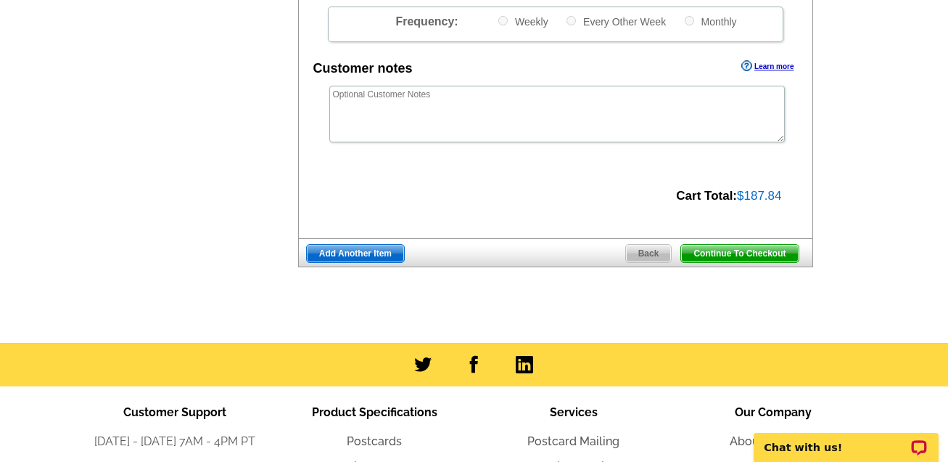
click at [758, 247] on span "Continue To Checkout" at bounding box center [739, 253] width 117 height 17
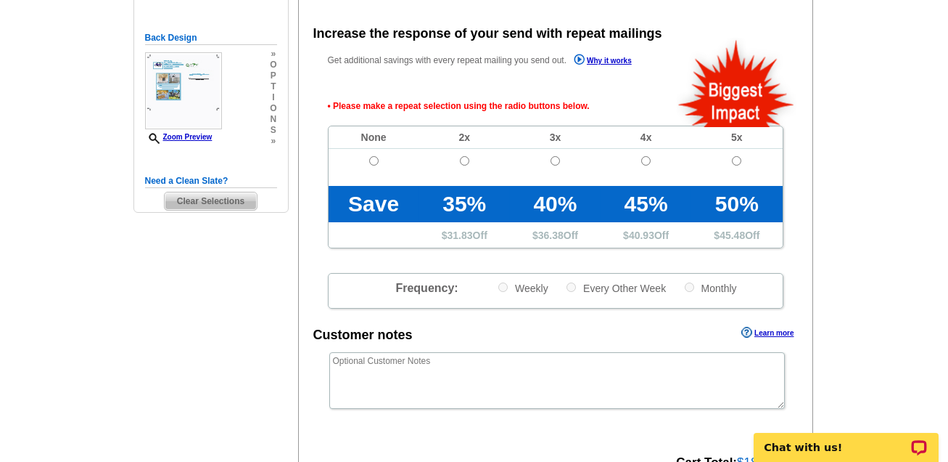
scroll to position [324, 0]
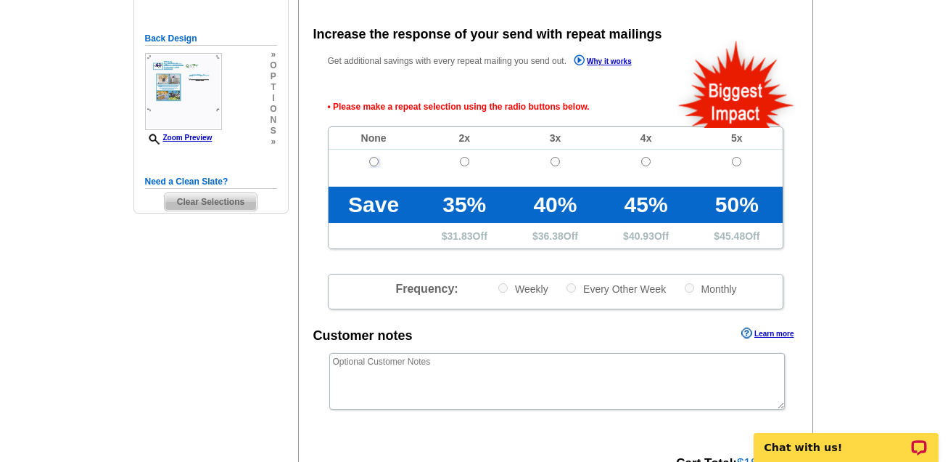
click at [369, 163] on input "radio" at bounding box center [373, 161] width 9 height 9
radio input "true"
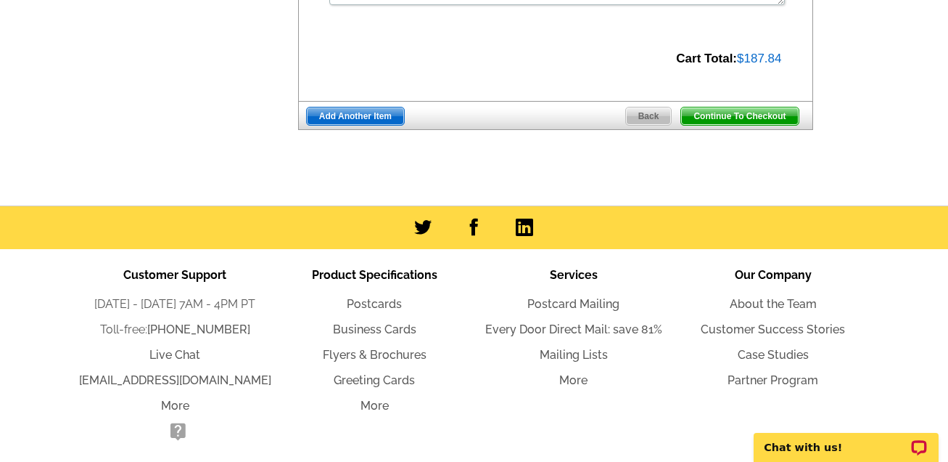
click at [751, 108] on span "Continue To Checkout" at bounding box center [739, 115] width 117 height 17
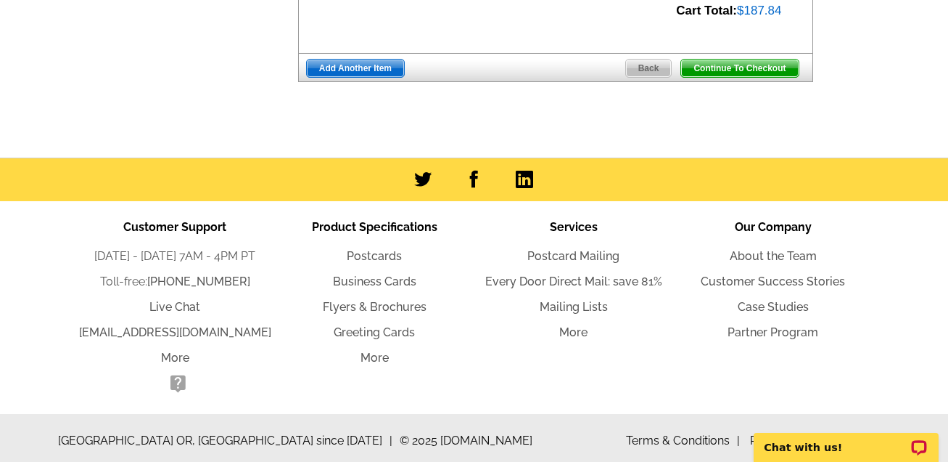
scroll to position [680, 0]
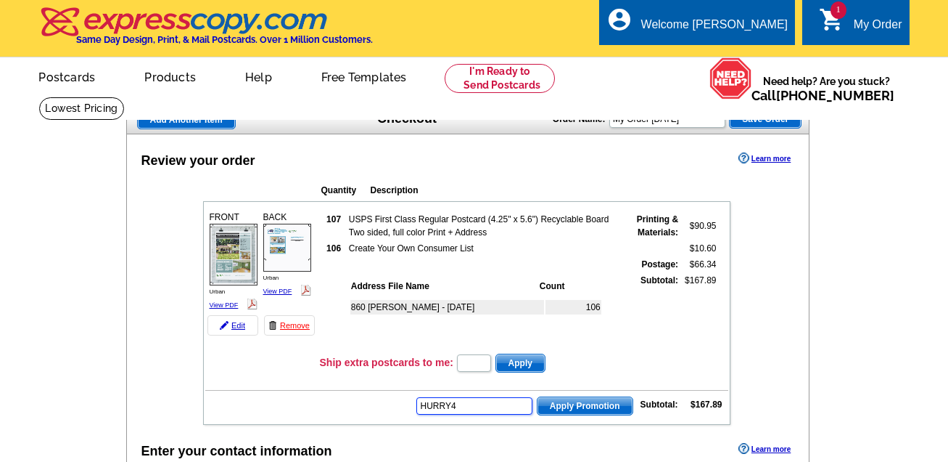
type input "HURRY40"
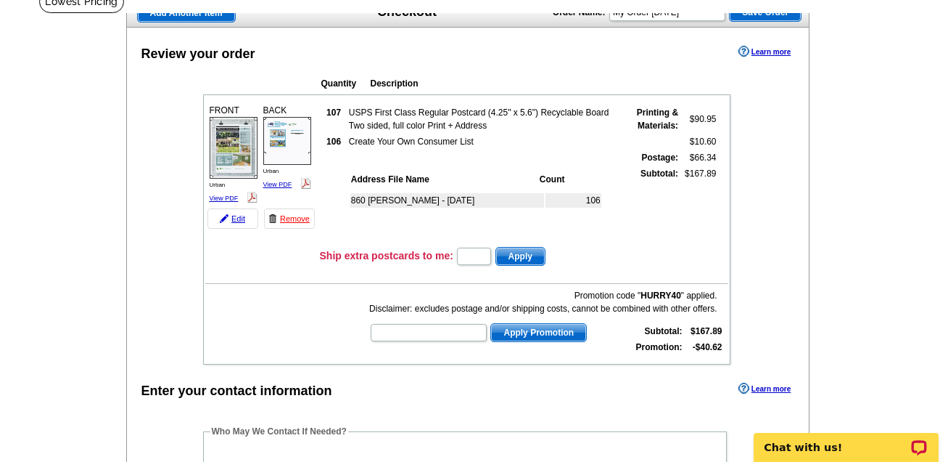
type input "HURRY40"
type input "CHAT20"
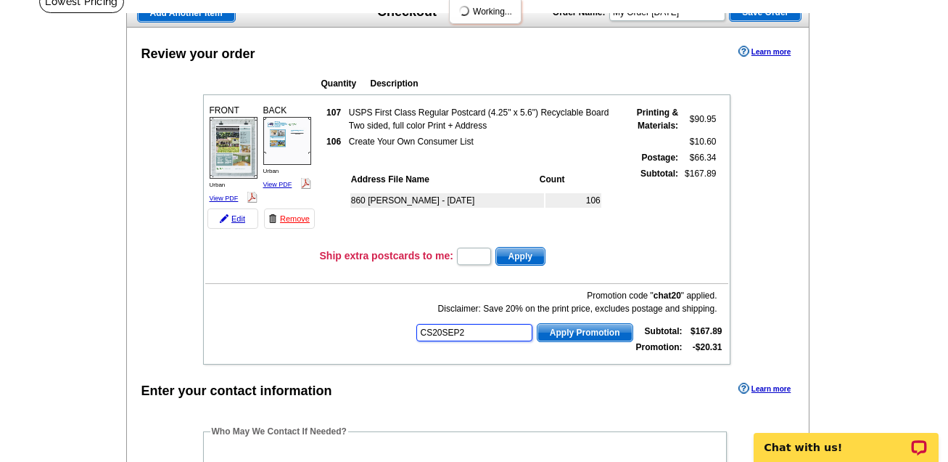
type input "CS20SEP21"
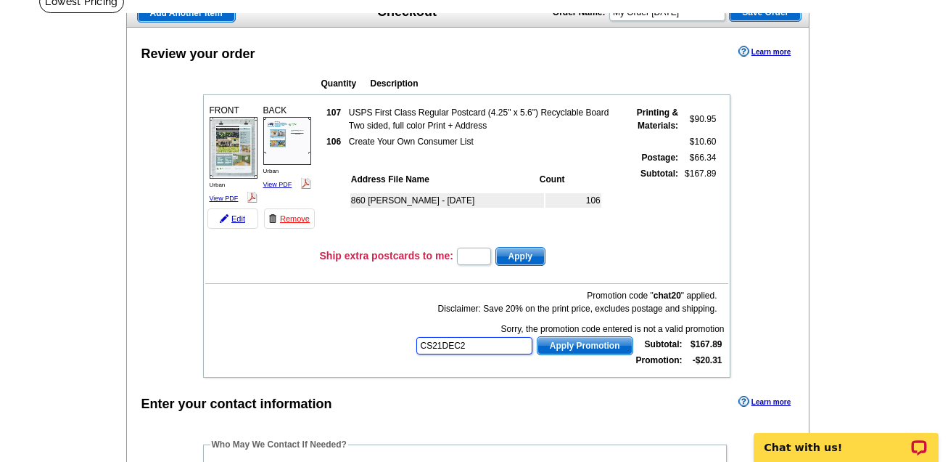
type input "CS21DEC20"
type input "E20APRILROUNDUP21"
type input "E20DAD21"
type input "E20FAST21"
type input "E20HANGERS21"
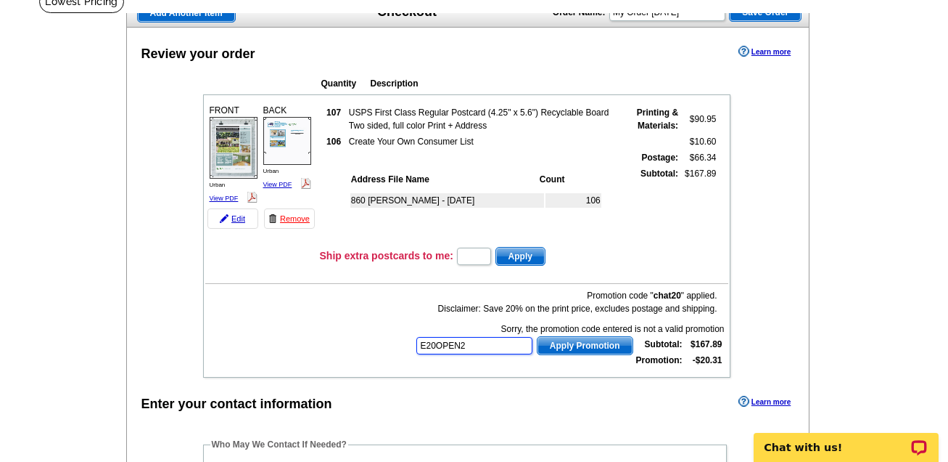
type input "E20OPEN21"
type input "E20SALEPREP21"
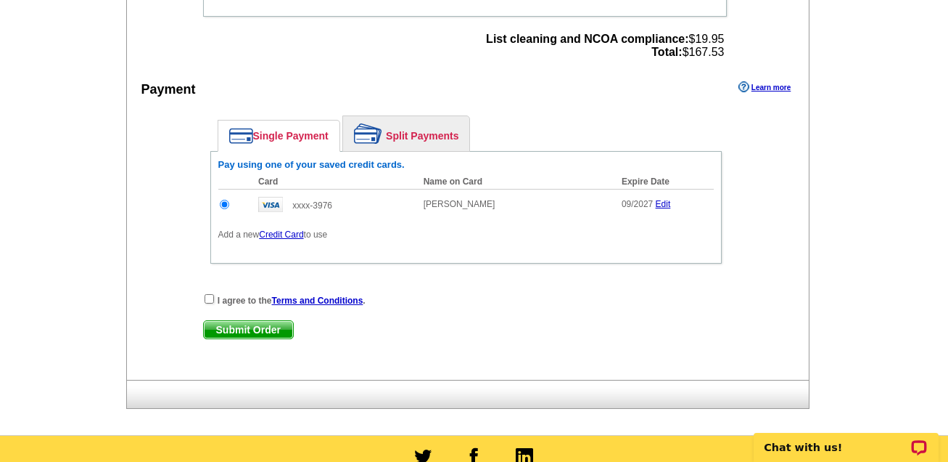
scroll to position [684, 0]
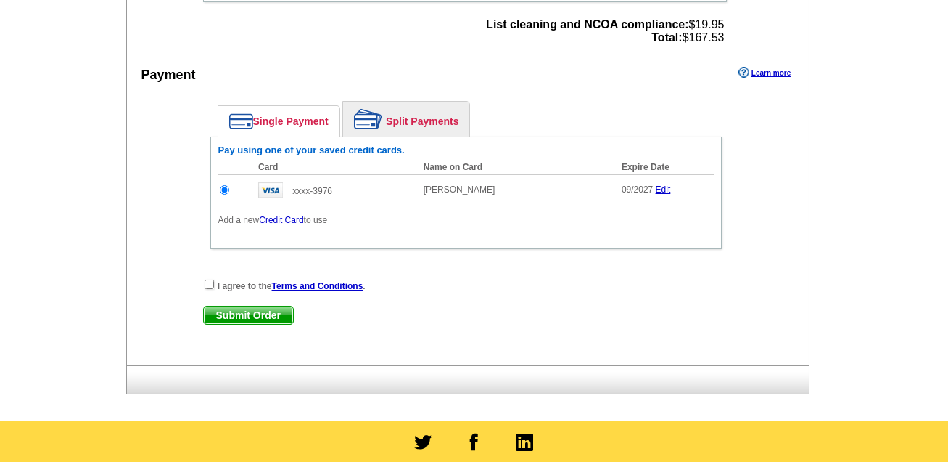
click at [634, 94] on div "Single Payment Split Payments Pay using one of your saved credit cards. Card Na…" at bounding box center [466, 179] width 526 height 170
click at [286, 215] on link "Credit Card" at bounding box center [281, 220] width 44 height 10
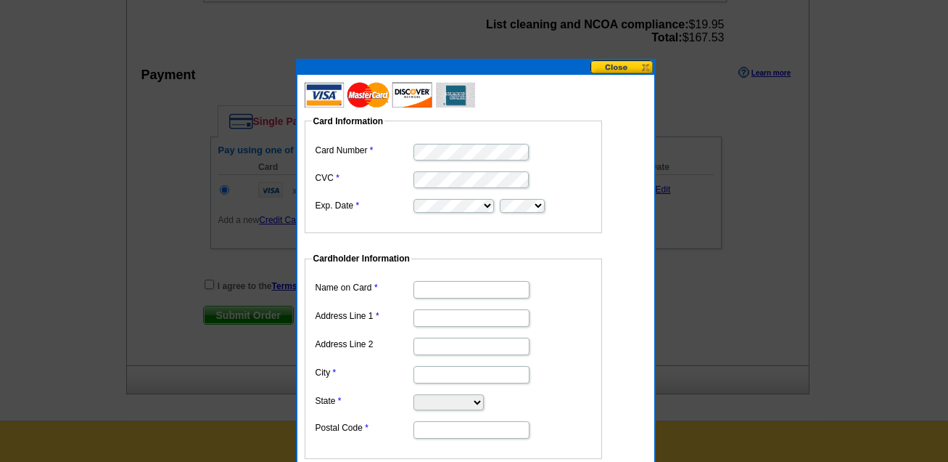
type input "Greg Butler"
click at [440, 318] on input "Address Line 1" at bounding box center [472, 317] width 116 height 17
type input "938 Landale Rd"
click at [423, 367] on input "City" at bounding box center [472, 374] width 116 height 17
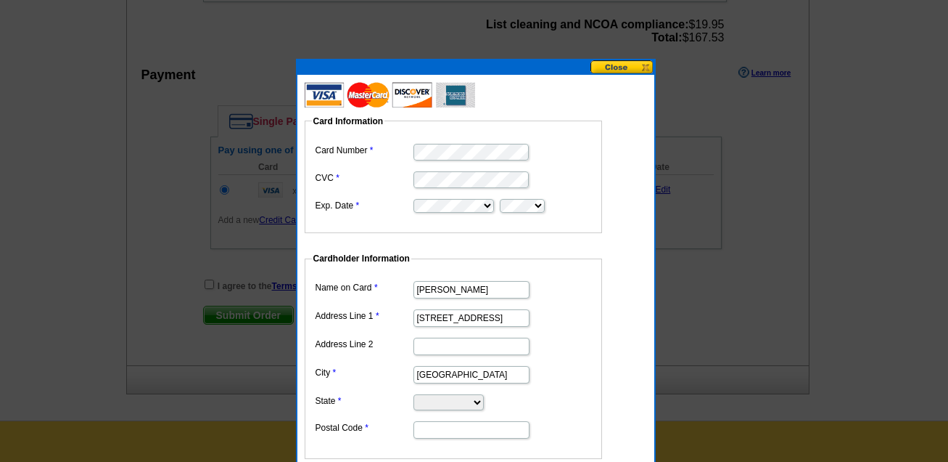
type input "Birmingham"
click at [471, 394] on select "Alabama Alaska Arizona Arkansas California Colorado Connecticut District of Col…" at bounding box center [449, 402] width 70 height 16
select select "AL"
click at [414, 394] on select "Alabama Alaska Arizona Arkansas California Colorado Connecticut District of Col…" at bounding box center [449, 402] width 70 height 16
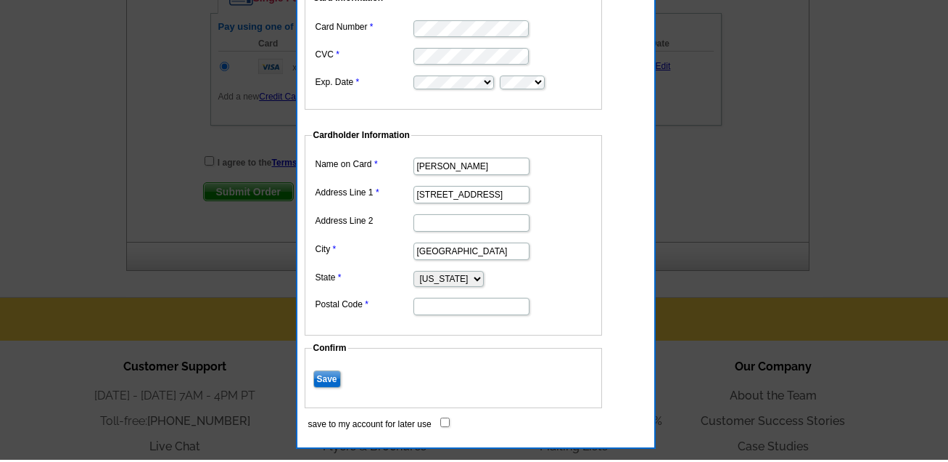
scroll to position [815, 0]
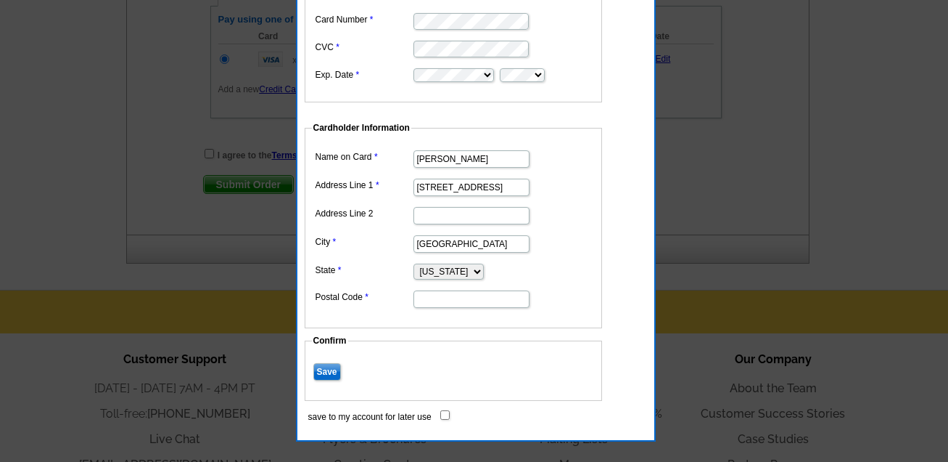
click at [464, 294] on input "Postal Code" at bounding box center [472, 298] width 116 height 17
type input "35222"
click at [446, 410] on input "save to my account for later use" at bounding box center [444, 414] width 9 height 9
checkbox input "true"
click at [323, 364] on input "Save" at bounding box center [327, 371] width 28 height 17
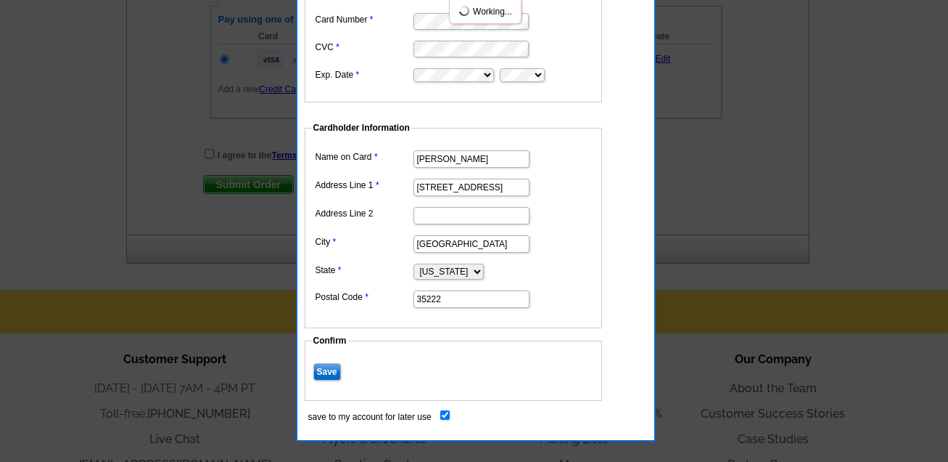
click at [323, 364] on input "Save" at bounding box center [327, 371] width 28 height 17
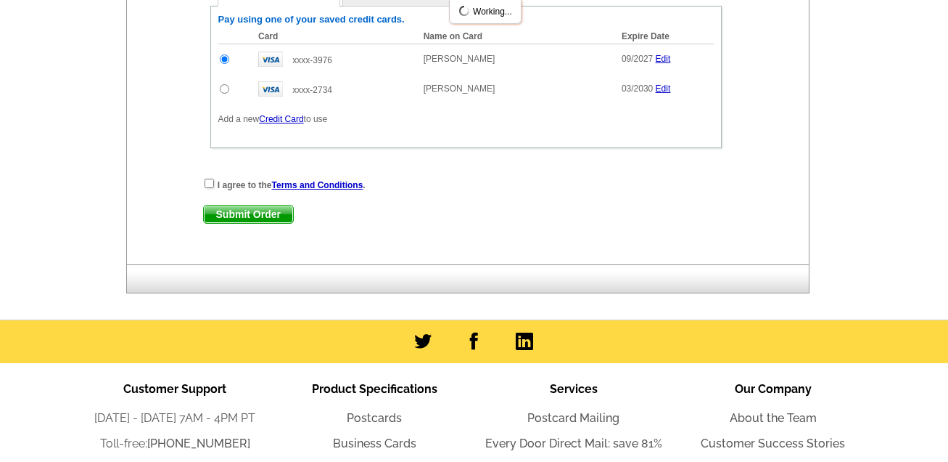
scroll to position [615, 0]
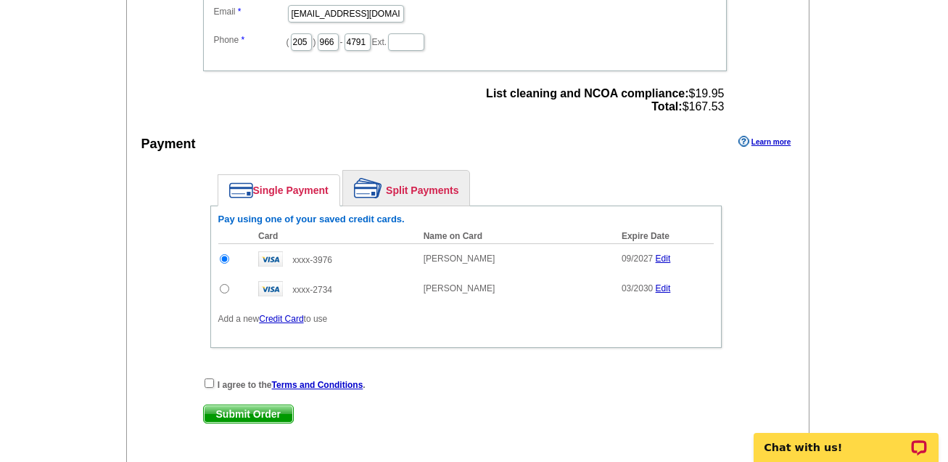
click at [661, 253] on link "Edit" at bounding box center [663, 258] width 15 height 10
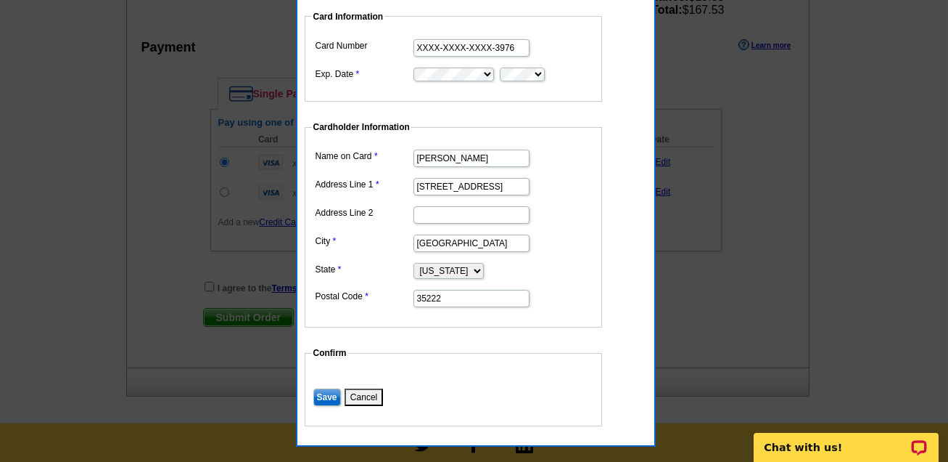
scroll to position [715, 0]
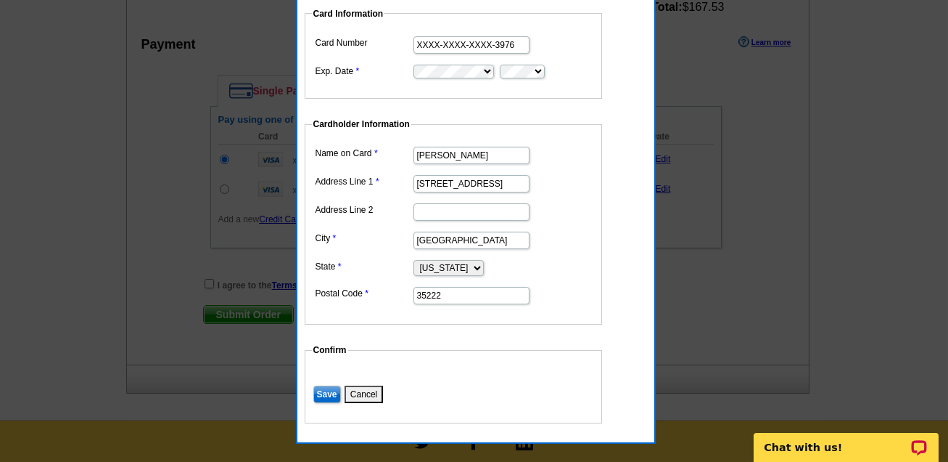
click at [359, 385] on button "Cancel" at bounding box center [364, 393] width 38 height 17
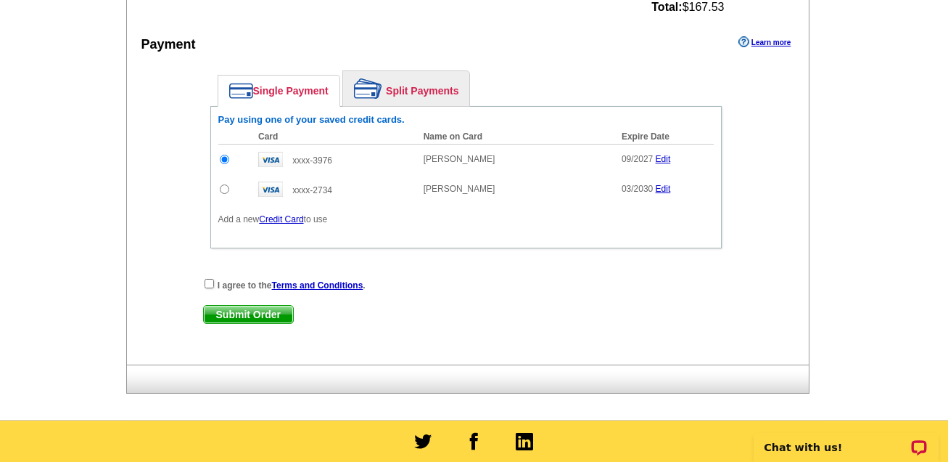
click at [223, 184] on input "radio" at bounding box center [224, 188] width 9 height 9
radio input "true"
click at [210, 279] on input "checkbox" at bounding box center [209, 283] width 9 height 9
checkbox input "true"
click at [255, 306] on span "Submit Order" at bounding box center [248, 314] width 89 height 17
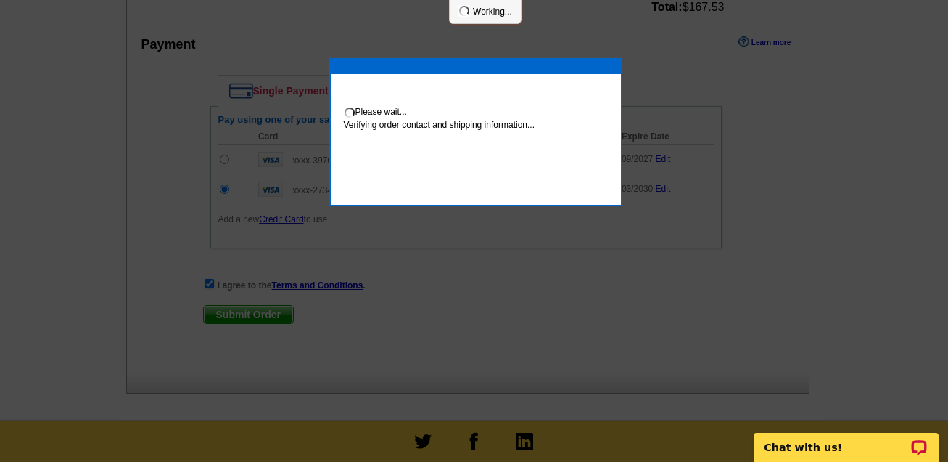
scroll to position [788, 0]
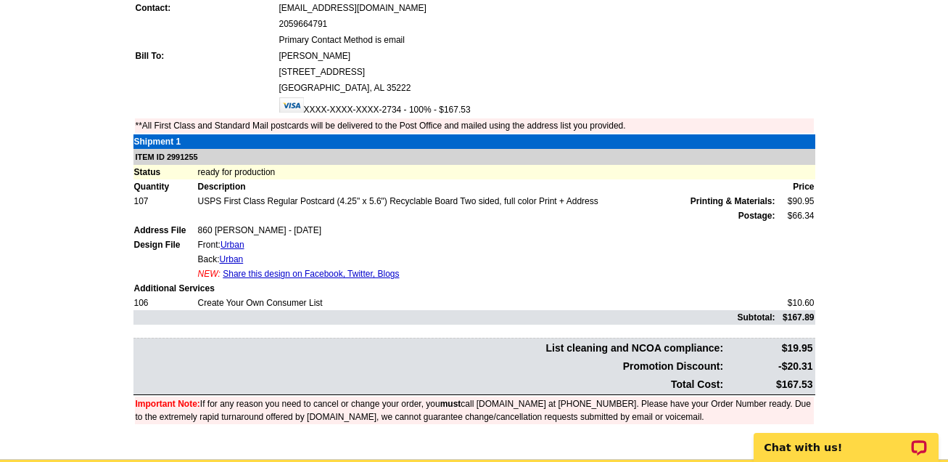
scroll to position [401, 0]
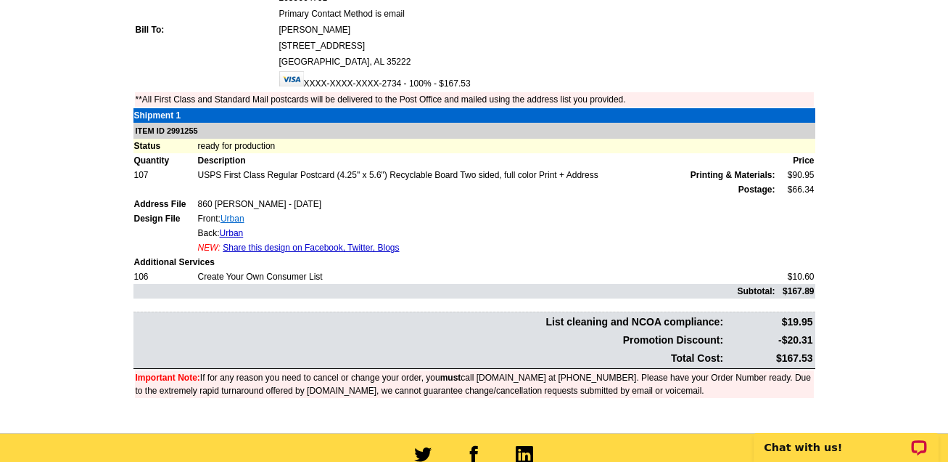
click at [232, 213] on link "Urban" at bounding box center [233, 218] width 24 height 10
click at [232, 228] on link "Urban" at bounding box center [232, 233] width 24 height 10
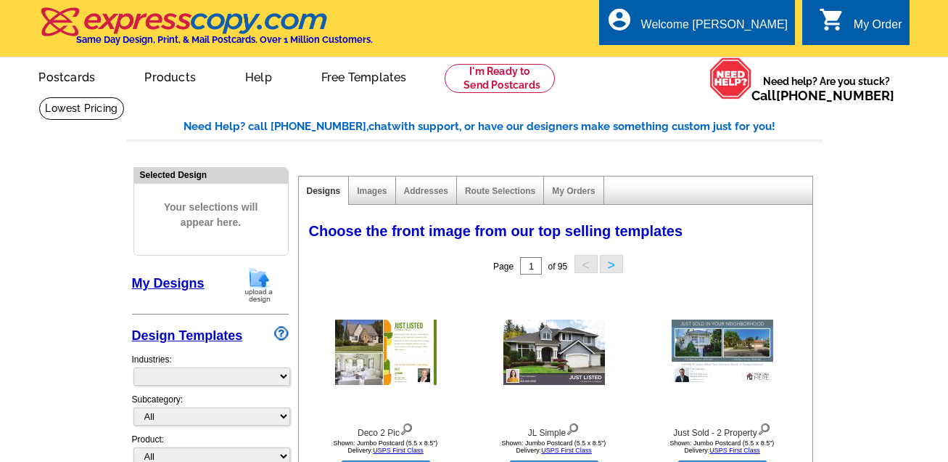
select select "785"
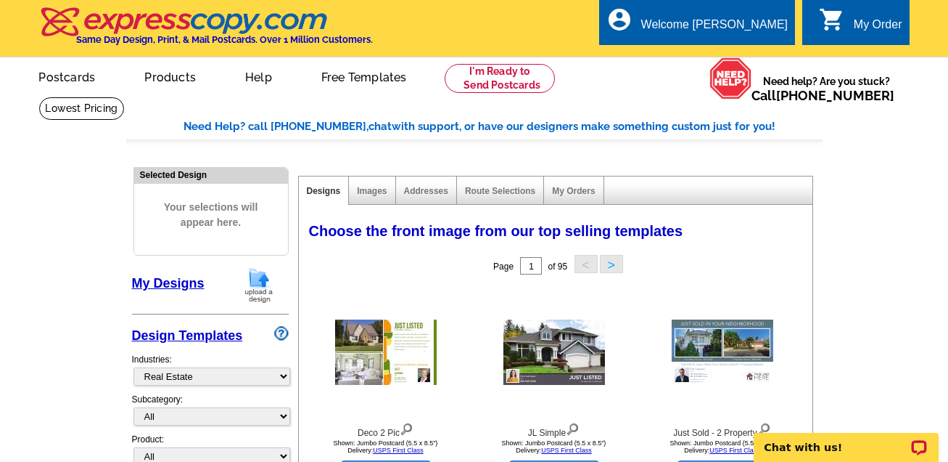
click at [865, 28] on div "My Order" at bounding box center [878, 28] width 49 height 20
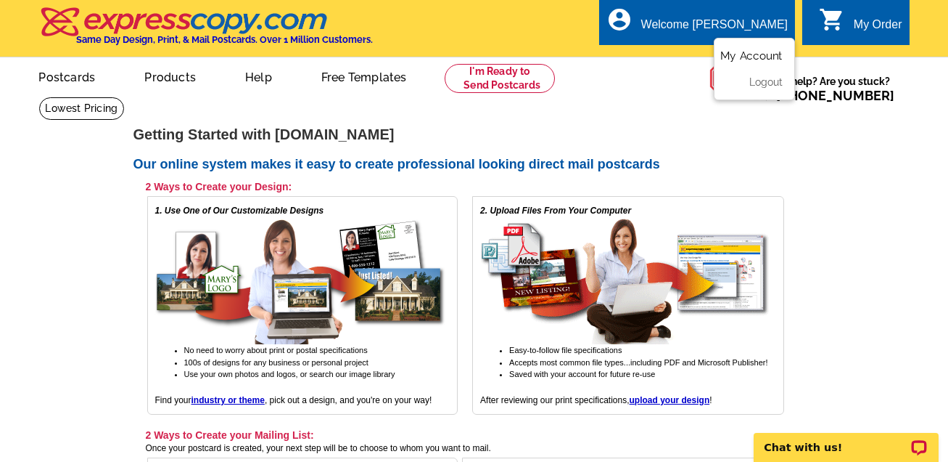
click at [753, 60] on link "My Account" at bounding box center [752, 55] width 62 height 13
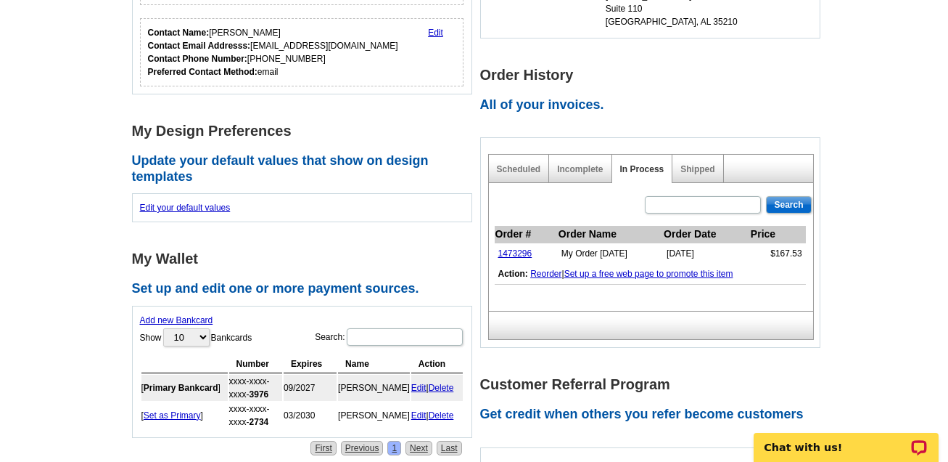
scroll to position [372, 0]
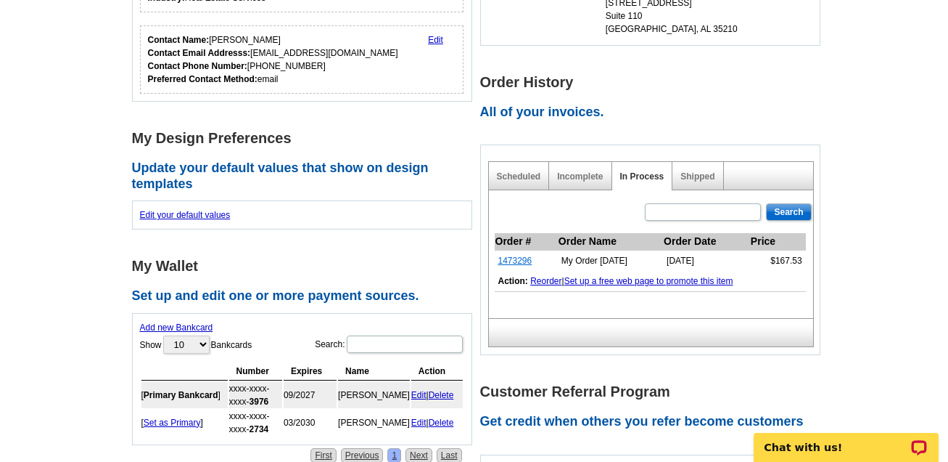
click at [517, 257] on link "1473296" at bounding box center [516, 260] width 34 height 10
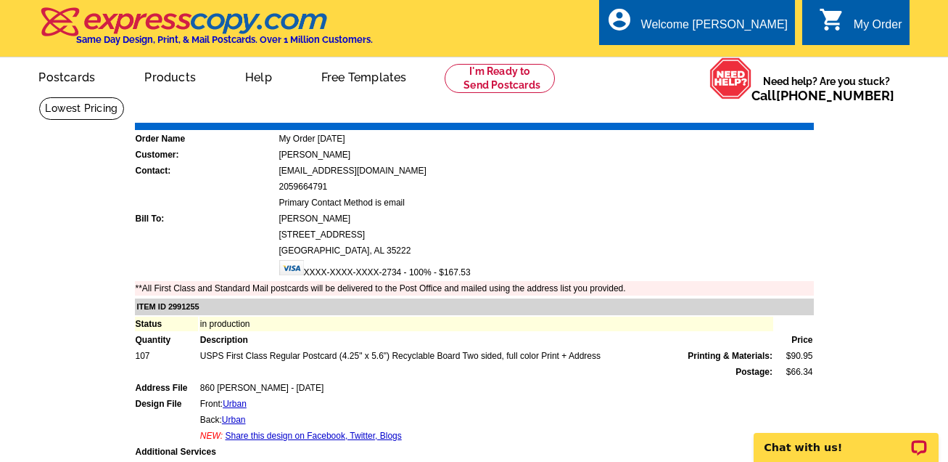
click at [685, 111] on link "Download Invoice" at bounding box center [685, 112] width 103 height 12
